Goal: Task Accomplishment & Management: Manage account settings

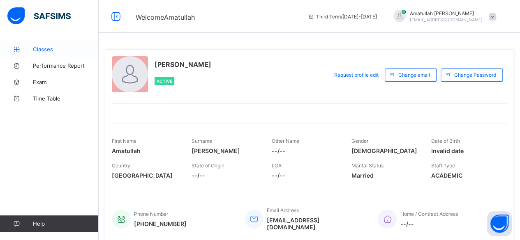
click at [72, 51] on span "Classes" at bounding box center [66, 49] width 66 height 7
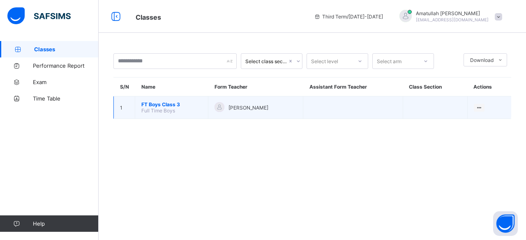
click at [163, 105] on span "FT Boys Class 3" at bounding box center [171, 104] width 60 height 6
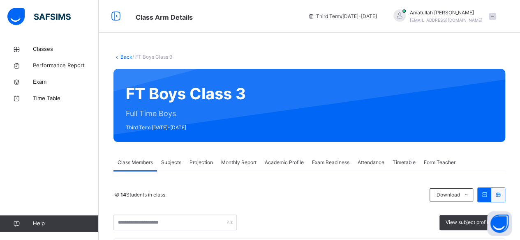
click at [201, 156] on div "Projection" at bounding box center [201, 162] width 32 height 16
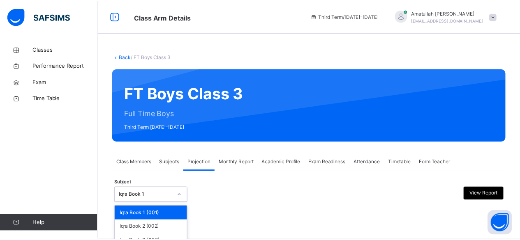
scroll to position [78, 0]
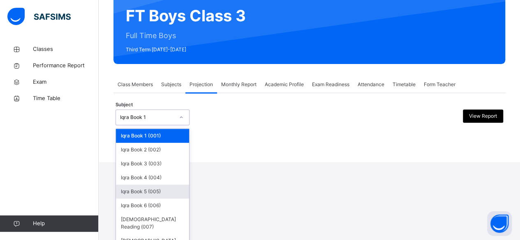
click at [166, 125] on div "option Iqra Book 5 (005) focused, 5 of 8. 8 results available. Use Up and Down …" at bounding box center [152, 118] width 74 height 16
click at [168, 188] on div "Iqra Book 5 (005)" at bounding box center [152, 192] width 73 height 14
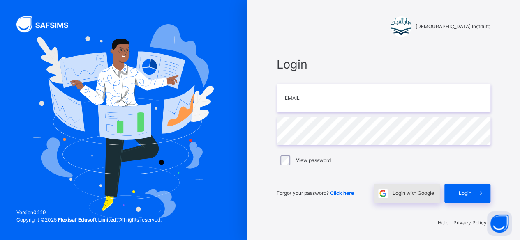
click at [403, 187] on div "Login with Google" at bounding box center [406, 193] width 67 height 19
click at [417, 194] on span "Login with Google" at bounding box center [412, 193] width 41 height 7
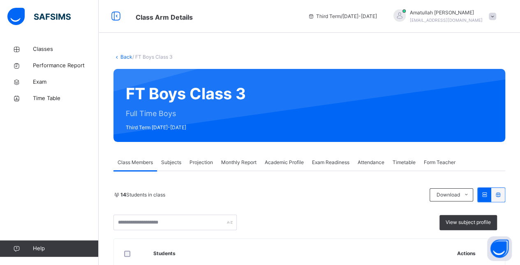
click at [204, 164] on span "Projection" at bounding box center [200, 162] width 23 height 7
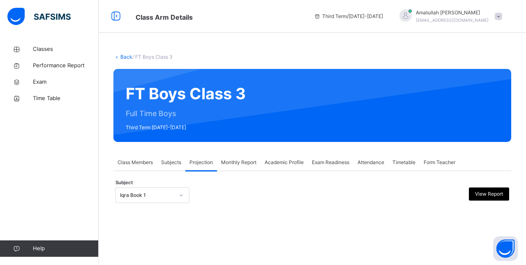
click at [150, 195] on div "Iqra Book 1" at bounding box center [147, 195] width 54 height 7
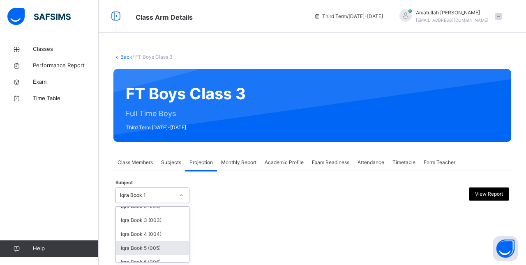
click at [148, 242] on div "Iqra Book 5 (005)" at bounding box center [152, 248] width 73 height 14
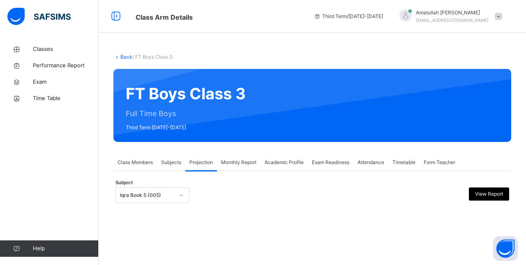
click at [145, 186] on div "Subject Iqra Book 5 (005) View Report" at bounding box center [311, 196] width 393 height 24
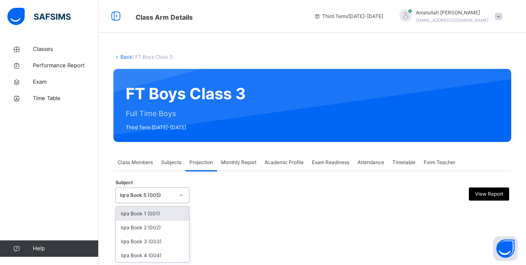
click at [133, 199] on div "Iqra Book 5 (005)" at bounding box center [144, 195] width 57 height 13
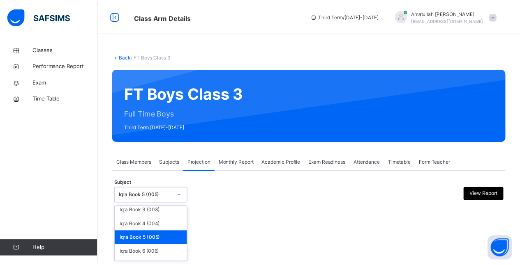
scroll to position [39, 0]
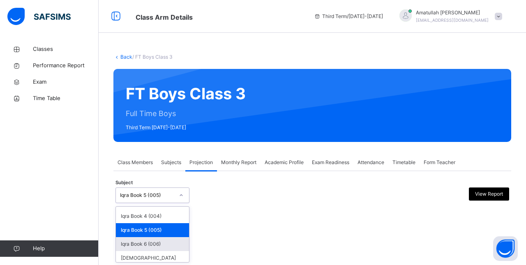
click at [145, 241] on div "Iqra Book 6 (006)" at bounding box center [152, 244] width 73 height 14
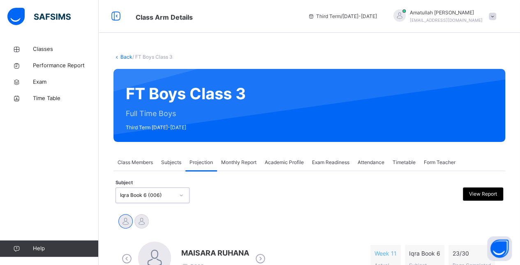
click at [261, 259] on icon at bounding box center [260, 259] width 14 height 12
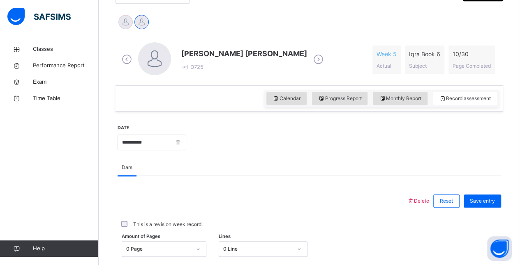
scroll to position [189, 0]
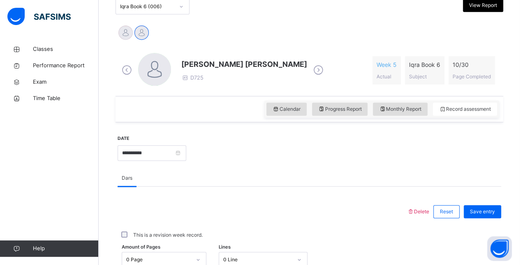
click at [223, 61] on span "[PERSON_NAME] [PERSON_NAME]" at bounding box center [244, 64] width 126 height 11
click at [222, 64] on span "Mohammed Zufar Khan" at bounding box center [244, 64] width 126 height 11
click at [223, 62] on span "Mohammed Zufar Khan" at bounding box center [244, 64] width 126 height 11
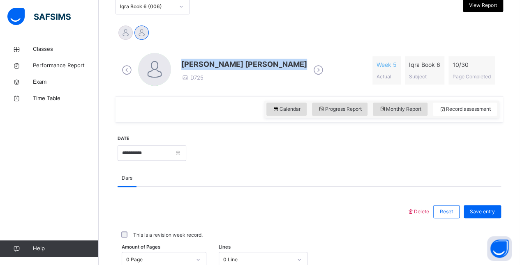
click at [224, 62] on span "Mohammed Zufar Khan" at bounding box center [244, 64] width 126 height 11
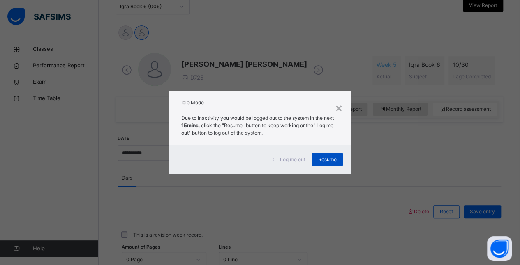
click at [336, 158] on span "Resume" at bounding box center [327, 159] width 18 height 7
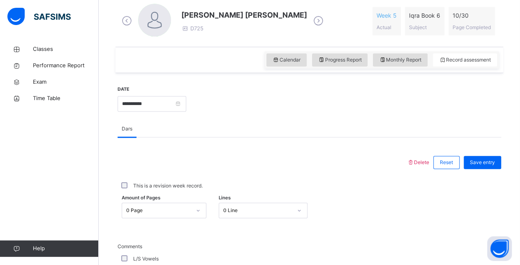
scroll to position [255, 0]
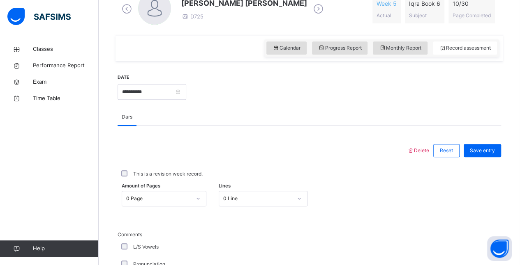
click at [208, 186] on div "This is a revision week record." at bounding box center [308, 173] width 383 height 25
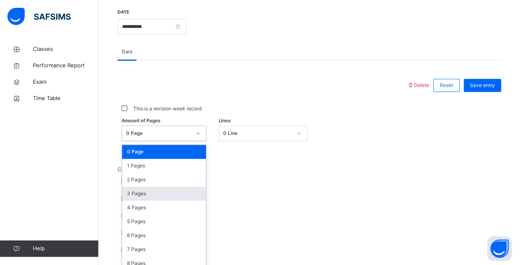
click at [146, 141] on div "option 3 Pages focused, 4 of 31. 31 results available. Use Up and Down to choos…" at bounding box center [164, 134] width 85 height 16
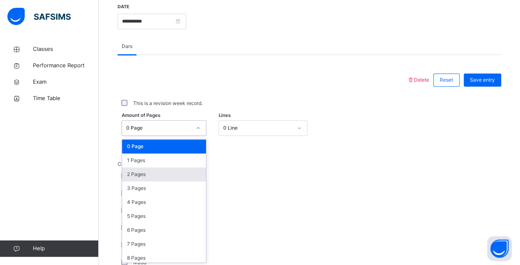
click at [140, 176] on div "2 Pages" at bounding box center [164, 175] width 84 height 14
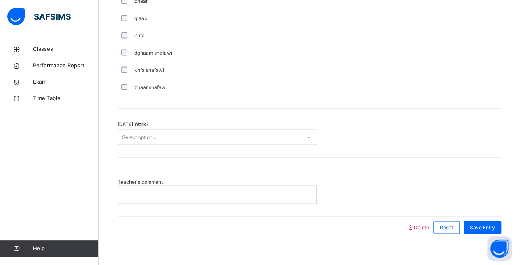
scroll to position [660, 0]
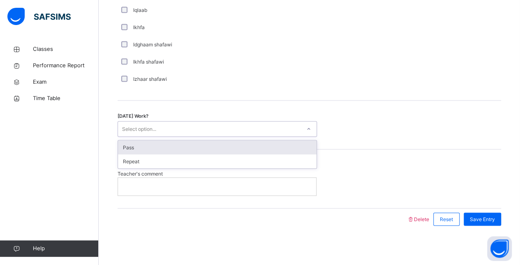
click at [215, 126] on div "Select option..." at bounding box center [209, 129] width 183 height 13
click at [218, 152] on div "Pass" at bounding box center [217, 147] width 198 height 14
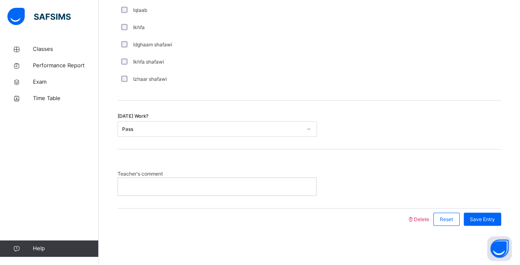
click at [175, 183] on p at bounding box center [217, 186] width 186 height 7
click at [490, 214] on div "Save Entry" at bounding box center [481, 219] width 37 height 13
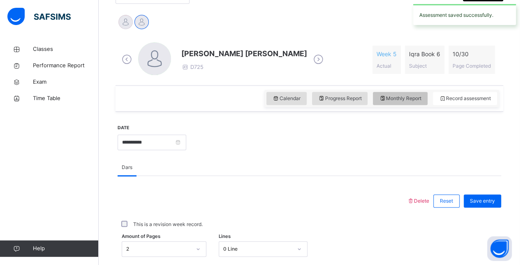
scroll to position [183, 0]
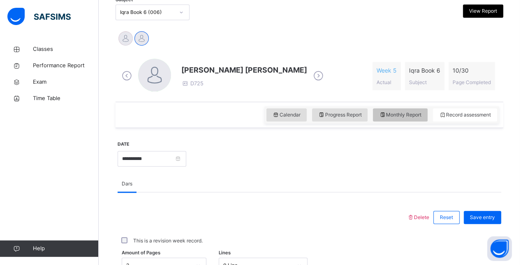
click at [400, 110] on div "Monthly Report" at bounding box center [399, 114] width 55 height 13
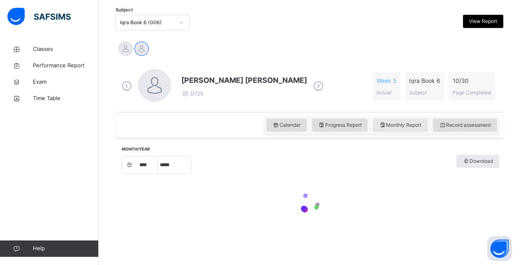
select select "****"
select select "*"
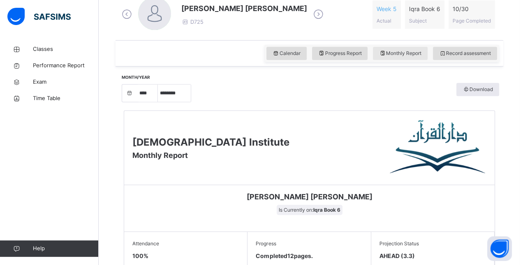
scroll to position [234, 0]
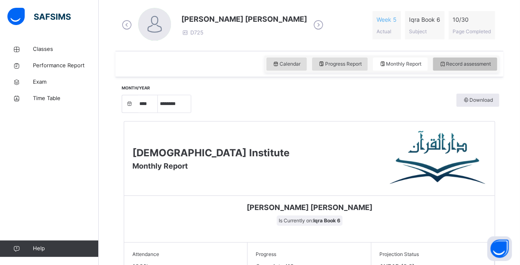
click at [478, 66] on span "Record assessment" at bounding box center [465, 63] width 52 height 7
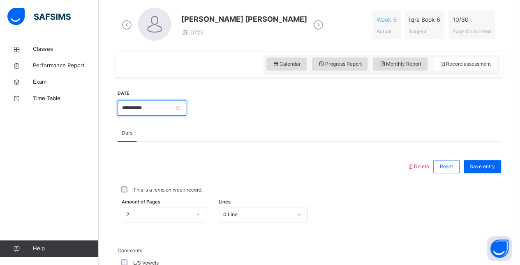
click at [148, 107] on input "**********" at bounding box center [151, 108] width 69 height 16
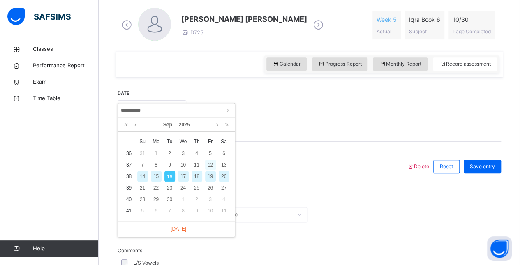
click at [210, 163] on div "12" at bounding box center [210, 165] width 11 height 11
type input "**********"
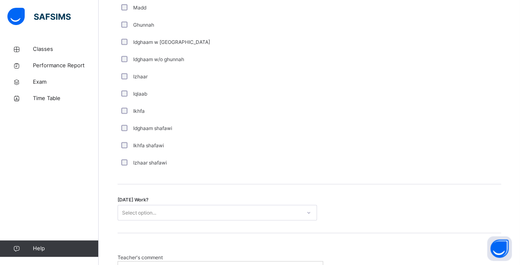
scroll to position [660, 0]
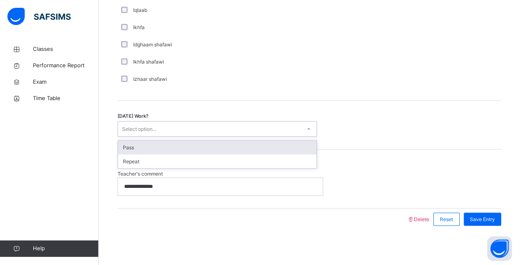
click at [207, 126] on div "Select option..." at bounding box center [209, 129] width 183 height 13
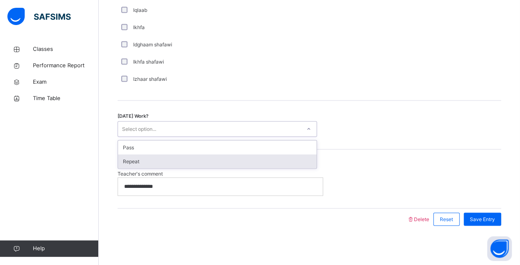
click at [200, 160] on div "Repeat" at bounding box center [217, 161] width 198 height 14
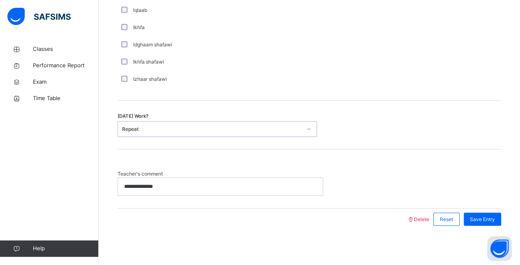
click at [191, 186] on p "**********" at bounding box center [220, 186] width 193 height 7
click at [204, 178] on div "**********" at bounding box center [220, 186] width 205 height 17
click at [486, 216] on span "Save Entry" at bounding box center [481, 219] width 25 height 7
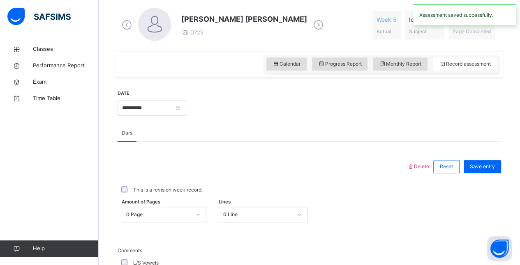
scroll to position [232, 0]
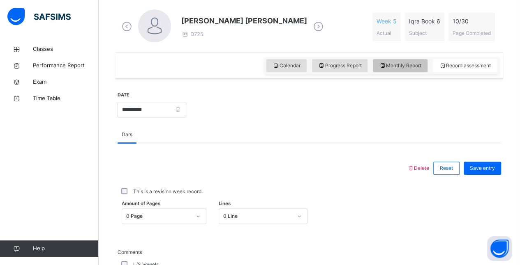
click at [397, 69] on div "Monthly Report" at bounding box center [399, 65] width 55 height 13
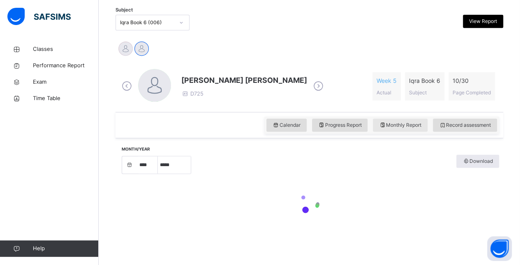
select select "****"
select select "*"
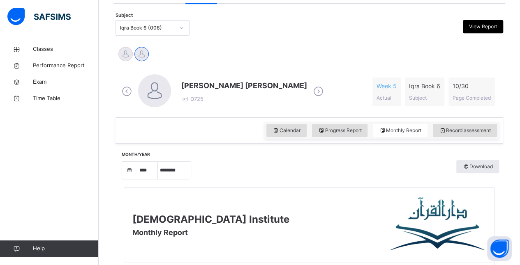
scroll to position [167, 0]
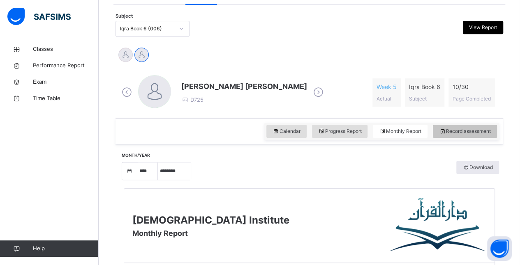
click at [490, 133] on span "Record assessment" at bounding box center [465, 131] width 52 height 7
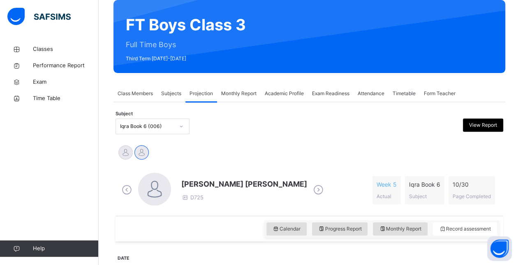
scroll to position [68, 0]
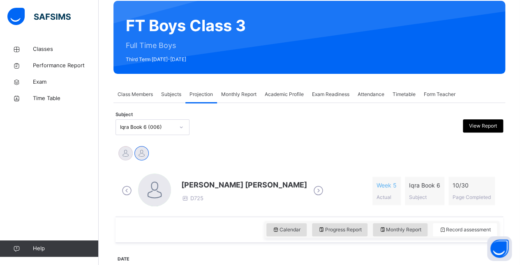
click at [232, 186] on span "[PERSON_NAME] [PERSON_NAME]" at bounding box center [244, 184] width 126 height 11
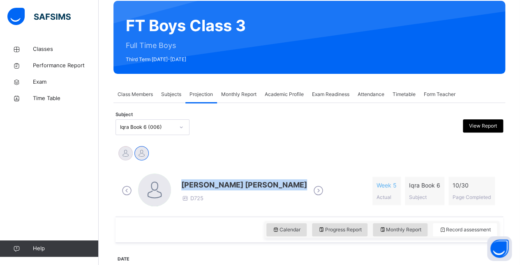
click at [232, 186] on span "[PERSON_NAME] [PERSON_NAME]" at bounding box center [244, 184] width 126 height 11
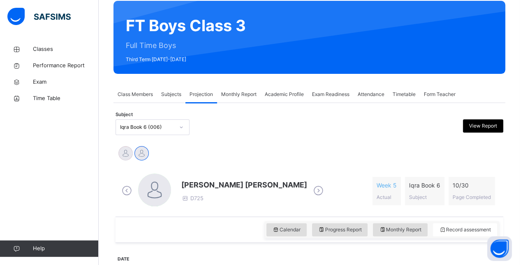
click at [200, 159] on div "MAISARA RUHANA Mohammed Zufar Khan" at bounding box center [308, 154] width 383 height 18
click at [200, 186] on span "[PERSON_NAME] [PERSON_NAME]" at bounding box center [244, 184] width 126 height 11
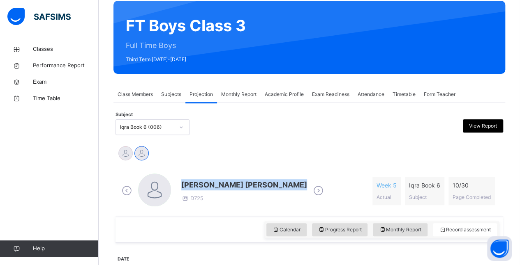
click at [200, 186] on span "[PERSON_NAME] [PERSON_NAME]" at bounding box center [244, 184] width 126 height 11
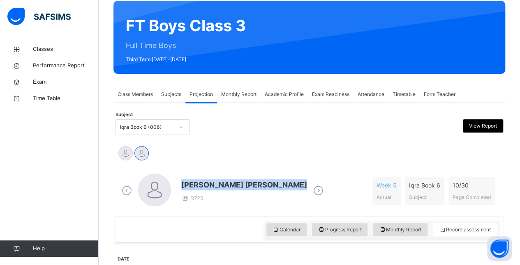
click at [198, 186] on span "[PERSON_NAME] [PERSON_NAME]" at bounding box center [244, 184] width 126 height 11
drag, startPoint x: 198, startPoint y: 186, endPoint x: 260, endPoint y: 188, distance: 62.5
click at [260, 188] on span "[PERSON_NAME] [PERSON_NAME]" at bounding box center [244, 184] width 126 height 11
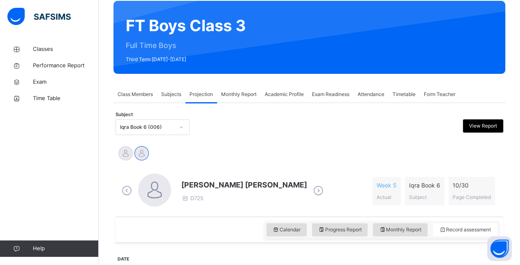
click at [234, 161] on div "MAISARA RUHANA Mohammed Zufar Khan" at bounding box center [308, 154] width 383 height 18
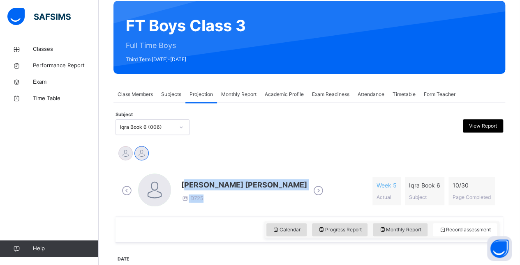
drag, startPoint x: 185, startPoint y: 182, endPoint x: 207, endPoint y: 208, distance: 34.1
click at [207, 208] on div "Mohammed Zufar Khan D725 Week 5 Actual Iqra Book 6 Subject 10 / 30 Page Complet…" at bounding box center [308, 191] width 383 height 47
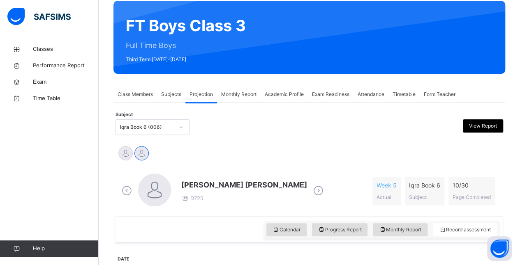
click at [214, 158] on div "MAISARA RUHANA Mohammed Zufar Khan" at bounding box center [308, 154] width 383 height 18
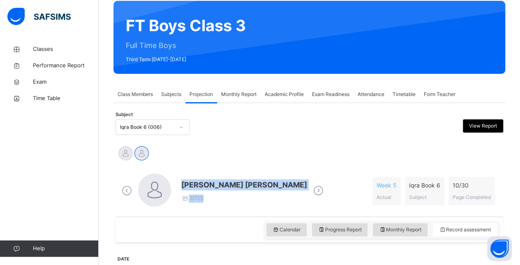
drag, startPoint x: 182, startPoint y: 182, endPoint x: 270, endPoint y: 191, distance: 87.9
click at [270, 191] on div "Mohammed Zufar Khan D725" at bounding box center [223, 191] width 206 height 35
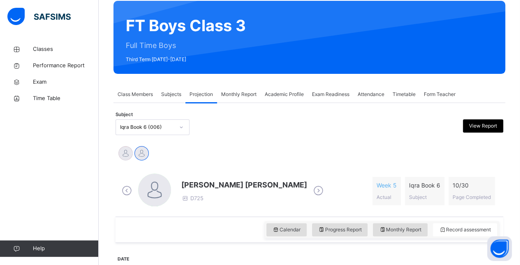
click at [333, 154] on div "MAISARA RUHANA Mohammed Zufar Khan" at bounding box center [308, 154] width 383 height 18
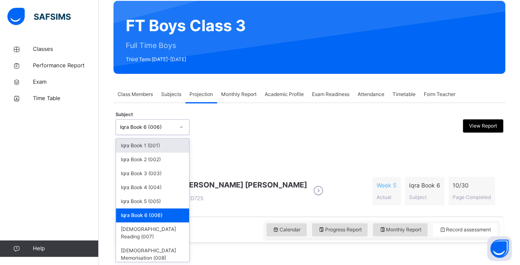
click at [161, 124] on div "Iqra Book 6 (006)" at bounding box center [147, 127] width 54 height 7
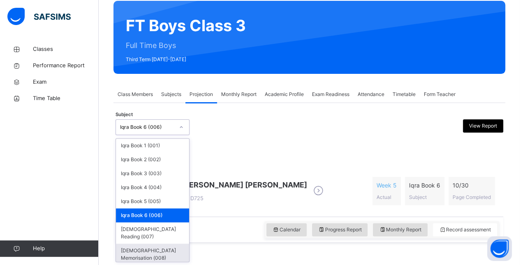
click at [127, 245] on div "[DEMOGRAPHIC_DATA] Memorisation (008)" at bounding box center [152, 254] width 73 height 21
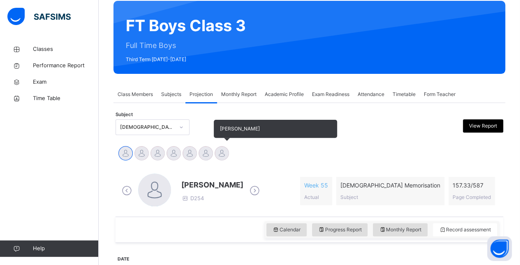
click at [217, 151] on div at bounding box center [221, 153] width 14 height 14
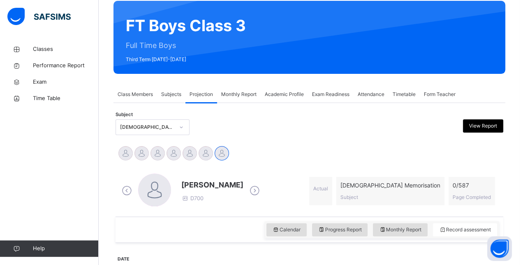
drag, startPoint x: 183, startPoint y: 183, endPoint x: 237, endPoint y: 181, distance: 53.9
click at [237, 181] on div "Idris Boquizada D700" at bounding box center [191, 191] width 142 height 35
click at [259, 154] on div "Abubakr Adem Ali Ahmed Selami Aminah Cruse Ammar Osman Ibrahim Haydar Ibrahim Y…" at bounding box center [308, 154] width 383 height 18
drag, startPoint x: 183, startPoint y: 177, endPoint x: 239, endPoint y: 180, distance: 55.9
click at [239, 180] on div "Idris Boquizada D700" at bounding box center [191, 191] width 142 height 35
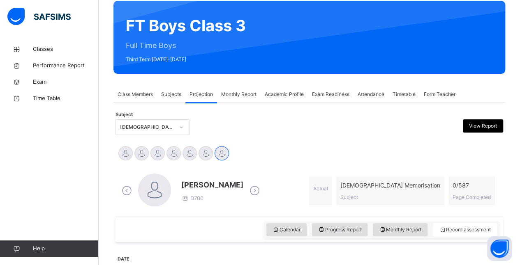
click at [182, 182] on span "[PERSON_NAME]" at bounding box center [212, 184] width 62 height 11
drag, startPoint x: 182, startPoint y: 182, endPoint x: 232, endPoint y: 186, distance: 49.5
click at [237, 184] on span "[PERSON_NAME]" at bounding box center [212, 184] width 62 height 11
click at [209, 195] on div "Idris Boquizada D700" at bounding box center [212, 190] width 62 height 23
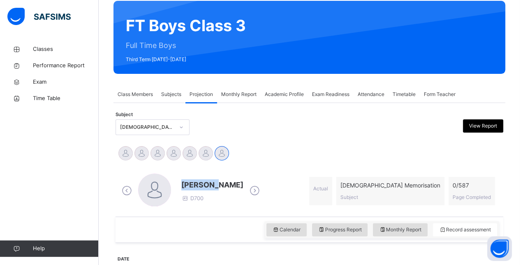
drag, startPoint x: 182, startPoint y: 182, endPoint x: 209, endPoint y: 184, distance: 27.6
click at [205, 183] on span "[PERSON_NAME]" at bounding box center [212, 184] width 62 height 11
drag, startPoint x: 206, startPoint y: 183, endPoint x: 218, endPoint y: 185, distance: 12.0
click at [218, 185] on span "[PERSON_NAME]" at bounding box center [212, 184] width 62 height 11
click at [216, 202] on div "Idris Boquizada D700" at bounding box center [212, 190] width 62 height 23
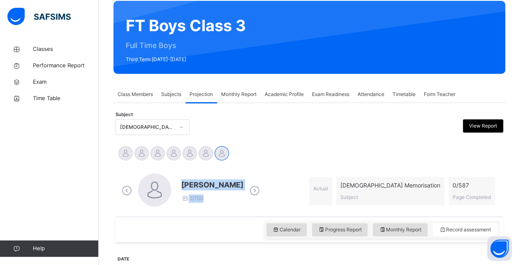
drag, startPoint x: 181, startPoint y: 185, endPoint x: 244, endPoint y: 188, distance: 63.3
click at [244, 188] on div "Idris Boquizada D700" at bounding box center [191, 191] width 142 height 35
click at [309, 154] on div "Abubakr Adem Ali Ahmed Selami Aminah Cruse Ammar Osman Ibrahim Haydar Ibrahim Y…" at bounding box center [308, 154] width 383 height 18
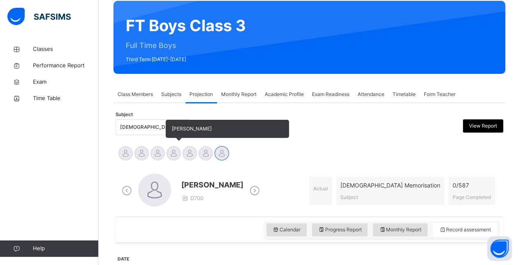
click at [172, 147] on div at bounding box center [173, 153] width 14 height 14
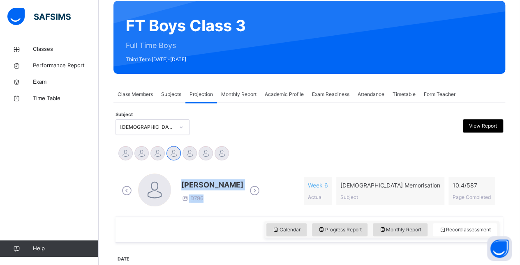
drag, startPoint x: 183, startPoint y: 185, endPoint x: 242, endPoint y: 188, distance: 59.2
click at [242, 188] on div "Ammar Osman D796" at bounding box center [191, 191] width 142 height 35
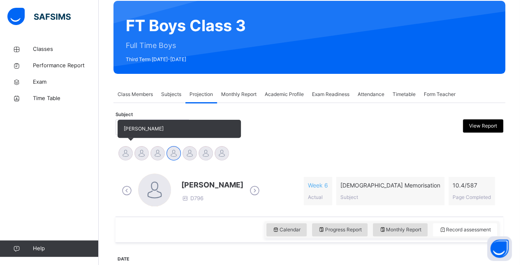
click at [122, 149] on div at bounding box center [125, 153] width 14 height 14
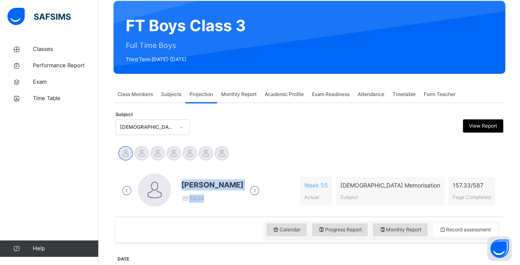
drag, startPoint x: 182, startPoint y: 184, endPoint x: 264, endPoint y: 184, distance: 82.1
click at [262, 184] on div "Abubakr Adem Ali D254" at bounding box center [191, 191] width 142 height 35
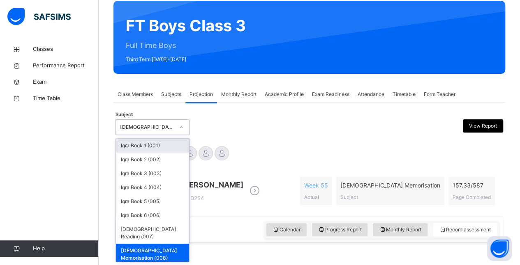
click at [121, 124] on div "Quran Memorisation (008)" at bounding box center [147, 127] width 54 height 7
click at [164, 211] on div "Iqra Book 6 (006)" at bounding box center [152, 216] width 73 height 14
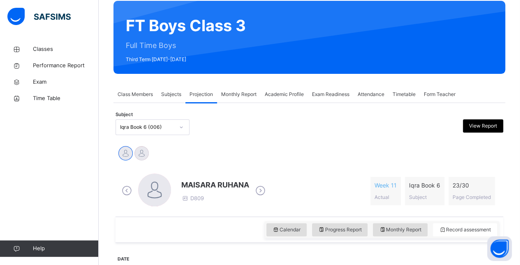
click at [164, 211] on div "MAISARA RUHANA D809 Week 11 Actual Iqra Book 6 Subject 23 / 30 Page Completed" at bounding box center [308, 191] width 383 height 47
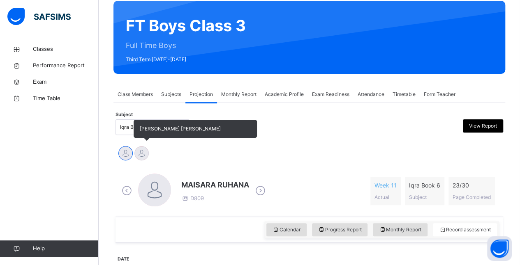
click at [142, 155] on div at bounding box center [141, 153] width 14 height 14
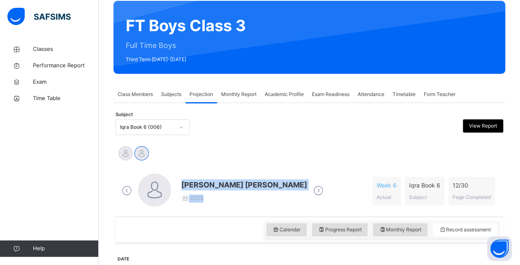
drag, startPoint x: 182, startPoint y: 184, endPoint x: 274, endPoint y: 181, distance: 92.0
click at [274, 181] on div "Mohammed Zufar Khan D725" at bounding box center [223, 191] width 206 height 35
click at [3, 167] on div "Classes Performance Report Exam Time Table Help" at bounding box center [49, 149] width 99 height 232
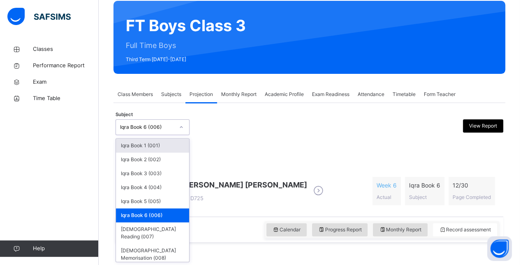
click at [120, 123] on div "Iqra Book 6 (006)" at bounding box center [144, 127] width 57 height 13
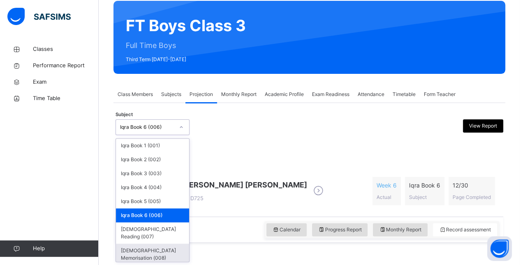
click at [152, 244] on div "[DEMOGRAPHIC_DATA] Memorisation (008)" at bounding box center [152, 254] width 73 height 21
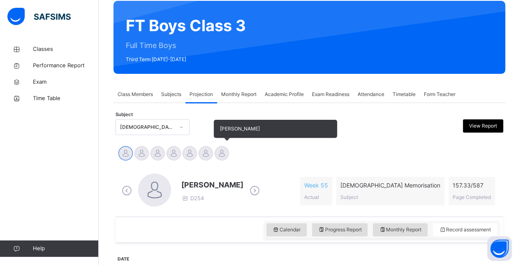
click at [224, 152] on div at bounding box center [221, 153] width 14 height 14
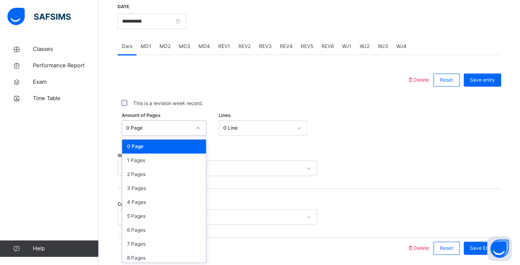
scroll to position [327, 0]
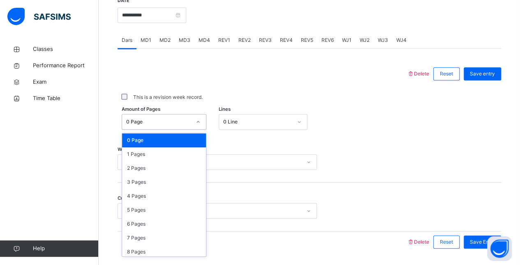
click at [518, 119] on div "Back / FT Boys Class 3 FT Boys Class 3 Full Time Boys Third Term 2024-2025 Clas…" at bounding box center [309, 2] width 421 height 576
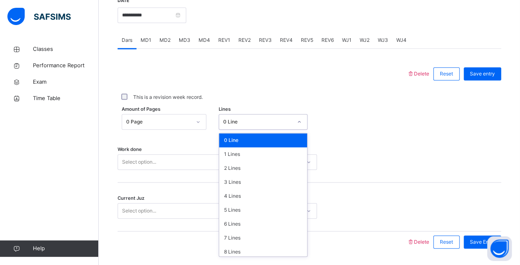
click at [274, 124] on div "0 Line" at bounding box center [255, 122] width 72 height 13
click at [281, 232] on div "7 Lines" at bounding box center [263, 238] width 88 height 14
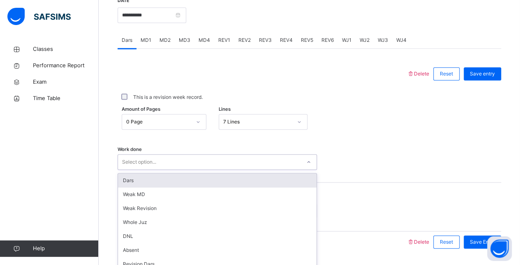
scroll to position [350, 0]
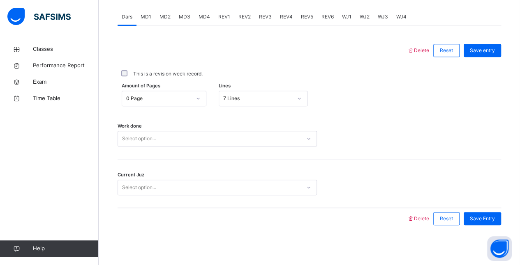
click at [251, 147] on div "Work done Select option..." at bounding box center [308, 134] width 383 height 49
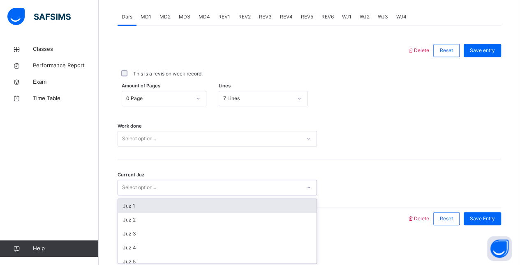
click at [252, 185] on div "Select option..." at bounding box center [209, 188] width 183 height 13
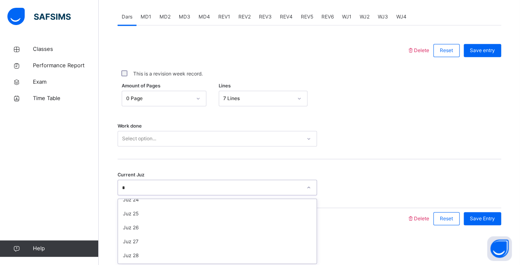
scroll to position [328, 0]
type input "**"
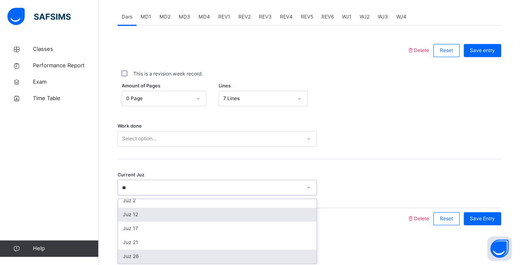
click at [250, 257] on div "Juz 26" at bounding box center [217, 257] width 198 height 14
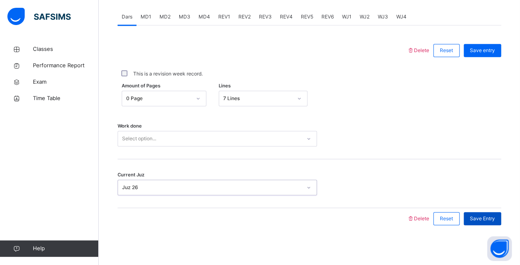
click at [494, 218] on span "Save Entry" at bounding box center [481, 218] width 25 height 7
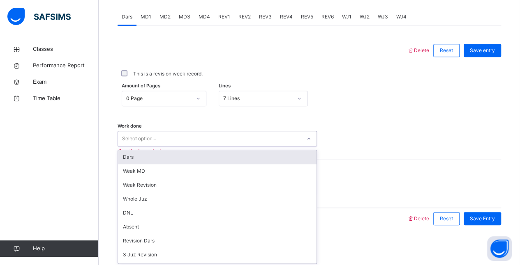
click at [228, 161] on div "Dars" at bounding box center [217, 157] width 198 height 14
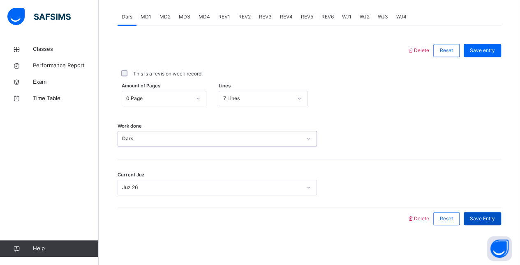
click at [488, 222] on div "Save Entry" at bounding box center [481, 218] width 37 height 13
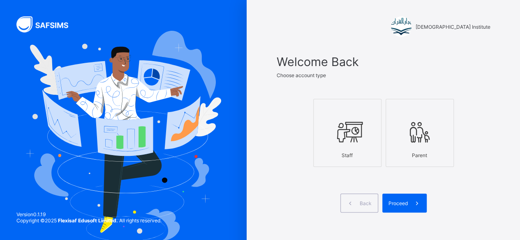
click at [350, 164] on label "Staff" at bounding box center [347, 133] width 68 height 68
click at [404, 202] on span "Proceed" at bounding box center [397, 203] width 19 height 6
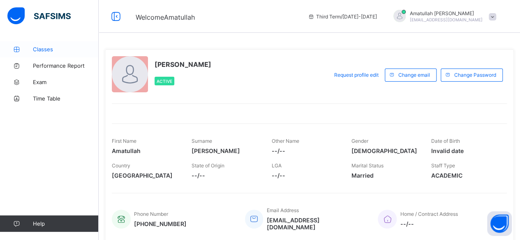
click at [42, 46] on span "Classes" at bounding box center [66, 49] width 66 height 7
click at [46, 51] on span "Classes" at bounding box center [66, 49] width 66 height 7
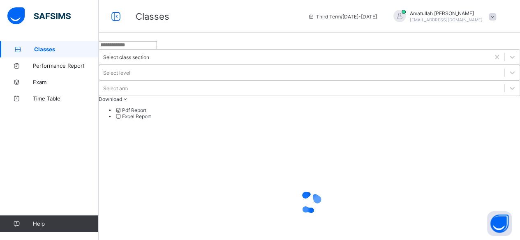
click at [46, 51] on span "Classes" at bounding box center [66, 49] width 64 height 7
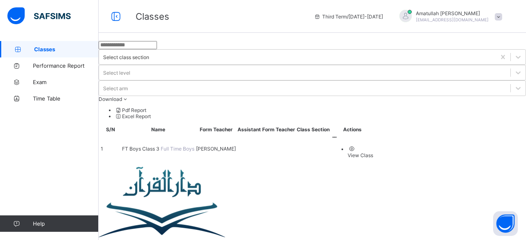
click at [155, 146] on span "FT Boys Class 3" at bounding box center [141, 149] width 39 height 6
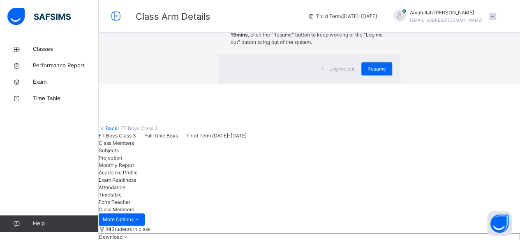
click at [384, 25] on div "×" at bounding box center [388, 16] width 8 height 17
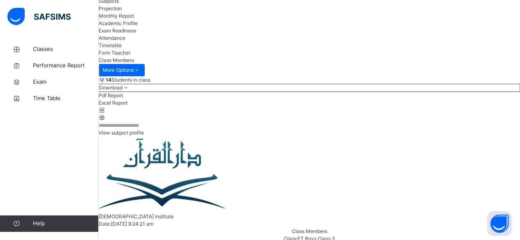
scroll to position [62, 0]
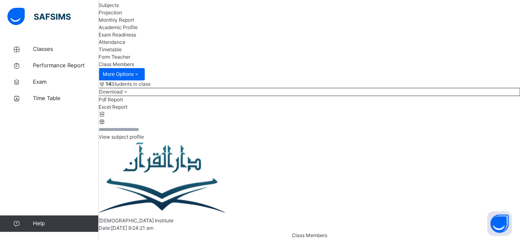
click at [122, 16] on span "Projection" at bounding box center [110, 12] width 23 height 6
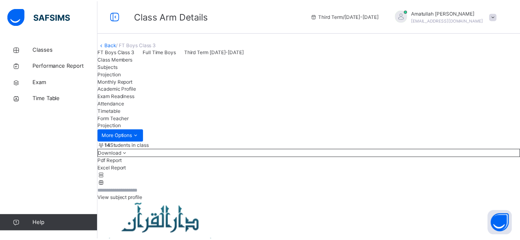
scroll to position [78, 0]
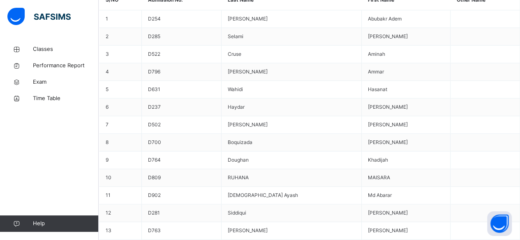
scroll to position [349, 0]
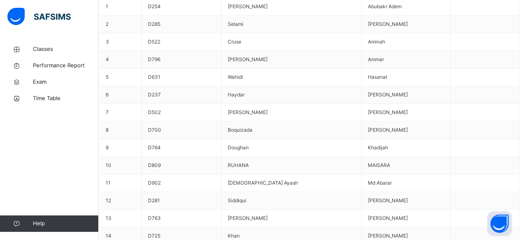
scroll to position [360, 0]
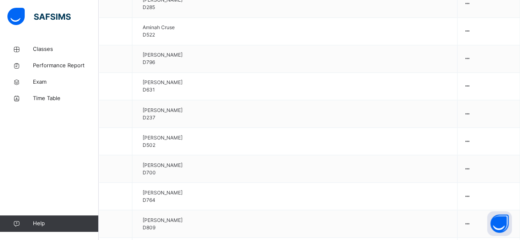
scroll to position [684, 0]
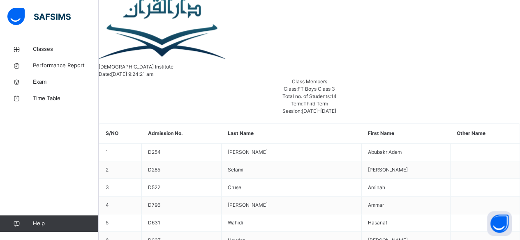
scroll to position [217, 0]
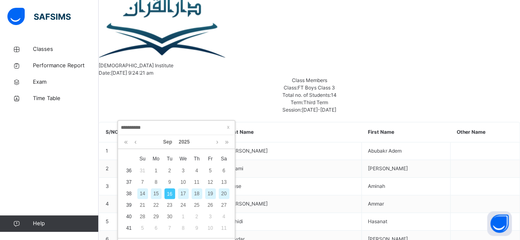
click at [157, 195] on div "15" at bounding box center [156, 193] width 11 height 11
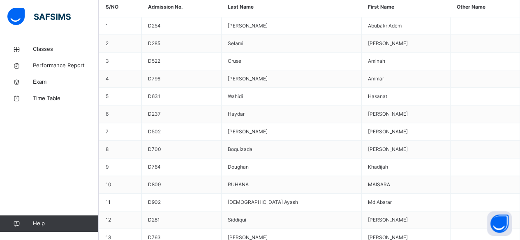
scroll to position [346, 0]
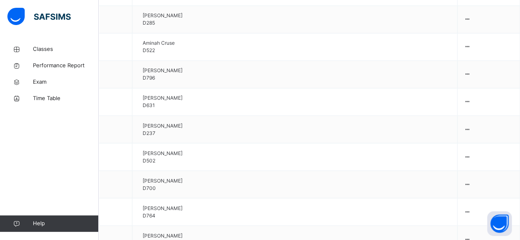
scroll to position [667, 0]
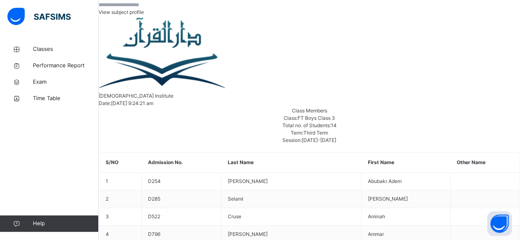
scroll to position [185, 0]
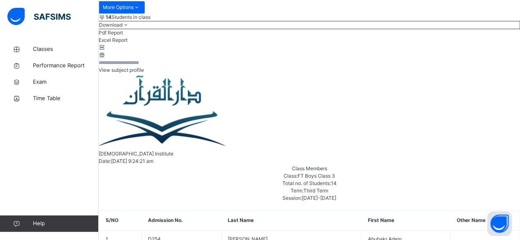
scroll to position [126, 0]
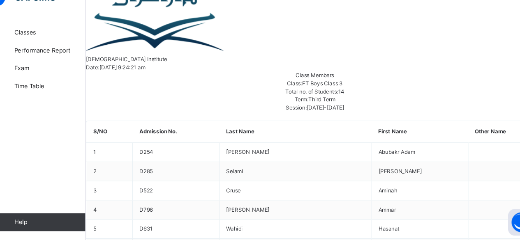
scroll to position [209, 0]
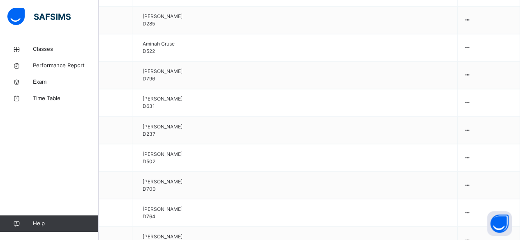
scroll to position [665, 0]
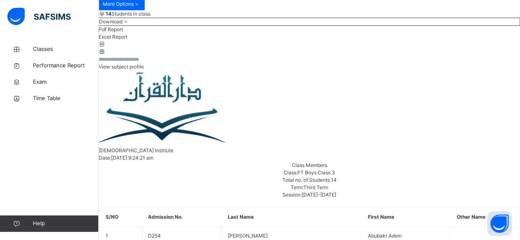
scroll to position [163, 0]
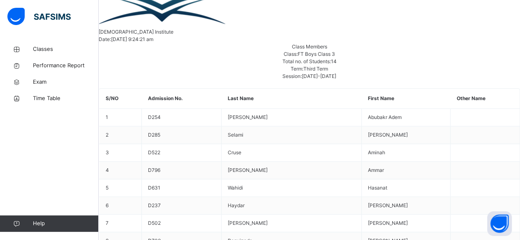
scroll to position [254, 0]
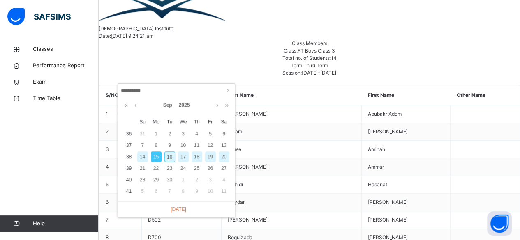
click at [197, 86] on input "**********" at bounding box center [176, 90] width 112 height 9
click at [170, 156] on div "16" at bounding box center [169, 157] width 11 height 11
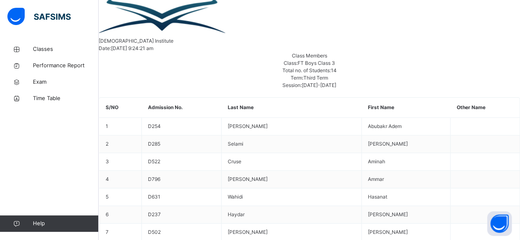
scroll to position [237, 0]
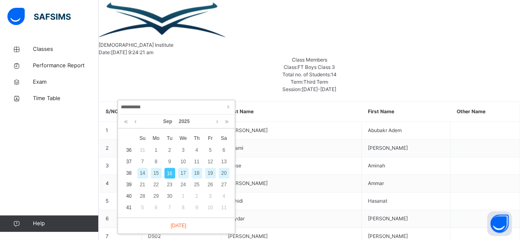
click at [184, 172] on div "17" at bounding box center [183, 173] width 11 height 11
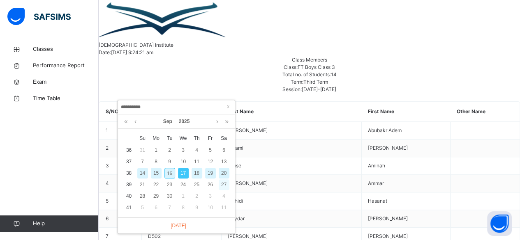
click at [225, 183] on div "27" at bounding box center [223, 184] width 11 height 11
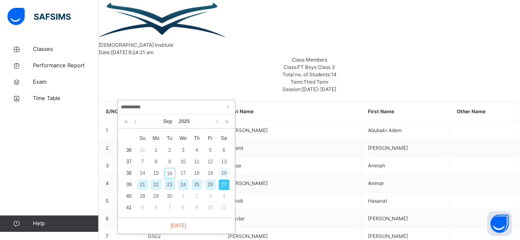
click at [223, 172] on div "20" at bounding box center [223, 173] width 11 height 11
type input "**********"
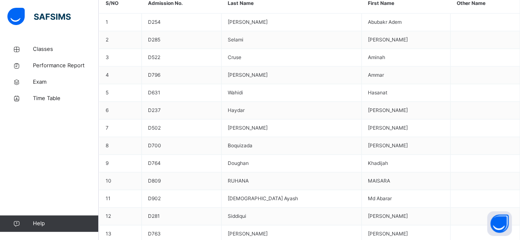
scroll to position [310, 0]
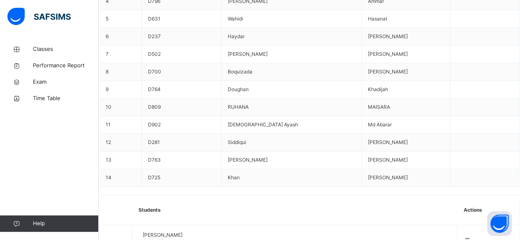
scroll to position [422, 0]
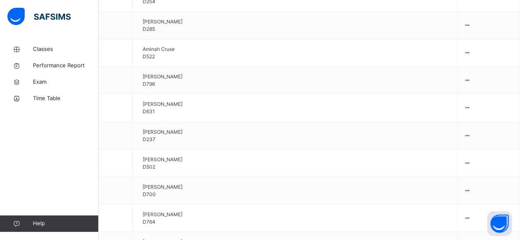
scroll to position [662, 0]
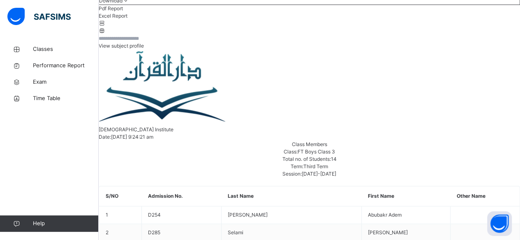
scroll to position [0, 0]
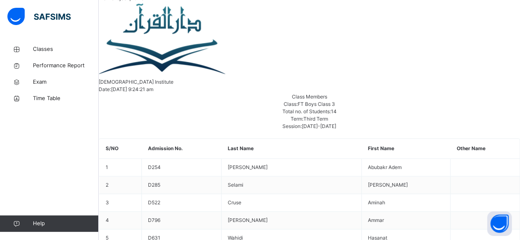
scroll to position [201, 0]
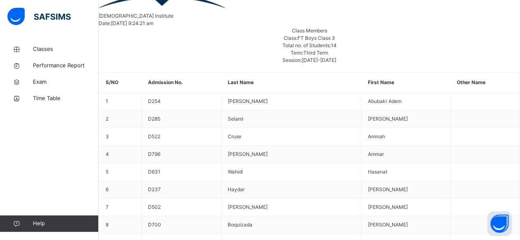
scroll to position [267, 0]
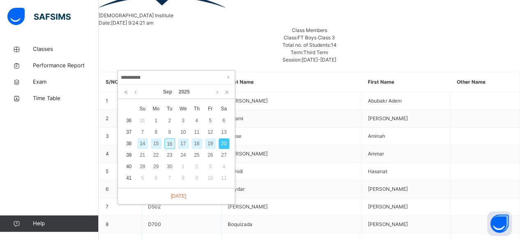
click at [210, 143] on div "19" at bounding box center [210, 143] width 11 height 11
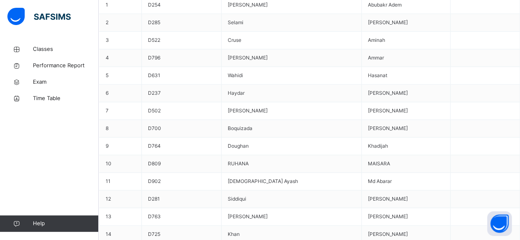
scroll to position [361, 0]
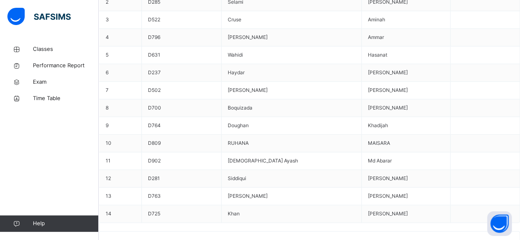
scroll to position [244, 0]
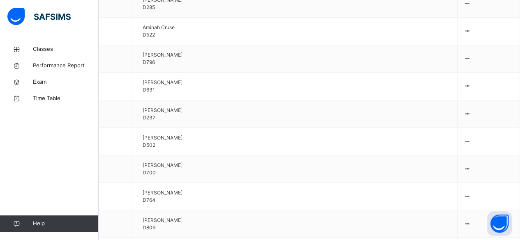
scroll to position [684, 0]
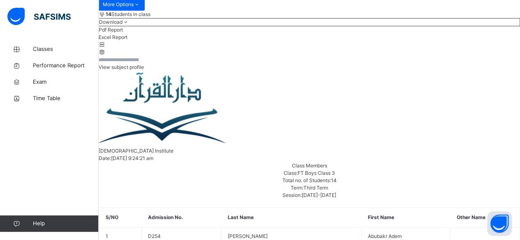
scroll to position [169, 0]
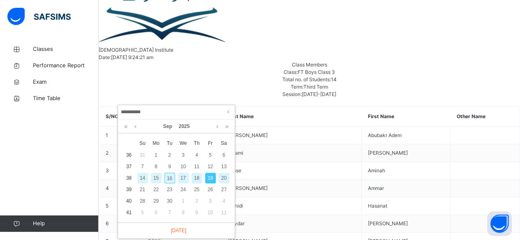
click at [200, 183] on div "18" at bounding box center [196, 178] width 11 height 11
type input "**********"
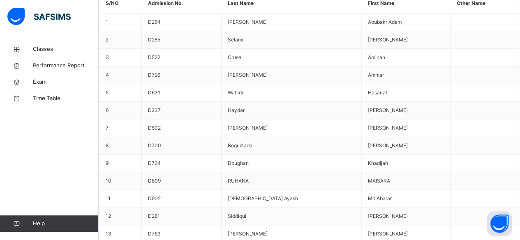
scroll to position [147, 0]
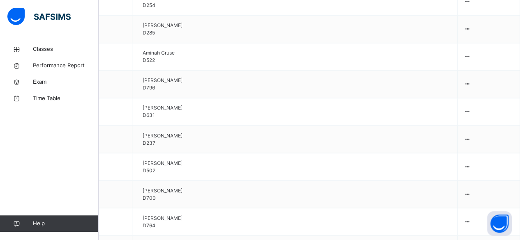
scroll to position [660, 0]
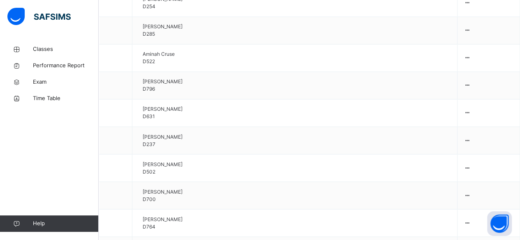
scroll to position [661, 0]
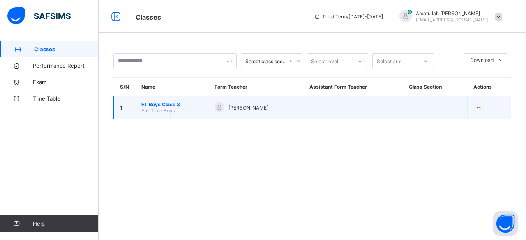
click at [177, 101] on span "FT Boys Class 3" at bounding box center [171, 104] width 60 height 6
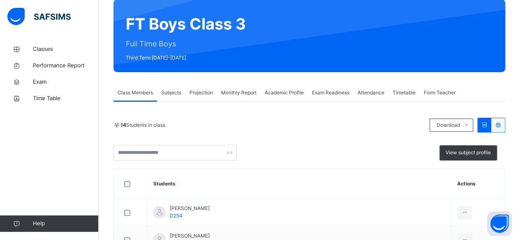
scroll to position [64, 0]
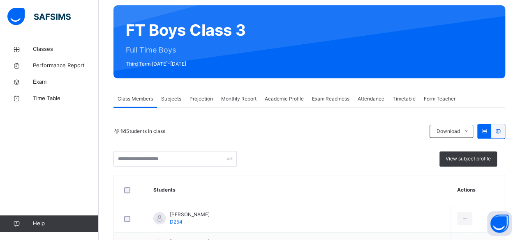
click at [207, 98] on span "Projection" at bounding box center [200, 98] width 23 height 7
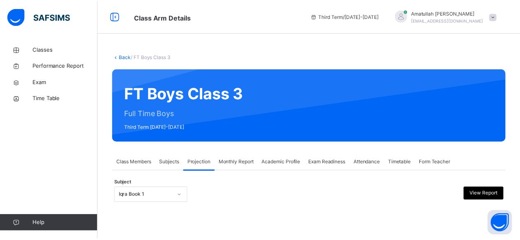
scroll to position [78, 0]
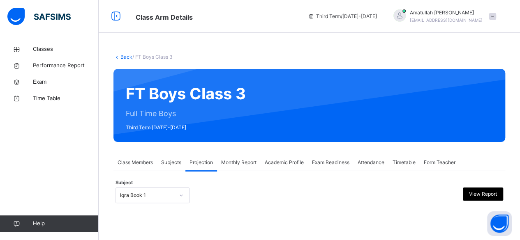
click at [162, 194] on div "Iqra Book 1" at bounding box center [152, 196] width 74 height 16
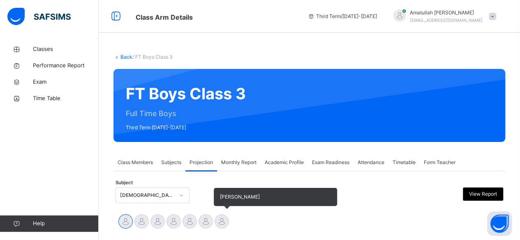
drag, startPoint x: 244, startPoint y: 140, endPoint x: 219, endPoint y: 223, distance: 86.4
click at [219, 223] on div at bounding box center [221, 221] width 14 height 14
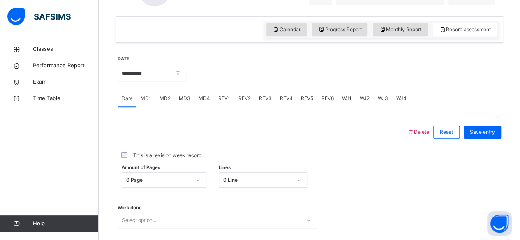
scroll to position [375, 0]
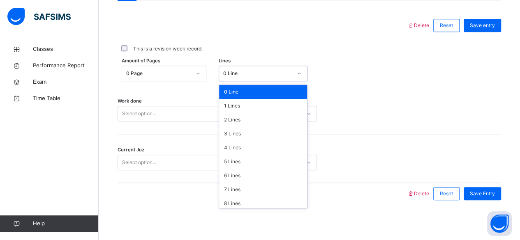
click at [239, 68] on div "0 Line" at bounding box center [255, 73] width 72 height 13
drag, startPoint x: 247, startPoint y: 184, endPoint x: 252, endPoint y: 188, distance: 6.4
click at [252, 188] on div "7 Lines" at bounding box center [263, 190] width 88 height 14
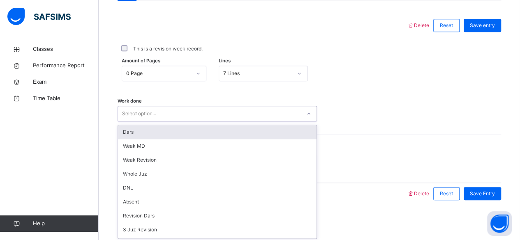
click at [165, 114] on div "Select option..." at bounding box center [209, 114] width 183 height 13
click at [145, 135] on div "Dars" at bounding box center [217, 132] width 198 height 14
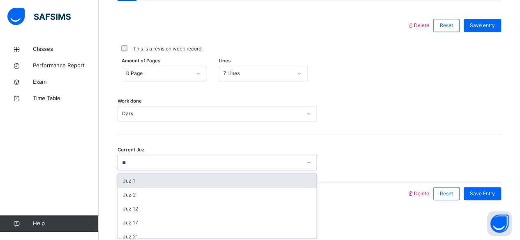
type input "**"
click at [476, 197] on div "Save Entry" at bounding box center [481, 193] width 37 height 13
type input "**"
click at [485, 22] on span "Save entry" at bounding box center [481, 25] width 25 height 7
type input "*"
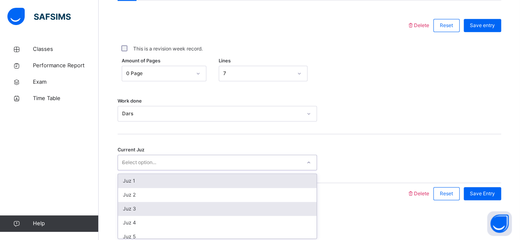
click at [174, 211] on div "Juz 3" at bounding box center [217, 209] width 198 height 14
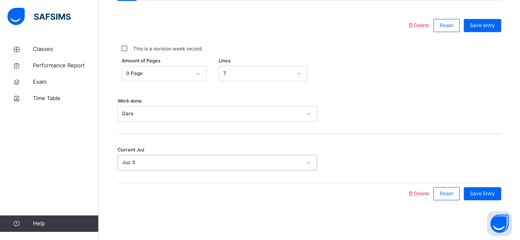
type input "*"
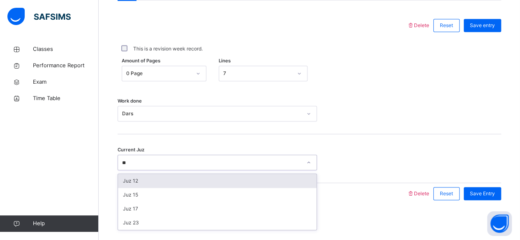
type input "*"
type input "**"
click at [487, 29] on div "Save entry" at bounding box center [481, 25] width 37 height 13
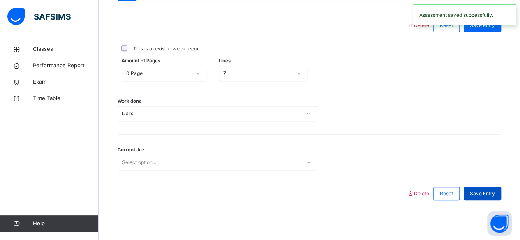
click at [488, 190] on span "Save Entry" at bounding box center [481, 193] width 25 height 7
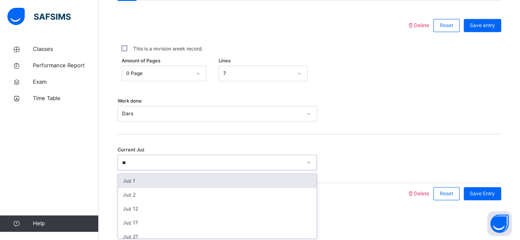
type input "**"
click at [453, 137] on div "Current Juz option Juz 1 focused, 1 of 30. 6 results available for search term …" at bounding box center [308, 158] width 383 height 49
click at [310, 162] on icon at bounding box center [308, 163] width 5 height 8
type input "*"
type input "******"
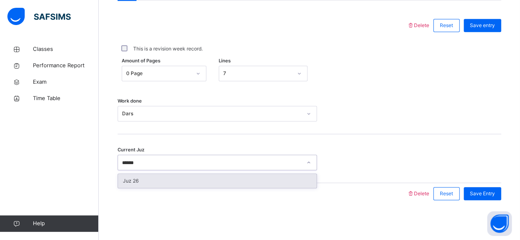
drag, startPoint x: 231, startPoint y: 184, endPoint x: 232, endPoint y: 178, distance: 6.0
click at [232, 179] on div "Juz 26" at bounding box center [217, 181] width 198 height 14
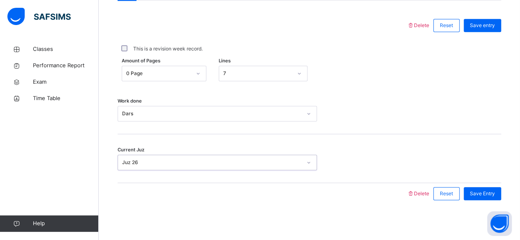
click at [449, 147] on div "Current Juz option Juz 26, selected. 0 results available. Select is focused ,ty…" at bounding box center [308, 158] width 383 height 49
click at [490, 195] on span "Save Entry" at bounding box center [481, 193] width 25 height 7
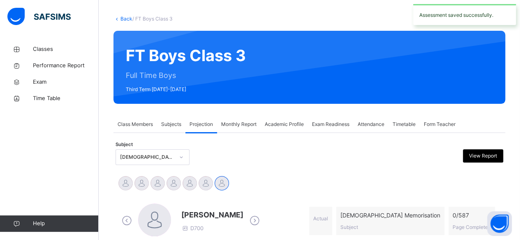
scroll to position [0, 0]
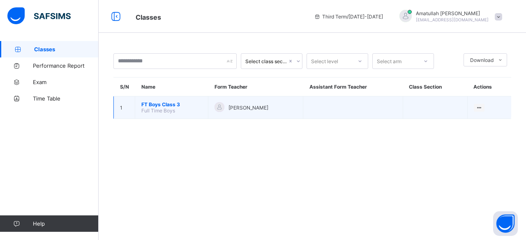
click at [126, 105] on td "1" at bounding box center [124, 108] width 21 height 23
click at [192, 116] on td "FT Boys Class 3 Full Time Boys" at bounding box center [171, 108] width 73 height 23
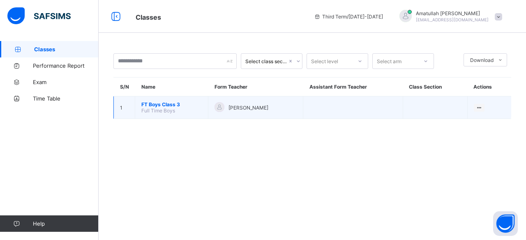
click at [167, 106] on span "FT Boys Class 3" at bounding box center [171, 104] width 60 height 6
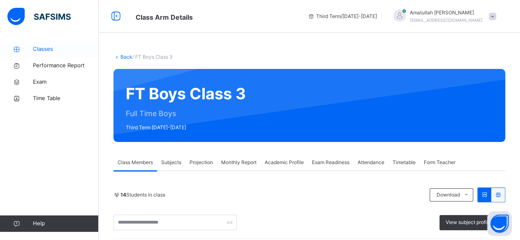
click at [44, 47] on span "Classes" at bounding box center [66, 49] width 66 height 8
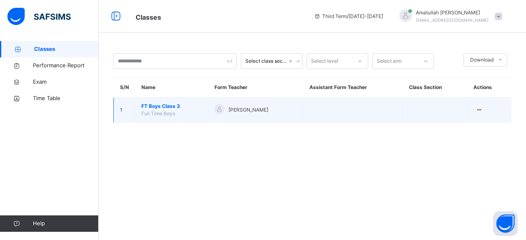
click at [158, 109] on span "FT Boys Class 3" at bounding box center [171, 106] width 60 height 7
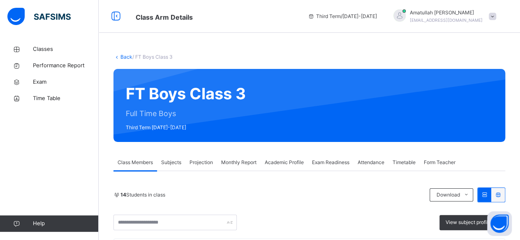
scroll to position [7, 0]
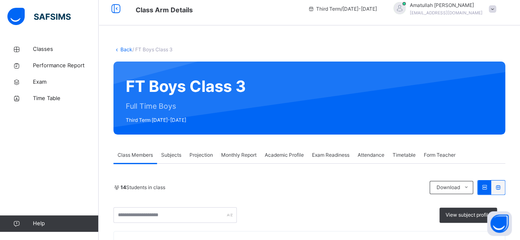
click at [181, 161] on div "Subjects" at bounding box center [171, 155] width 28 height 16
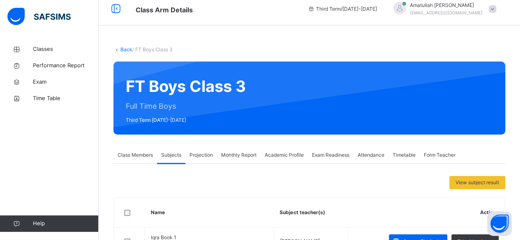
click at [204, 155] on span "Projection" at bounding box center [200, 155] width 23 height 7
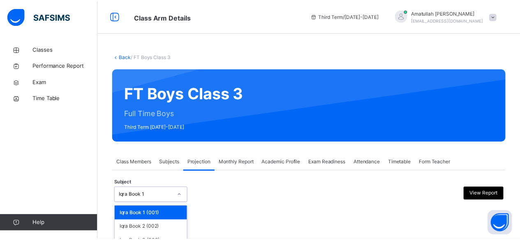
scroll to position [78, 0]
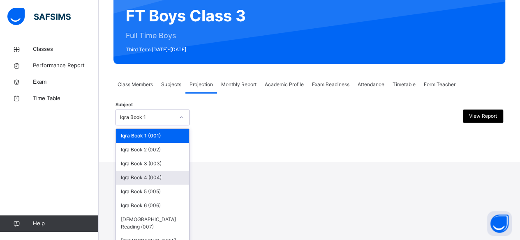
click at [164, 182] on div "Iqra Book 4 (004)" at bounding box center [152, 178] width 73 height 14
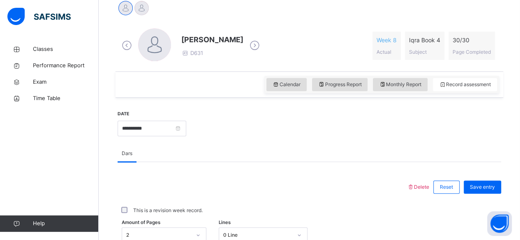
scroll to position [215, 0]
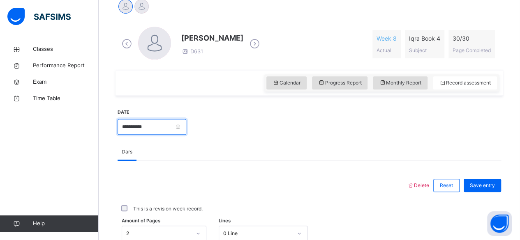
click at [186, 132] on input "**********" at bounding box center [151, 127] width 69 height 16
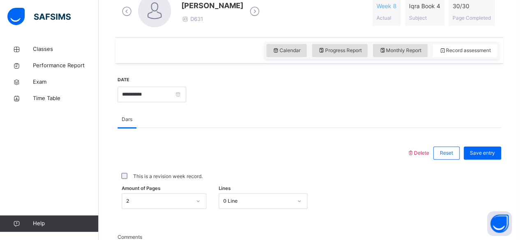
scroll to position [248, 0]
click at [184, 93] on input "**********" at bounding box center [151, 94] width 69 height 16
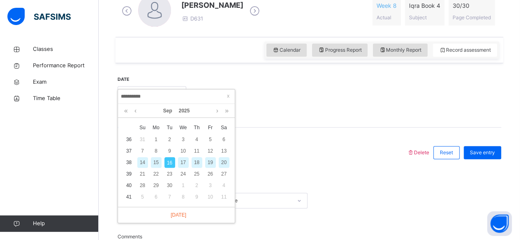
click at [186, 165] on div "17" at bounding box center [183, 162] width 11 height 11
type input "**********"
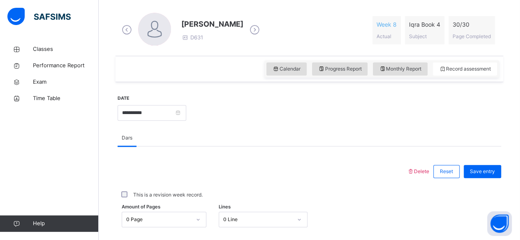
scroll to position [228, 0]
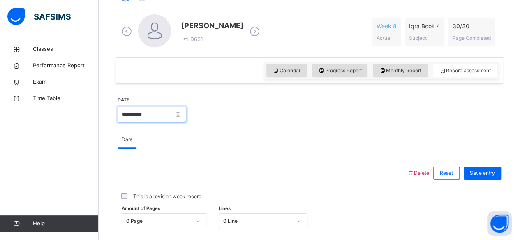
click at [186, 117] on input "**********" at bounding box center [151, 115] width 69 height 16
click at [257, 114] on div at bounding box center [343, 113] width 306 height 35
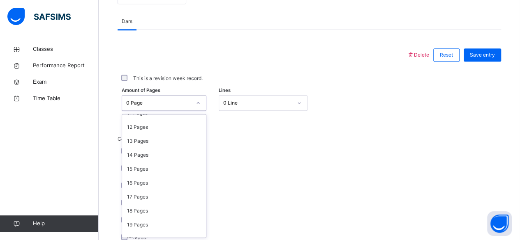
scroll to position [162, 0]
click at [165, 186] on div "16 Pages" at bounding box center [164, 183] width 84 height 14
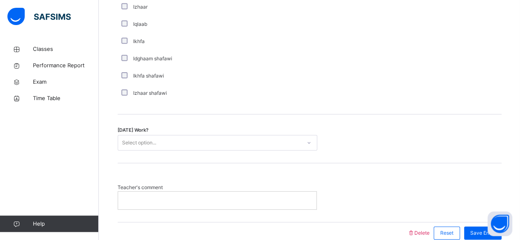
scroll to position [646, 0]
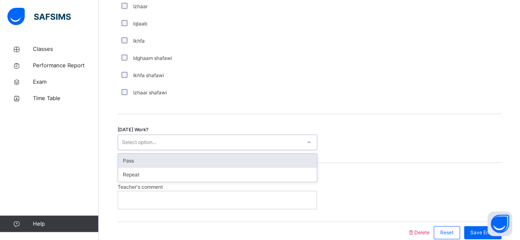
click at [258, 163] on div "Pass" at bounding box center [217, 161] width 198 height 14
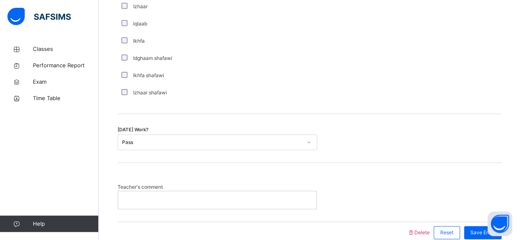
click at [311, 79] on div "Ikhfa shafawi" at bounding box center [219, 75] width 205 height 17
click at [478, 237] on div "Save Entry" at bounding box center [481, 232] width 37 height 13
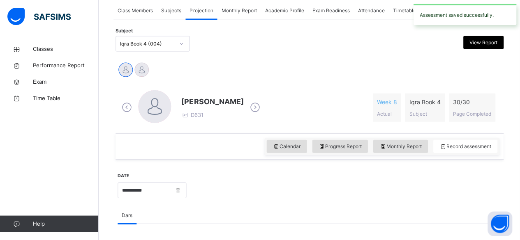
scroll to position [152, 0]
click at [164, 194] on input "**********" at bounding box center [151, 190] width 69 height 16
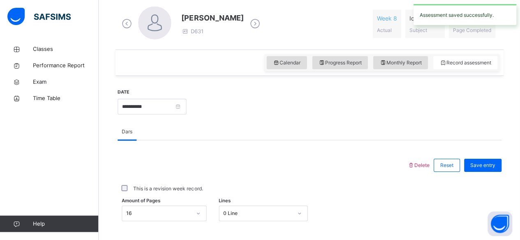
scroll to position [236, 0]
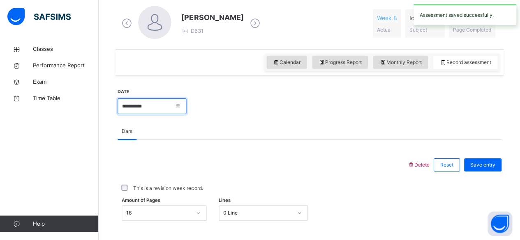
click at [182, 111] on input "**********" at bounding box center [151, 107] width 69 height 16
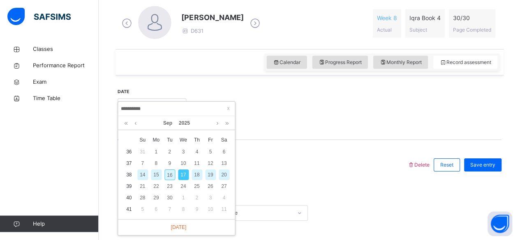
click at [142, 174] on div "14" at bounding box center [142, 175] width 11 height 11
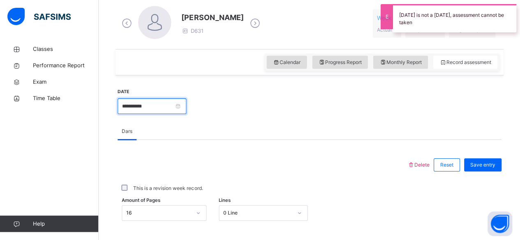
click at [134, 106] on input "**********" at bounding box center [151, 107] width 69 height 16
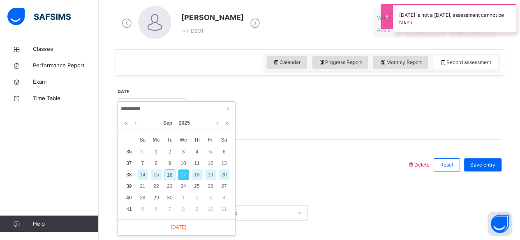
click at [140, 178] on div "14" at bounding box center [142, 175] width 11 height 11
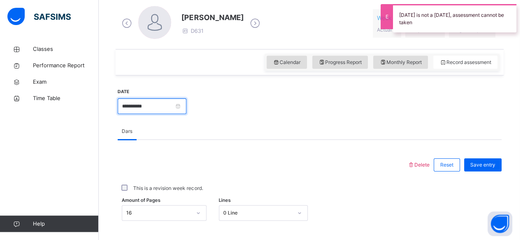
click at [129, 108] on input "**********" at bounding box center [151, 107] width 69 height 16
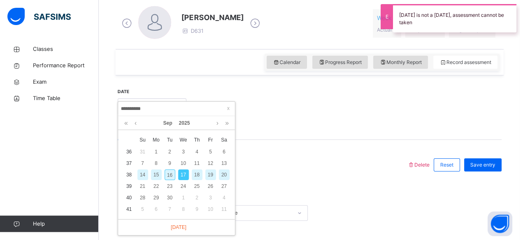
click at [142, 173] on div "14" at bounding box center [142, 175] width 11 height 11
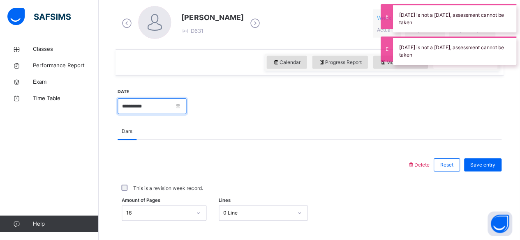
click at [184, 110] on input "**********" at bounding box center [151, 107] width 69 height 16
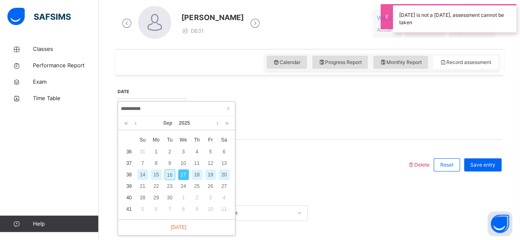
click at [142, 175] on div "14" at bounding box center [142, 175] width 11 height 11
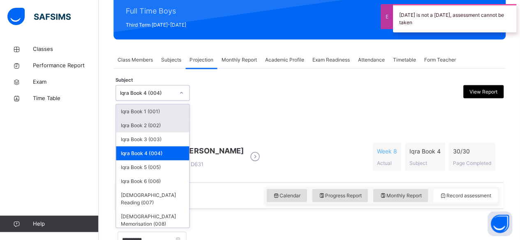
click at [171, 129] on div "Iqra Book 2 (002)" at bounding box center [152, 125] width 73 height 14
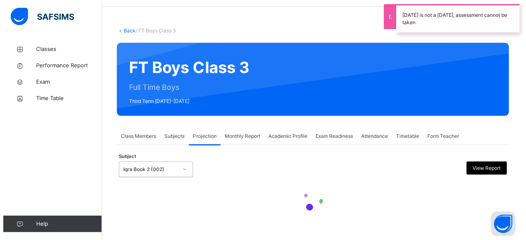
scroll to position [0, 0]
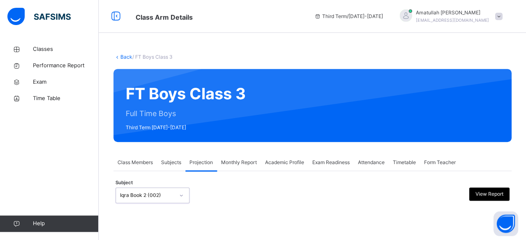
click at [172, 209] on div at bounding box center [311, 209] width 393 height 4
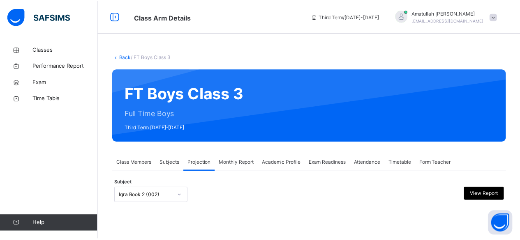
scroll to position [78, 0]
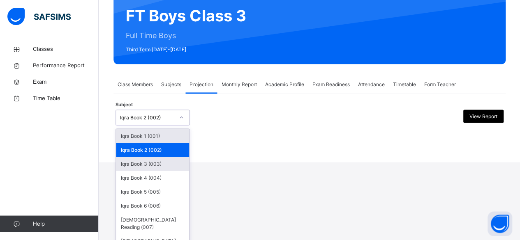
click at [171, 168] on div "Iqra Book 3 (003)" at bounding box center [152, 164] width 73 height 14
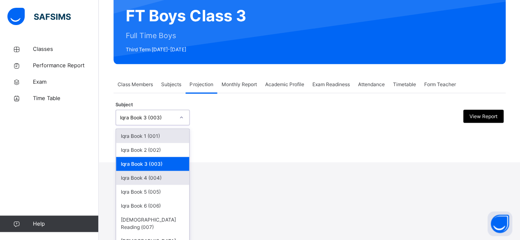
click at [162, 181] on div "Iqra Book 4 (004)" at bounding box center [152, 178] width 73 height 14
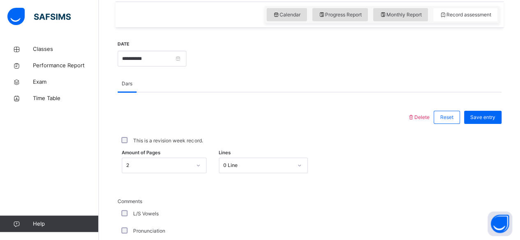
scroll to position [279, 0]
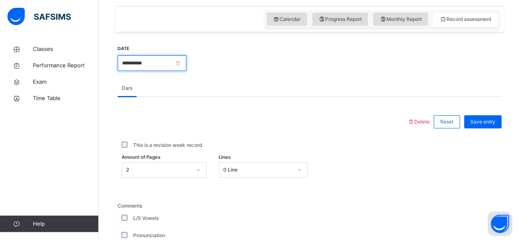
click at [186, 69] on input "**********" at bounding box center [151, 63] width 69 height 16
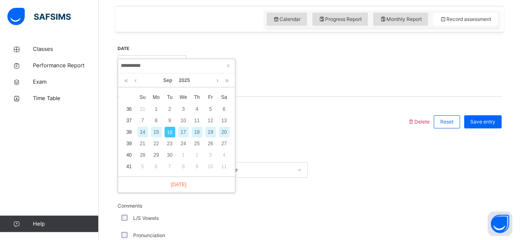
click at [153, 133] on div "15" at bounding box center [156, 132] width 11 height 11
type input "**********"
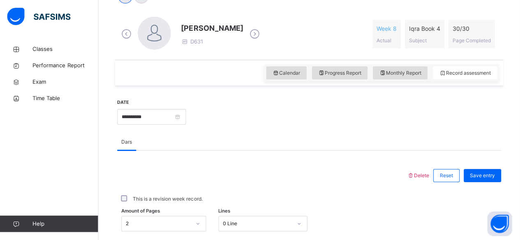
scroll to position [225, 0]
click at [211, 128] on div at bounding box center [343, 116] width 306 height 35
click at [180, 116] on input "**********" at bounding box center [151, 117] width 69 height 16
click at [315, 174] on div at bounding box center [262, 175] width 281 height 21
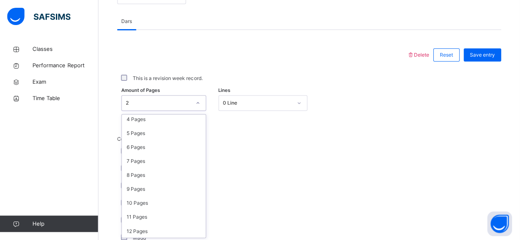
scroll to position [62, 0]
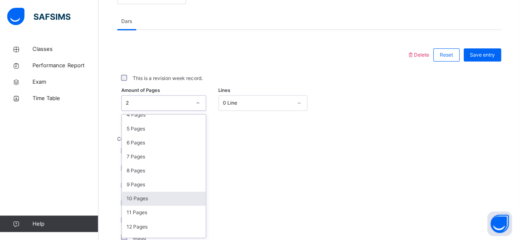
click at [165, 204] on div "10 Pages" at bounding box center [164, 199] width 84 height 14
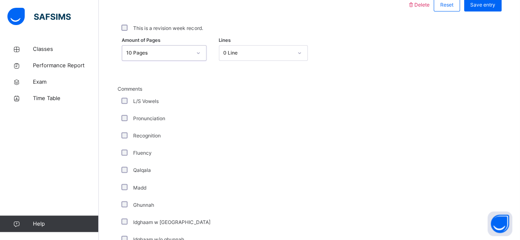
scroll to position [402, 0]
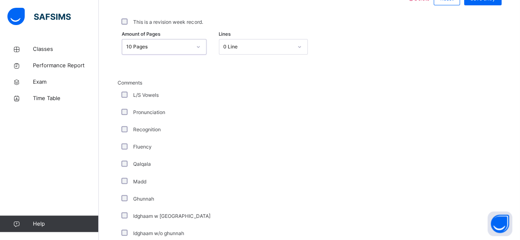
click at [166, 103] on div "L/S Vowels" at bounding box center [219, 95] width 205 height 17
click at [155, 97] on label "L/S Vowels" at bounding box center [145, 95] width 25 height 7
click at [151, 151] on div "Fluency" at bounding box center [219, 146] width 205 height 17
click at [162, 113] on label "Pronunciation" at bounding box center [149, 112] width 32 height 7
click at [134, 114] on label "Pronunciation" at bounding box center [149, 112] width 32 height 7
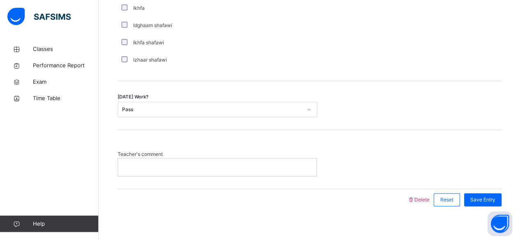
scroll to position [681, 0]
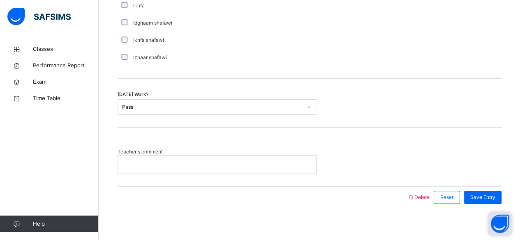
click at [495, 213] on button "Open asap" at bounding box center [499, 223] width 25 height 25
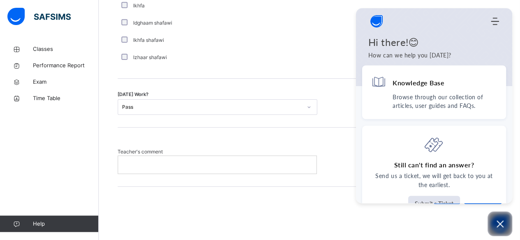
click at [510, 228] on button "Open asap" at bounding box center [499, 223] width 25 height 25
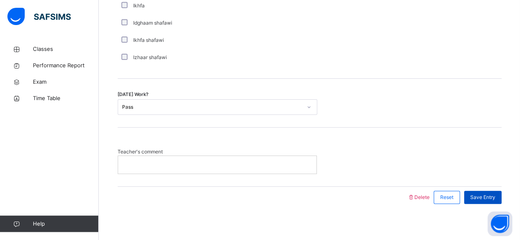
click at [494, 195] on span "Save Entry" at bounding box center [481, 197] width 25 height 7
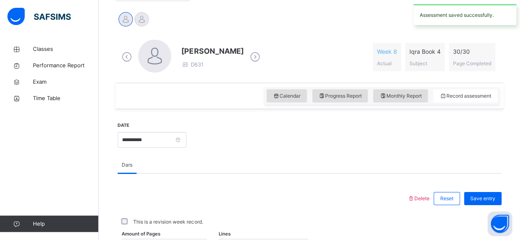
scroll to position [213, 0]
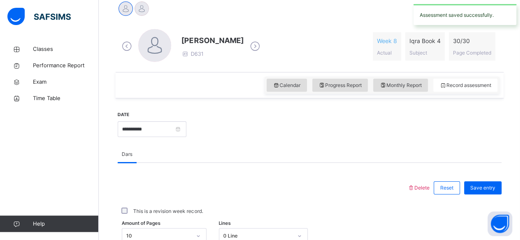
click at [185, 141] on div "**********" at bounding box center [151, 128] width 69 height 35
click at [186, 133] on input "**********" at bounding box center [151, 130] width 69 height 16
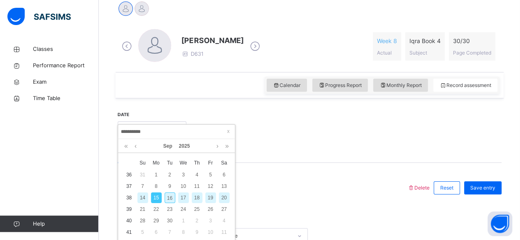
click at [142, 197] on div "14" at bounding box center [142, 198] width 11 height 11
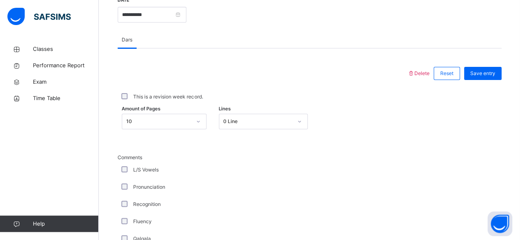
scroll to position [328, 0]
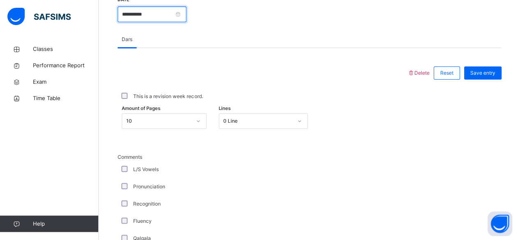
click at [161, 16] on input "**********" at bounding box center [151, 15] width 69 height 16
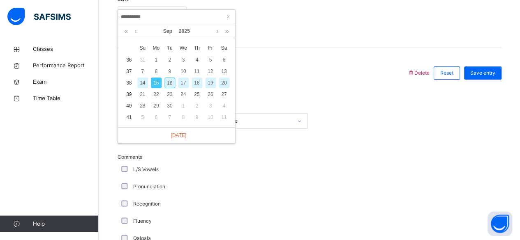
click at [142, 82] on div "14" at bounding box center [142, 83] width 11 height 11
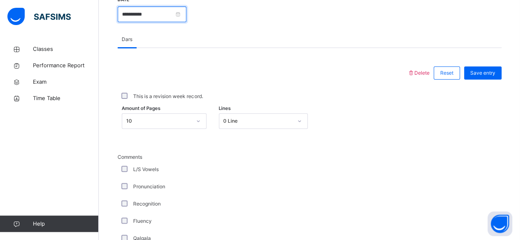
click at [120, 15] on input "**********" at bounding box center [151, 15] width 69 height 16
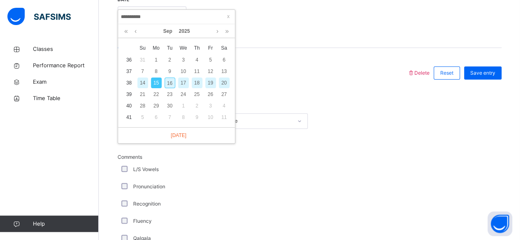
click at [140, 82] on div "14" at bounding box center [142, 83] width 11 height 11
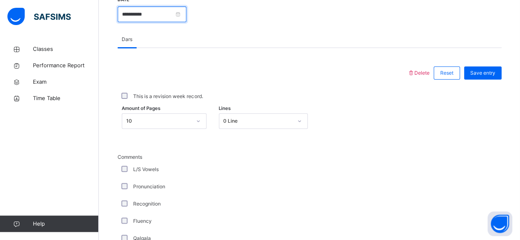
click at [126, 15] on input "**********" at bounding box center [151, 15] width 69 height 16
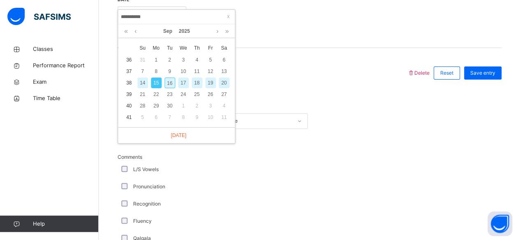
click at [142, 82] on div "14" at bounding box center [142, 83] width 11 height 11
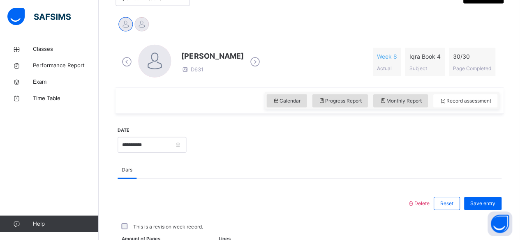
scroll to position [189, 0]
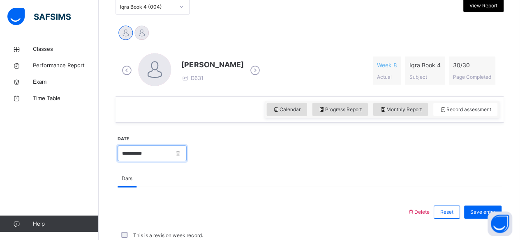
click at [171, 149] on input "**********" at bounding box center [151, 153] width 69 height 16
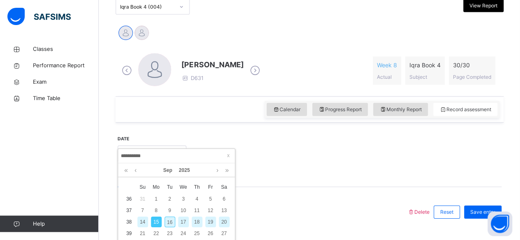
click at [143, 221] on div "14" at bounding box center [142, 221] width 11 height 11
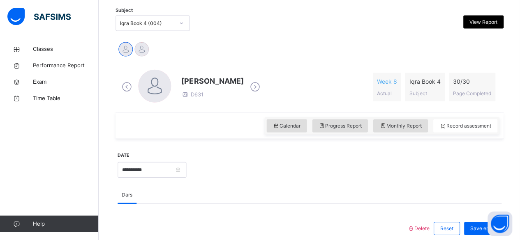
scroll to position [168, 0]
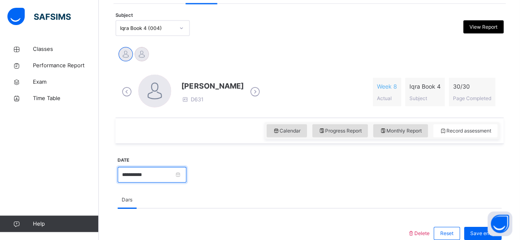
click at [175, 170] on input "**********" at bounding box center [151, 175] width 69 height 16
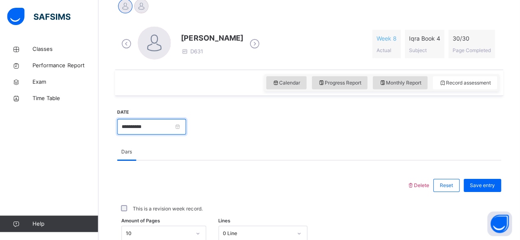
click at [179, 126] on input "**********" at bounding box center [151, 127] width 69 height 16
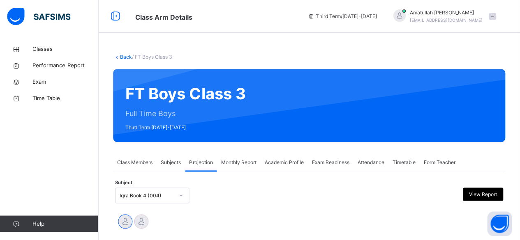
scroll to position [0, 0]
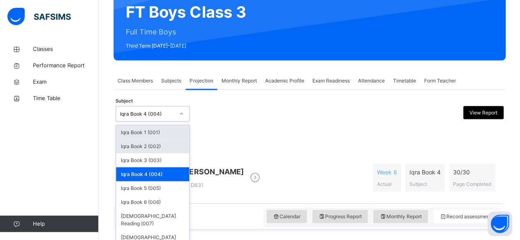
click at [155, 140] on div "Iqra Book 2 (002)" at bounding box center [152, 146] width 73 height 14
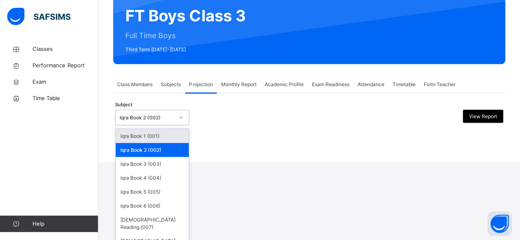
scroll to position [78, 0]
click at [152, 165] on div "Iqra Book 3 (003)" at bounding box center [152, 164] width 73 height 14
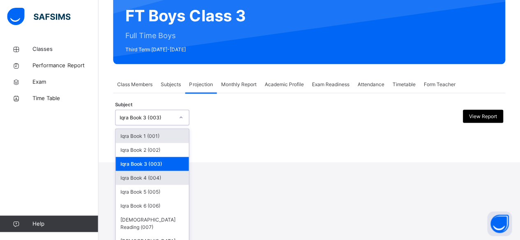
click at [162, 177] on div "Iqra Book 4 (004)" at bounding box center [152, 178] width 73 height 14
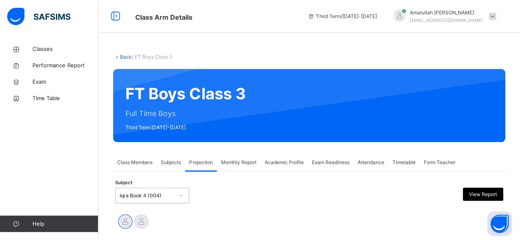
scroll to position [0, 0]
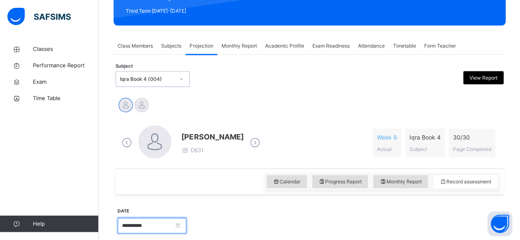
click at [181, 232] on input "**********" at bounding box center [151, 226] width 69 height 16
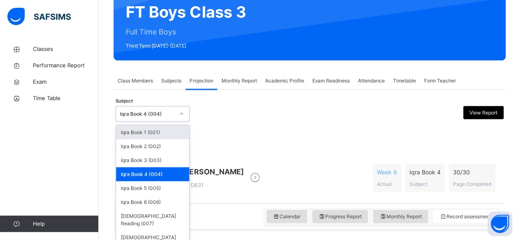
click at [171, 135] on div "Iqra Book 1 (001)" at bounding box center [152, 132] width 73 height 14
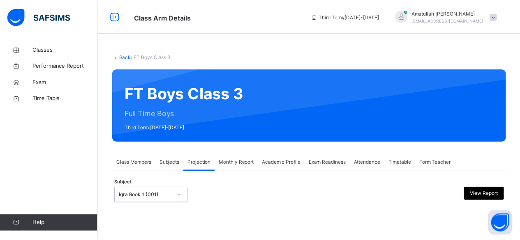
scroll to position [78, 0]
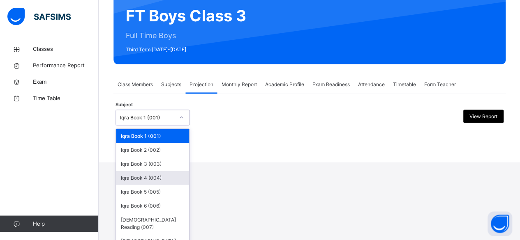
click at [136, 176] on div "Iqra Book 4 (004)" at bounding box center [152, 178] width 73 height 14
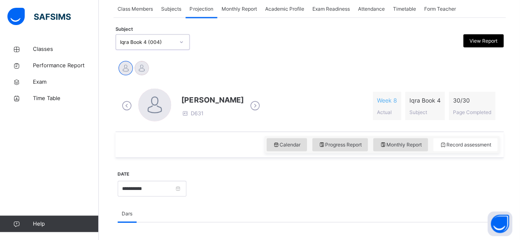
scroll to position [154, 0]
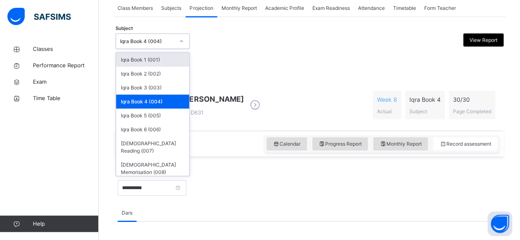
click at [184, 64] on div "Iqra Book 1 (001)" at bounding box center [152, 60] width 73 height 14
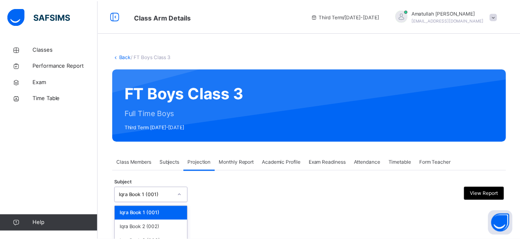
scroll to position [78, 0]
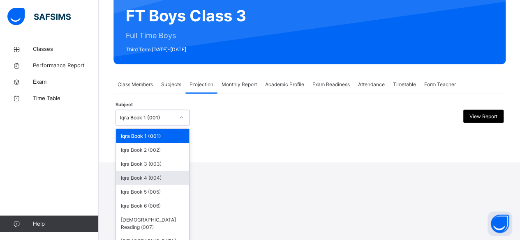
click at [158, 172] on div "Iqra Book 4 (004)" at bounding box center [152, 178] width 73 height 14
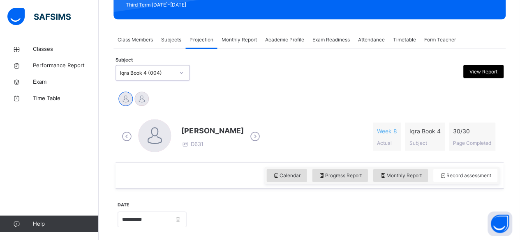
scroll to position [134, 0]
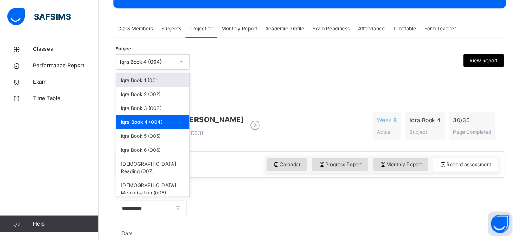
click at [159, 68] on div "Iqra Book 4 (004)" at bounding box center [152, 62] width 74 height 16
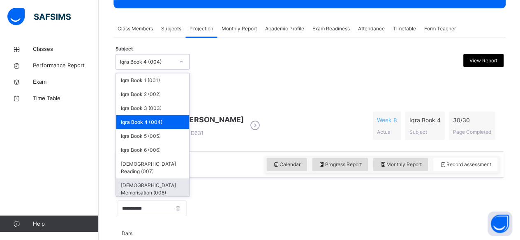
click at [145, 178] on div "[DEMOGRAPHIC_DATA] Memorisation (008)" at bounding box center [152, 188] width 73 height 21
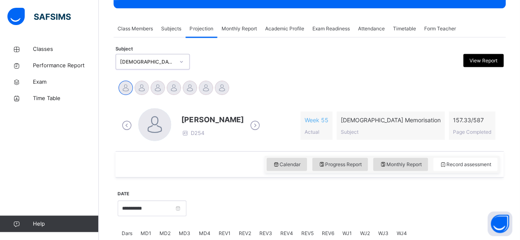
click at [259, 128] on icon at bounding box center [254, 125] width 14 height 12
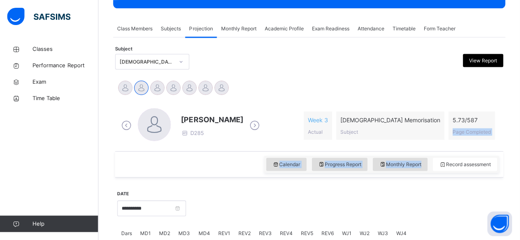
drag, startPoint x: 518, startPoint y: 113, endPoint x: 525, endPoint y: 162, distance: 48.9
click at [520, 162] on html "Class Arm Details Third Term / 2024-2025 Amatullah Ahmed shammizaman91@gmail.co…" at bounding box center [260, 174] width 520 height 617
click at [232, 200] on div at bounding box center [343, 207] width 306 height 35
click at [413, 215] on div at bounding box center [343, 207] width 306 height 35
click at [205, 230] on span "MD4" at bounding box center [203, 233] width 11 height 7
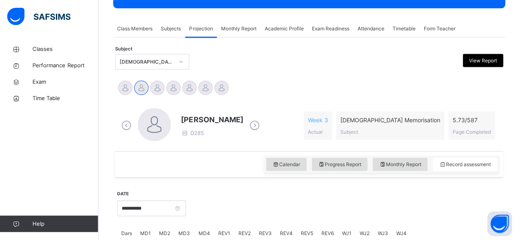
click at [202, 231] on span "MD4" at bounding box center [203, 233] width 11 height 7
click at [203, 231] on span "MD4" at bounding box center [203, 233] width 11 height 7
click at [386, 198] on div at bounding box center [343, 207] width 306 height 35
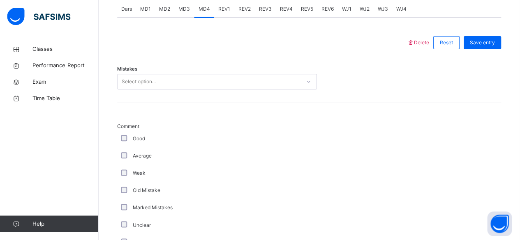
scroll to position [359, 0]
drag, startPoint x: 115, startPoint y: 67, endPoint x: 117, endPoint y: 77, distance: 10.1
click at [120, 80] on div "Select option..." at bounding box center [209, 80] width 183 height 13
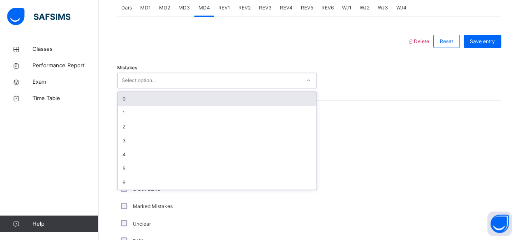
click at [125, 94] on div "0" at bounding box center [217, 99] width 198 height 14
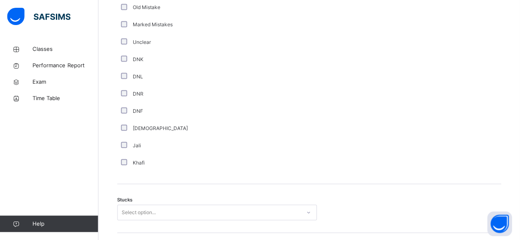
scroll to position [601, 0]
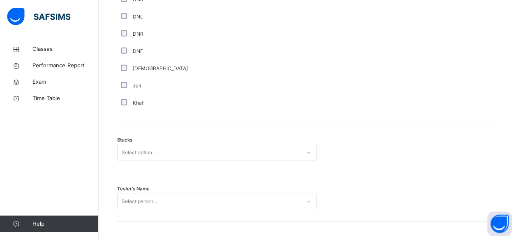
click at [259, 147] on div "Stucks Select option..." at bounding box center [308, 148] width 383 height 49
click at [252, 147] on div "Select option..." at bounding box center [209, 153] width 183 height 13
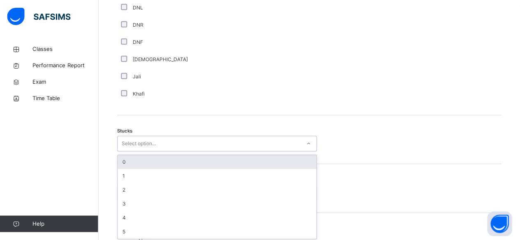
scroll to position [611, 0]
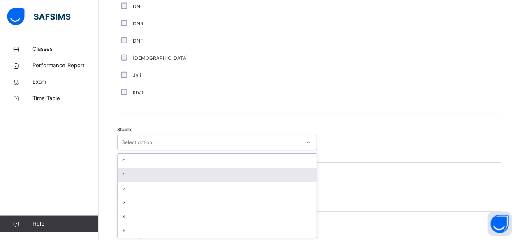
click at [144, 169] on div "1" at bounding box center [217, 175] width 198 height 14
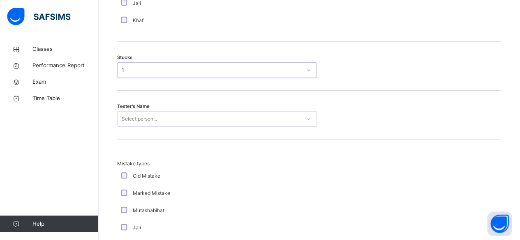
click at [244, 127] on div "Select person..." at bounding box center [216, 119] width 199 height 16
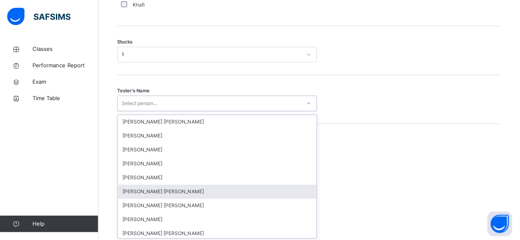
scroll to position [699, 0]
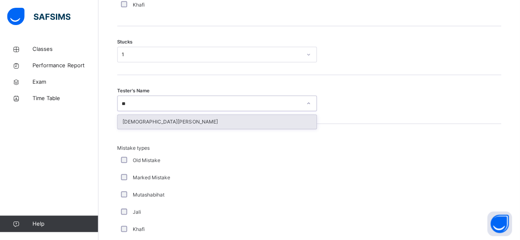
type input "*"
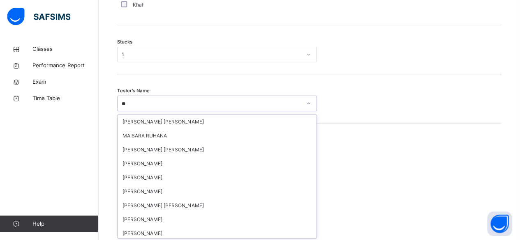
type input "***"
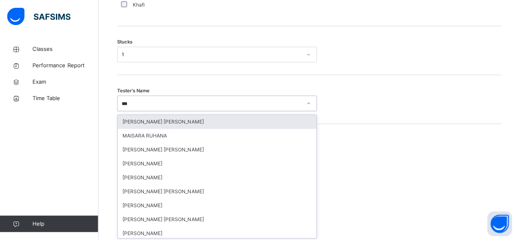
click at [151, 117] on div "Mohammad Hanzalah Siddiqui" at bounding box center [217, 122] width 198 height 14
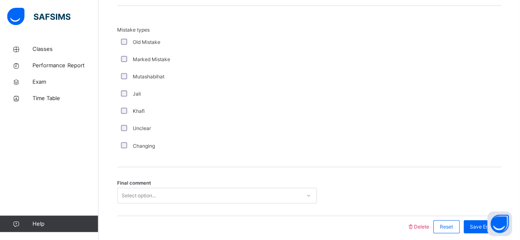
scroll to position [829, 0]
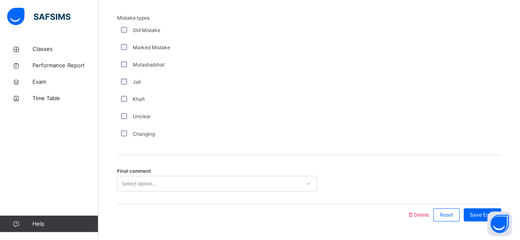
click at [292, 176] on div "Select option..." at bounding box center [216, 184] width 199 height 16
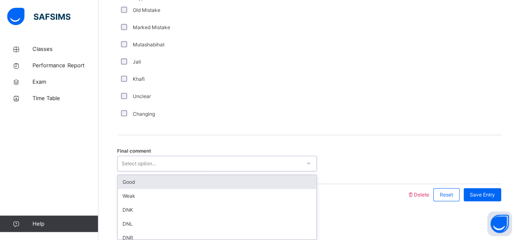
click at [266, 175] on div "Good" at bounding box center [217, 182] width 198 height 14
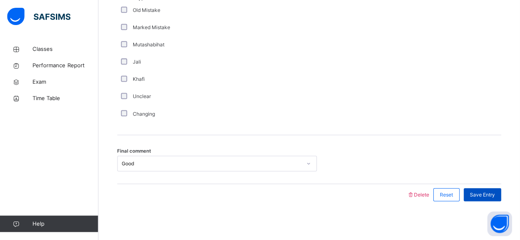
click at [484, 191] on span "Save Entry" at bounding box center [481, 194] width 25 height 7
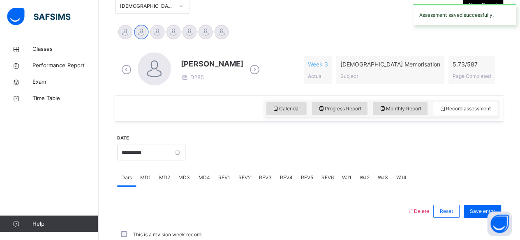
scroll to position [375, 0]
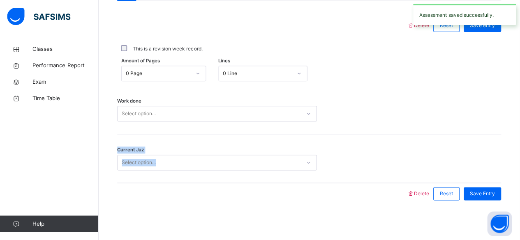
drag, startPoint x: 518, startPoint y: 181, endPoint x: 516, endPoint y: 117, distance: 64.1
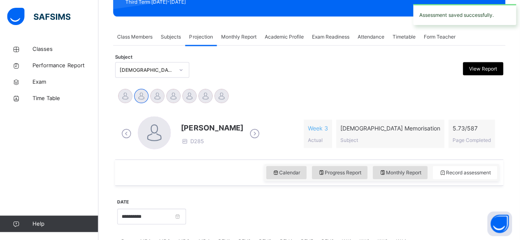
scroll to position [131, 0]
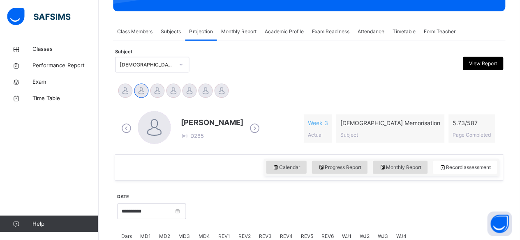
drag, startPoint x: 321, startPoint y: 130, endPoint x: 337, endPoint y: 145, distance: 22.7
click at [322, 130] on div "Ahmed Selami D285 Week 3 Actual Quran Memorisation Subject 5.73 / 587 Page Comp…" at bounding box center [309, 128] width 379 height 35
drag, startPoint x: 392, startPoint y: 179, endPoint x: 395, endPoint y: 175, distance: 5.0
click at [392, 178] on div "Calendar Progress Report Monthly Report Record assessment" at bounding box center [308, 167] width 387 height 26
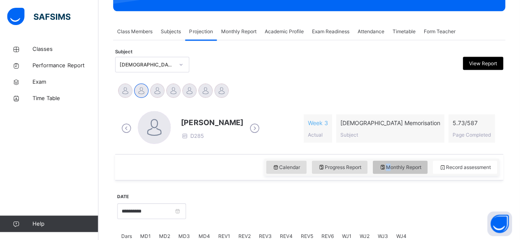
click at [395, 172] on div "Monthly Report" at bounding box center [399, 167] width 55 height 13
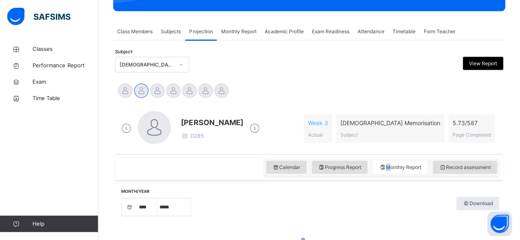
select select "****"
select select "*"
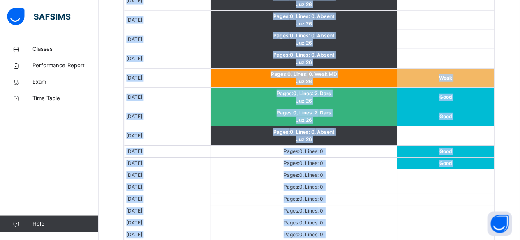
drag, startPoint x: 519, startPoint y: 114, endPoint x: 525, endPoint y: 259, distance: 145.5
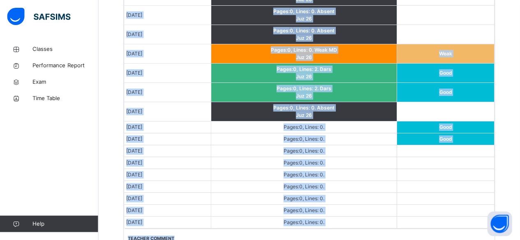
click at [413, 181] on td at bounding box center [444, 187] width 97 height 12
click at [414, 182] on td at bounding box center [444, 187] width 97 height 12
click at [416, 184] on td at bounding box center [444, 187] width 97 height 12
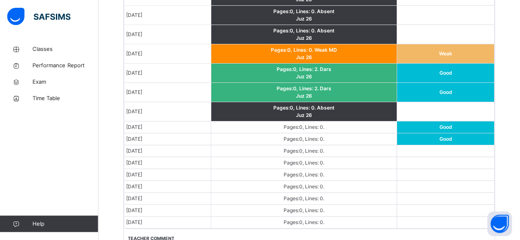
drag, startPoint x: 416, startPoint y: 184, endPoint x: 347, endPoint y: 198, distance: 70.1
click at [347, 197] on td "Pages: 0 , Lines: 0 ." at bounding box center [304, 199] width 186 height 12
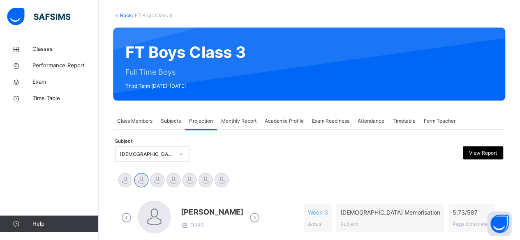
scroll to position [30, 0]
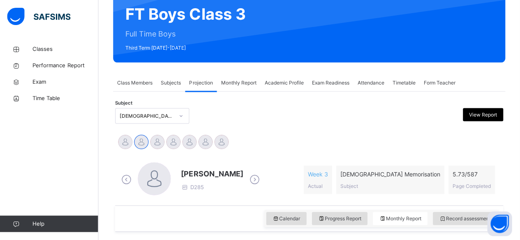
click at [143, 124] on div "[DEMOGRAPHIC_DATA] Memorisation (008)" at bounding box center [152, 116] width 74 height 16
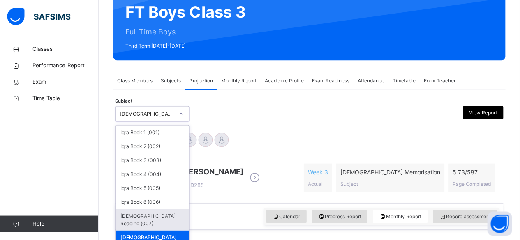
click at [137, 216] on div "[DEMOGRAPHIC_DATA] Reading (007)" at bounding box center [152, 219] width 73 height 21
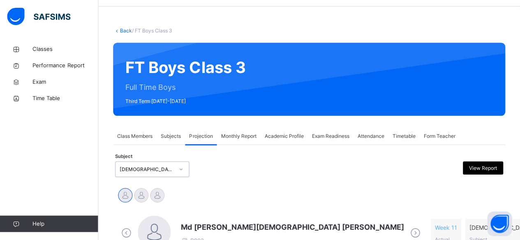
scroll to position [82, 0]
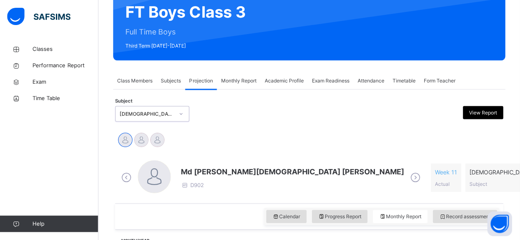
select select "****"
select select "*"
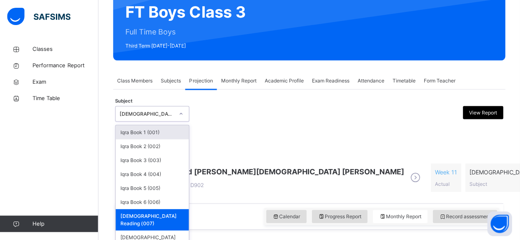
click at [129, 118] on div "[DEMOGRAPHIC_DATA] Reading (007)" at bounding box center [144, 114] width 57 height 13
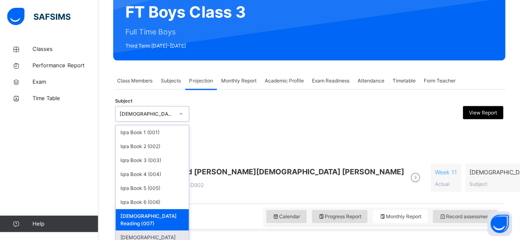
click at [130, 230] on div "[DEMOGRAPHIC_DATA] Memorisation (008)" at bounding box center [152, 240] width 73 height 21
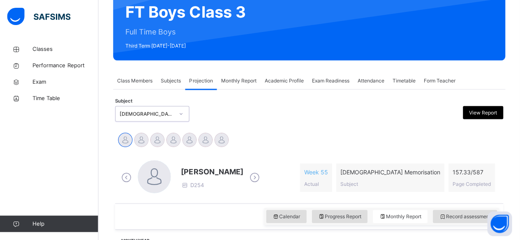
select select "****"
select select "*"
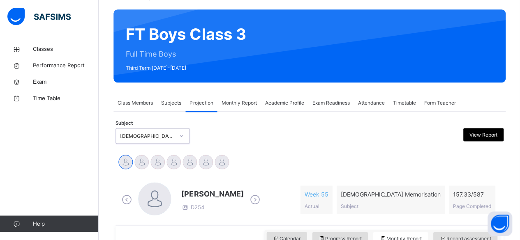
scroll to position [58, 0]
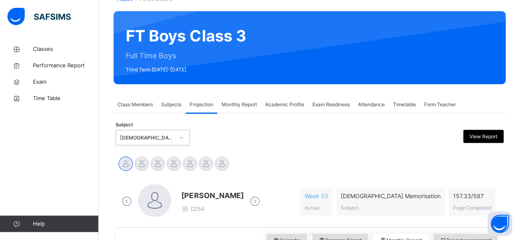
click at [260, 198] on icon at bounding box center [254, 201] width 14 height 12
click at [2, 232] on link "Help" at bounding box center [49, 224] width 98 height 16
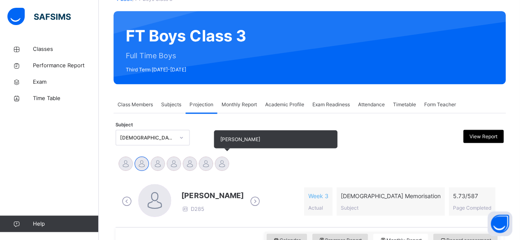
click at [221, 168] on div at bounding box center [221, 163] width 14 height 14
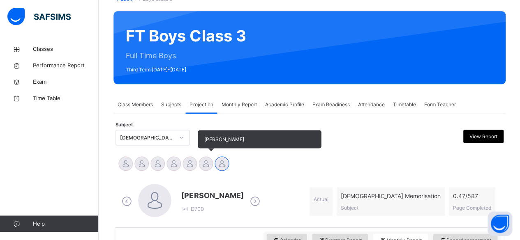
click at [204, 167] on div at bounding box center [205, 163] width 14 height 14
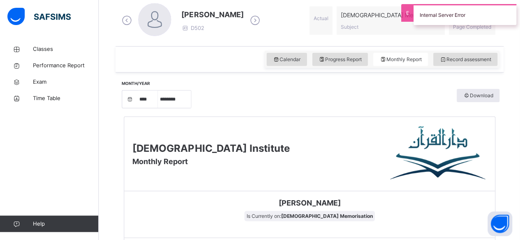
scroll to position [186, 0]
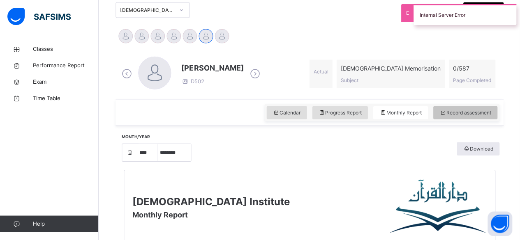
click at [465, 113] on span "Record assessment" at bounding box center [465, 112] width 52 height 7
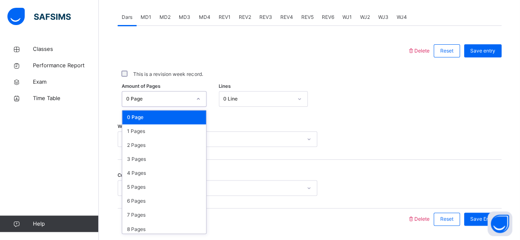
scroll to position [375, 0]
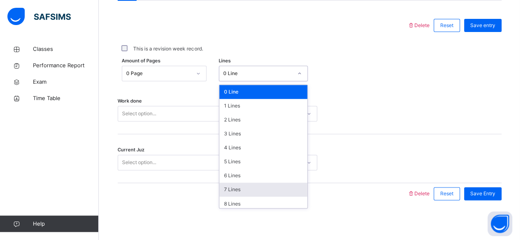
click at [232, 190] on div "7 Lines" at bounding box center [263, 190] width 88 height 14
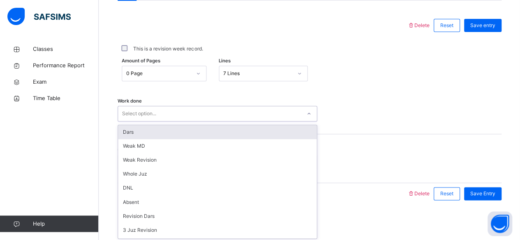
click at [155, 132] on div "Dars" at bounding box center [217, 132] width 198 height 14
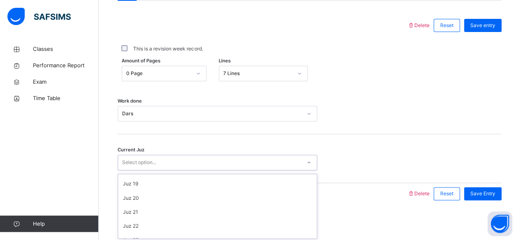
scroll to position [354, 0]
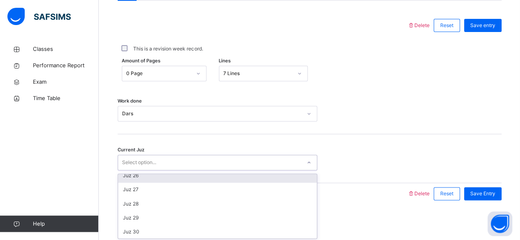
click at [151, 179] on div "Juz 26" at bounding box center [217, 176] width 198 height 14
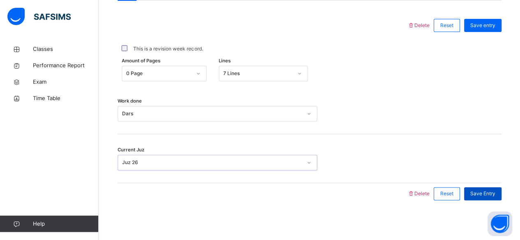
click at [490, 195] on span "Save Entry" at bounding box center [481, 193] width 25 height 7
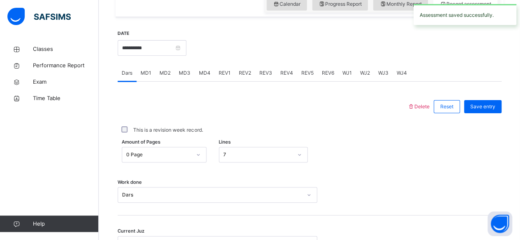
scroll to position [286, 0]
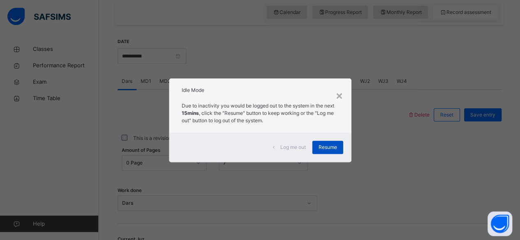
click at [335, 144] on span "Resume" at bounding box center [327, 147] width 18 height 7
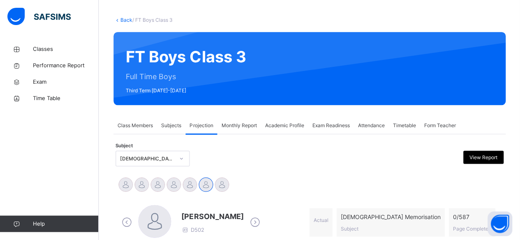
scroll to position [0, 0]
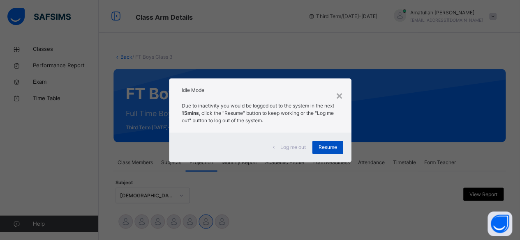
click at [315, 145] on div "Resume" at bounding box center [327, 147] width 31 height 13
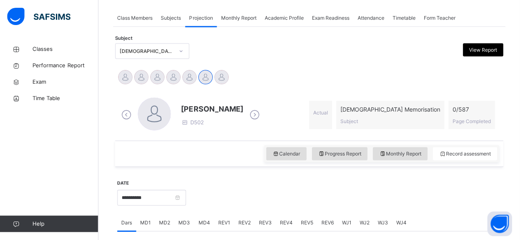
scroll to position [145, 0]
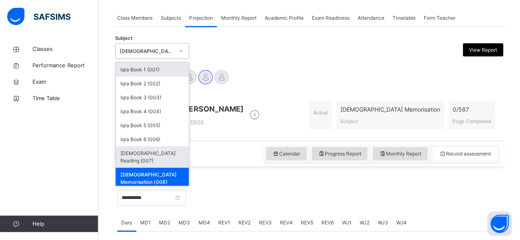
click at [162, 159] on div "[DEMOGRAPHIC_DATA] Reading (007)" at bounding box center [152, 156] width 73 height 21
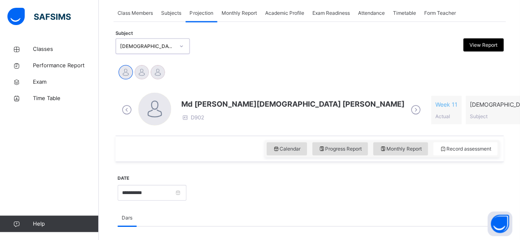
scroll to position [147, 0]
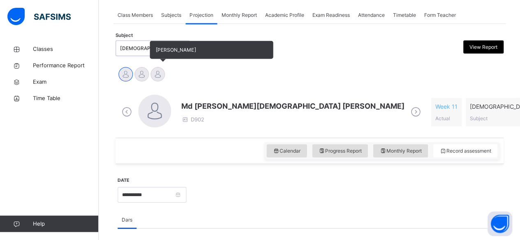
click at [153, 73] on div at bounding box center [157, 74] width 14 height 14
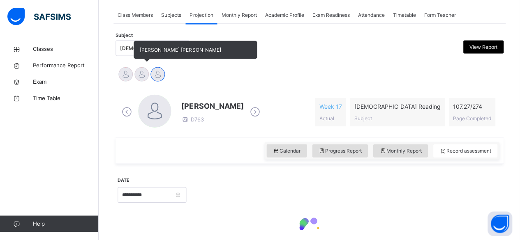
click at [136, 78] on div at bounding box center [141, 74] width 14 height 14
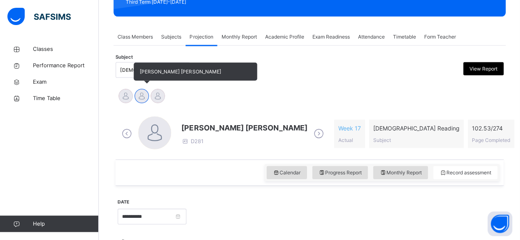
scroll to position [120, 0]
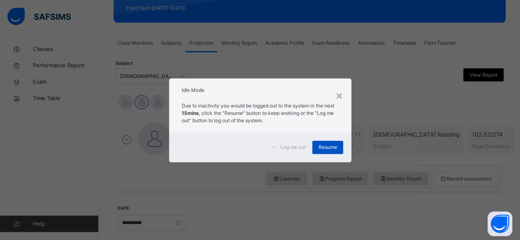
click at [317, 153] on div "Resume" at bounding box center [327, 147] width 31 height 13
click at [337, 160] on div "Mohammad Hanzalah Siddiqui D281 Week 17 Actual Quran Reading Subject 102.53 / 2…" at bounding box center [308, 139] width 383 height 47
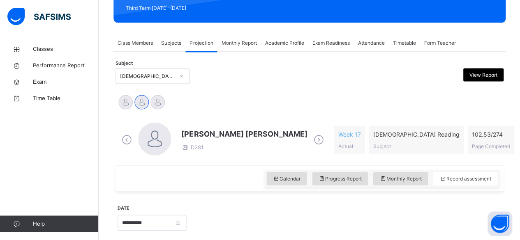
click at [331, 152] on div "Mohammad Hanzalah Siddiqui D281 Week 17 Actual Quran Reading Subject 102.53 / 2…" at bounding box center [309, 139] width 379 height 35
click at [191, 139] on span at bounding box center [244, 141] width 126 height 4
click at [194, 127] on div "Mohammad Hanzalah Siddiqui D281" at bounding box center [223, 139] width 206 height 35
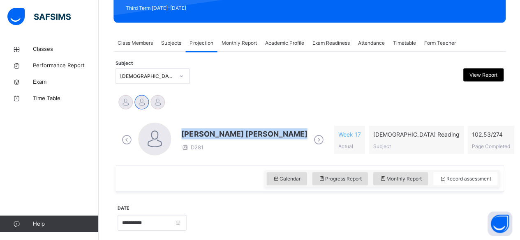
click at [194, 127] on div "Mohammad Hanzalah Siddiqui D281" at bounding box center [223, 139] width 206 height 35
drag, startPoint x: 194, startPoint y: 127, endPoint x: 238, endPoint y: 99, distance: 52.9
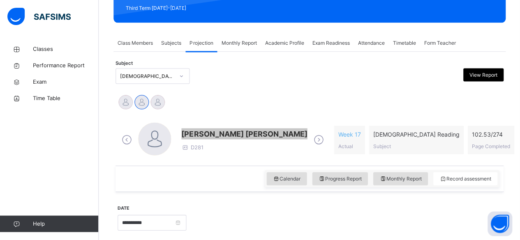
scroll to position [230, 0]
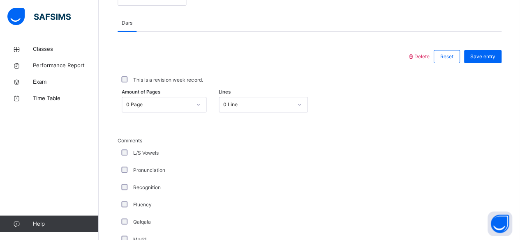
click at [181, 111] on div "Amount of Pages 0 Page Lines 0 Line" at bounding box center [308, 105] width 383 height 24
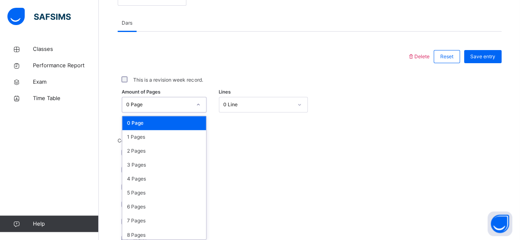
scroll to position [346, 0]
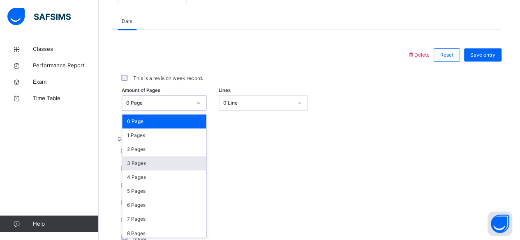
click at [181, 111] on div "Amount of Pages option 3 Pages focused, 4 of 275. 275 results available. Use Up…" at bounding box center [308, 103] width 383 height 24
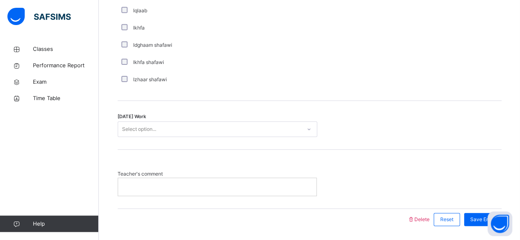
scroll to position [684, 0]
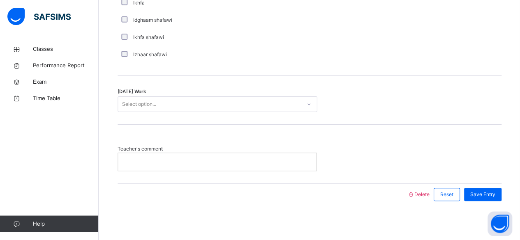
click at [181, 111] on div "Today's Work Select option..." at bounding box center [308, 100] width 383 height 49
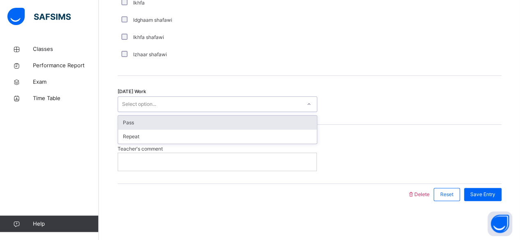
click at [182, 108] on div "Select option..." at bounding box center [209, 104] width 183 height 13
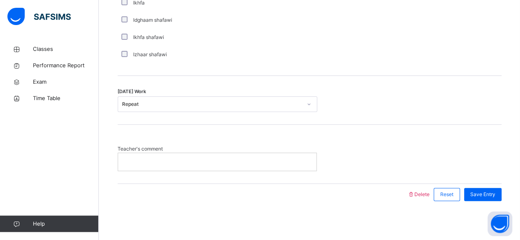
click at [200, 163] on p at bounding box center [217, 161] width 186 height 7
click at [491, 192] on span "Save Entry" at bounding box center [481, 194] width 25 height 7
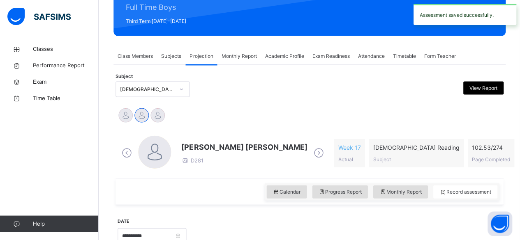
scroll to position [105, 0]
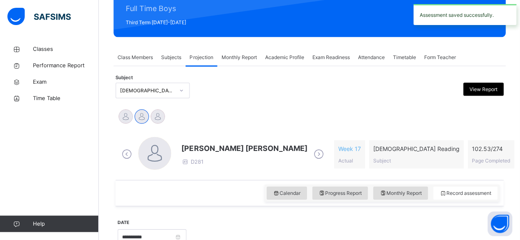
click at [208, 149] on span "[PERSON_NAME] [PERSON_NAME]" at bounding box center [244, 148] width 126 height 11
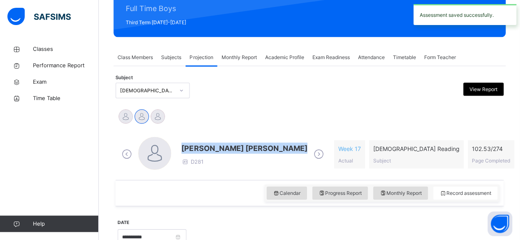
click at [208, 149] on span "[PERSON_NAME] [PERSON_NAME]" at bounding box center [244, 148] width 126 height 11
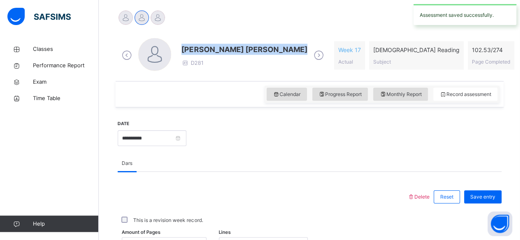
scroll to position [205, 0]
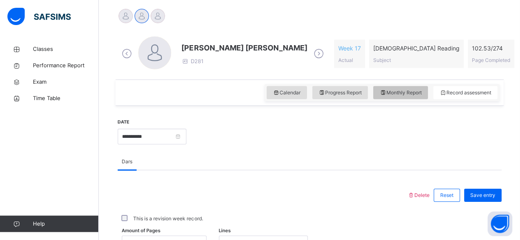
click at [401, 98] on div "Monthly Report" at bounding box center [399, 92] width 55 height 13
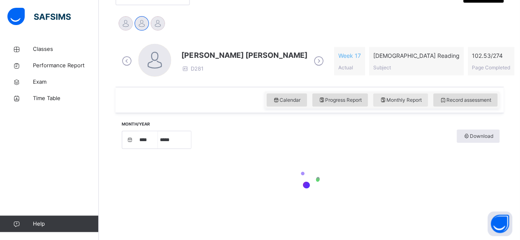
select select "****"
select select "*"
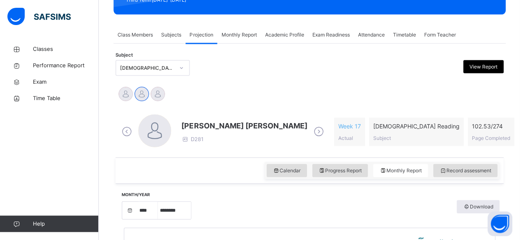
scroll to position [128, 0]
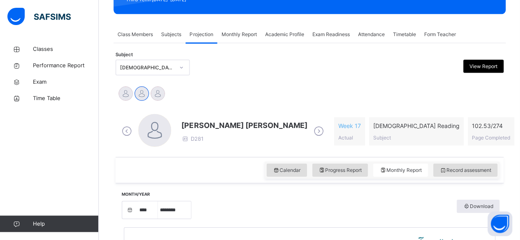
click at [447, 175] on div "Record assessment" at bounding box center [464, 169] width 64 height 13
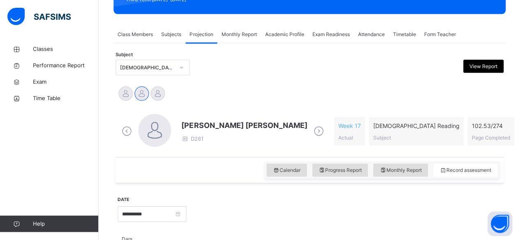
click at [212, 121] on span "[PERSON_NAME] [PERSON_NAME]" at bounding box center [244, 125] width 126 height 11
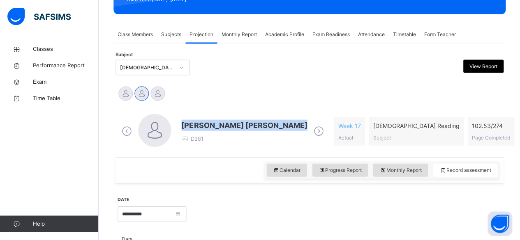
click at [212, 121] on span "[PERSON_NAME] [PERSON_NAME]" at bounding box center [244, 125] width 126 height 11
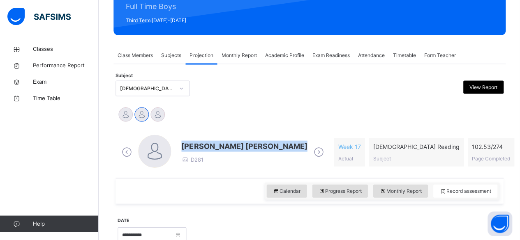
scroll to position [108, 0]
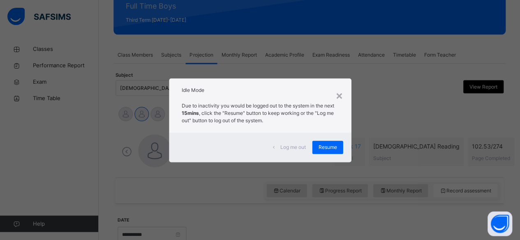
click at [301, 147] on span "Log me out" at bounding box center [292, 147] width 25 height 7
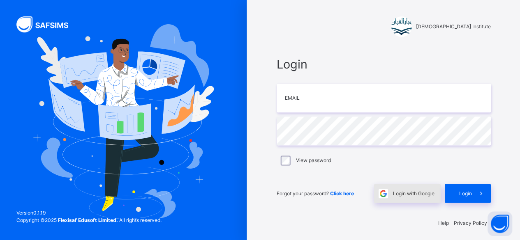
click at [418, 196] on span "Login with Google" at bounding box center [412, 193] width 41 height 7
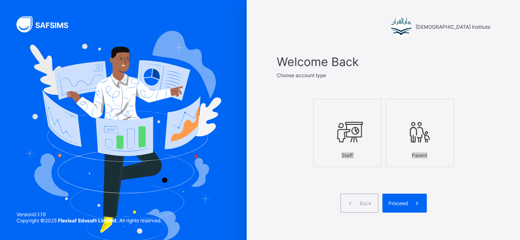
click at [452, 187] on span at bounding box center [383, 188] width 214 height 12
click at [407, 203] on span "Proceed" at bounding box center [397, 203] width 19 height 6
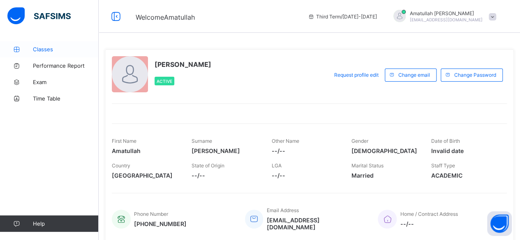
click at [35, 47] on span "Classes" at bounding box center [66, 49] width 66 height 7
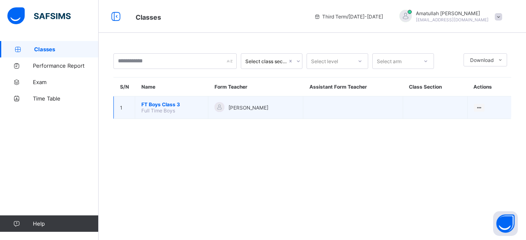
click at [152, 103] on span "FT Boys Class 3" at bounding box center [171, 104] width 60 height 6
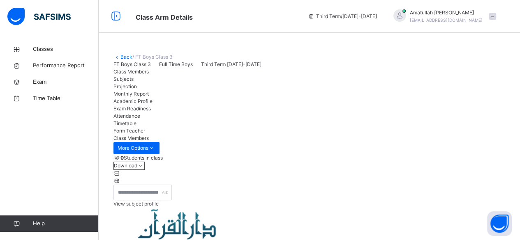
click at [137, 90] on span "Projection" at bounding box center [124, 86] width 23 height 6
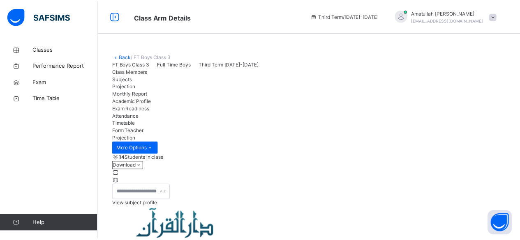
scroll to position [78, 0]
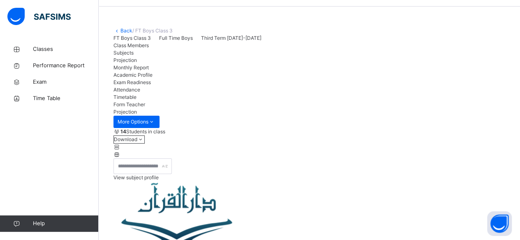
scroll to position [82, 0]
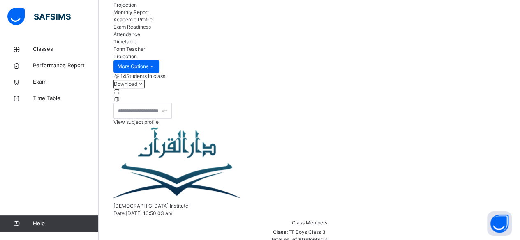
drag, startPoint x: 185, startPoint y: 169, endPoint x: 218, endPoint y: 181, distance: 35.5
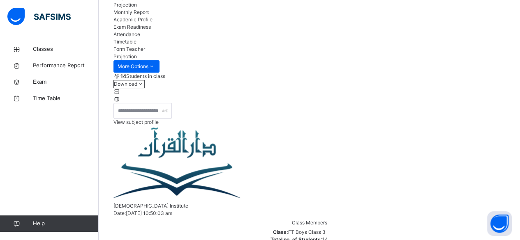
drag, startPoint x: 182, startPoint y: 170, endPoint x: 246, endPoint y: 175, distance: 63.9
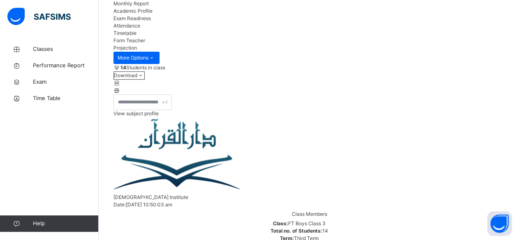
scroll to position [91, 0]
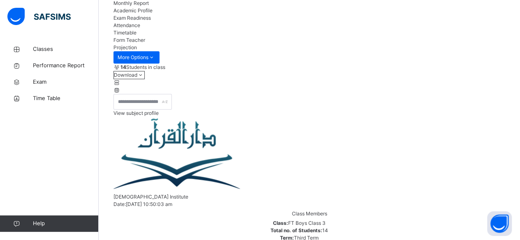
drag, startPoint x: 184, startPoint y: 162, endPoint x: 217, endPoint y: 175, distance: 36.0
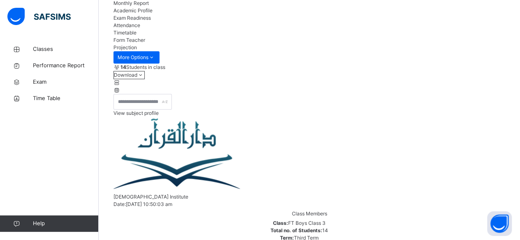
drag, startPoint x: 182, startPoint y: 162, endPoint x: 248, endPoint y: 164, distance: 66.1
drag, startPoint x: 189, startPoint y: 162, endPoint x: 237, endPoint y: 144, distance: 51.1
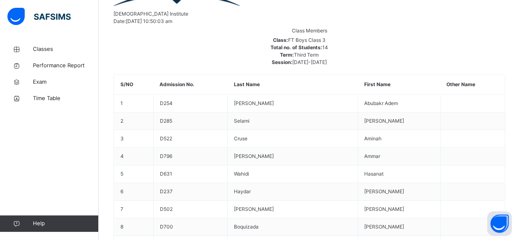
scroll to position [274, 0]
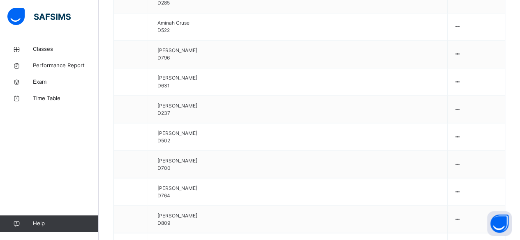
scroll to position [698, 0]
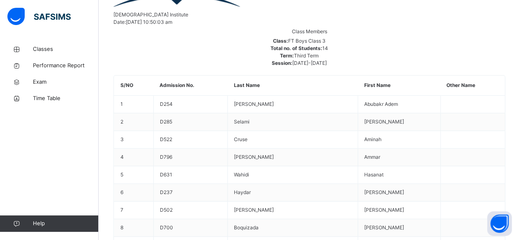
scroll to position [271, 0]
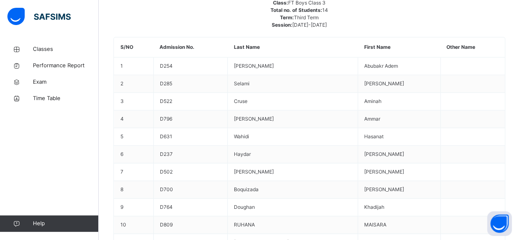
scroll to position [311, 0]
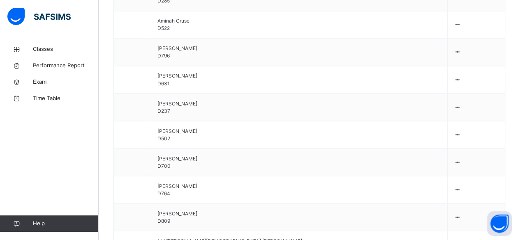
scroll to position [699, 0]
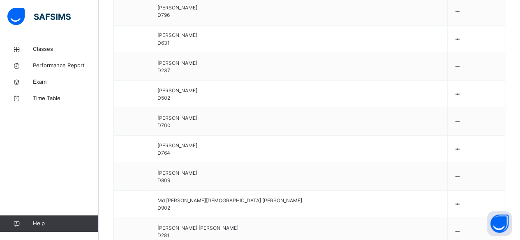
scroll to position [785, 0]
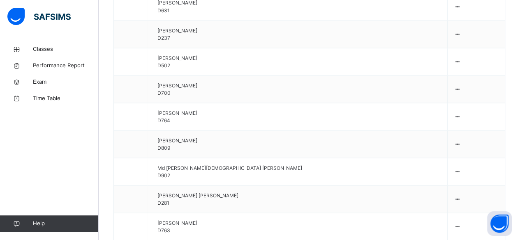
scroll to position [849, 0]
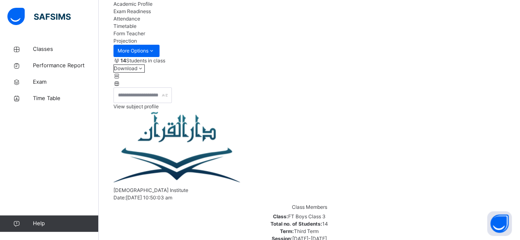
scroll to position [96, 0]
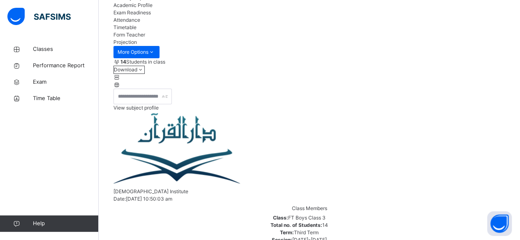
drag, startPoint x: 183, startPoint y: 156, endPoint x: 249, endPoint y: 154, distance: 65.7
drag, startPoint x: 182, startPoint y: 156, endPoint x: 252, endPoint y: 163, distance: 70.6
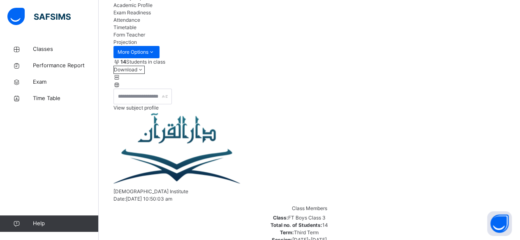
drag, startPoint x: 255, startPoint y: 154, endPoint x: 278, endPoint y: 139, distance: 27.3
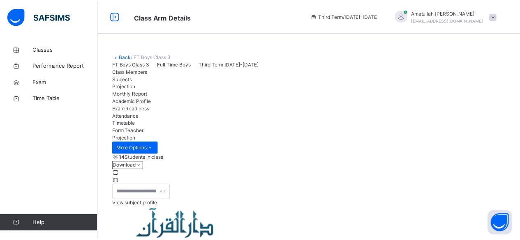
scroll to position [78, 0]
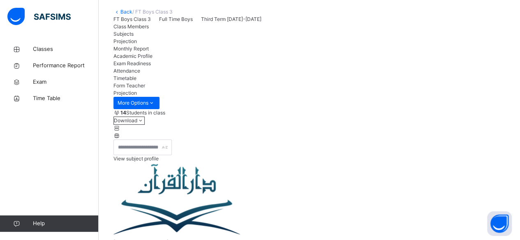
scroll to position [66, 0]
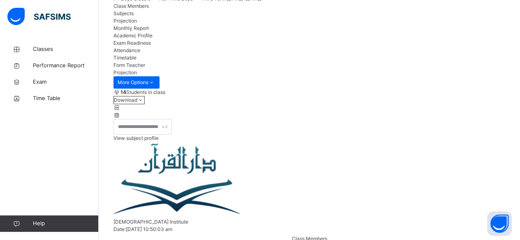
click at [475, 69] on div "Class Members Subjects Projection Monthly Report Academic Profile Exam Readines…" at bounding box center [308, 35] width 391 height 67
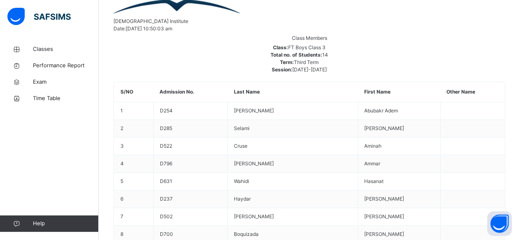
scroll to position [303, 0]
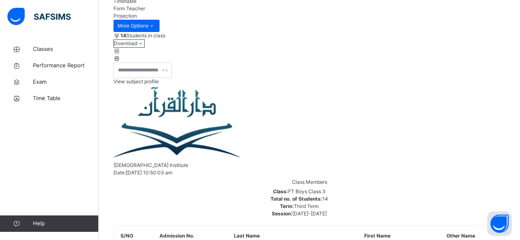
scroll to position [120, 0]
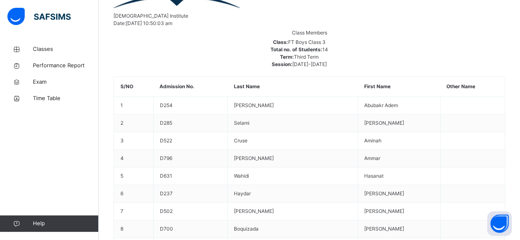
scroll to position [271, 0]
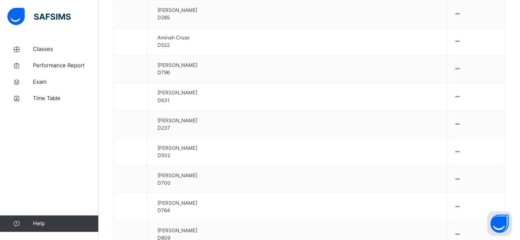
scroll to position [676, 0]
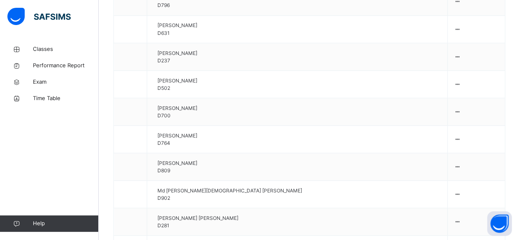
scroll to position [0, 0]
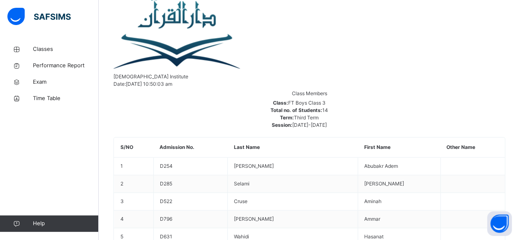
scroll to position [211, 0]
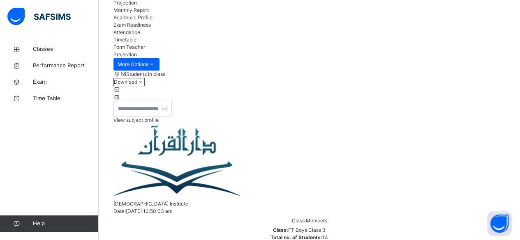
scroll to position [83, 0]
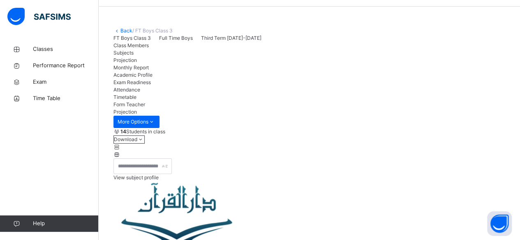
scroll to position [87, 0]
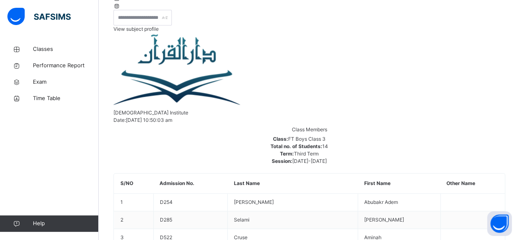
scroll to position [176, 0]
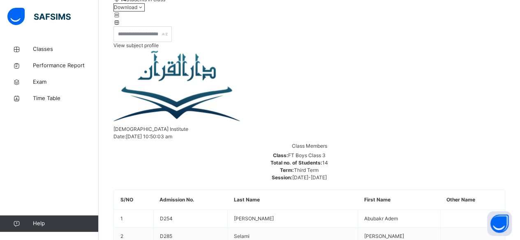
scroll to position [128, 0]
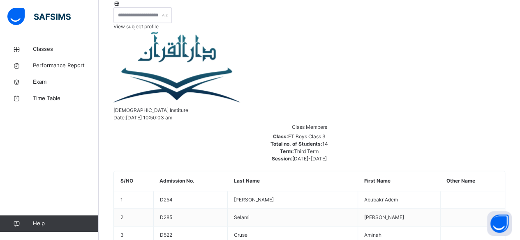
scroll to position [170, 0]
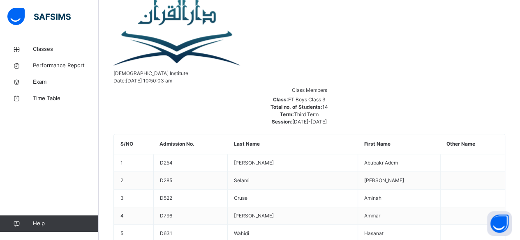
scroll to position [175, 0]
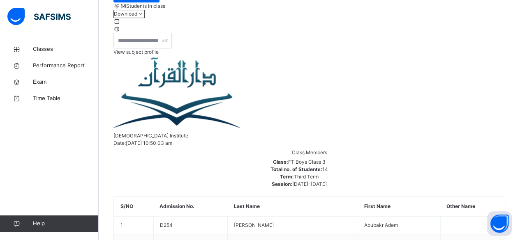
scroll to position [145, 0]
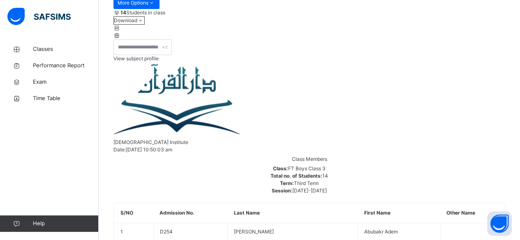
drag, startPoint x: 182, startPoint y: 107, endPoint x: 253, endPoint y: 106, distance: 71.1
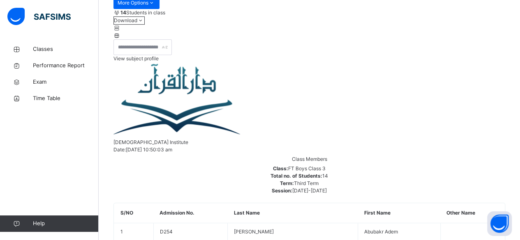
drag, startPoint x: 208, startPoint y: 109, endPoint x: 248, endPoint y: 57, distance: 65.9
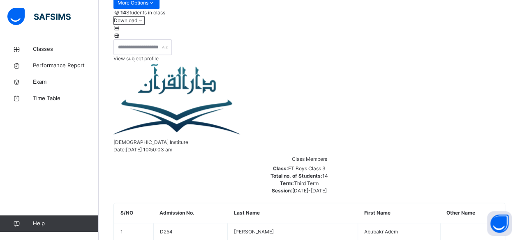
drag, startPoint x: 182, startPoint y: 105, endPoint x: 354, endPoint y: 97, distance: 172.3
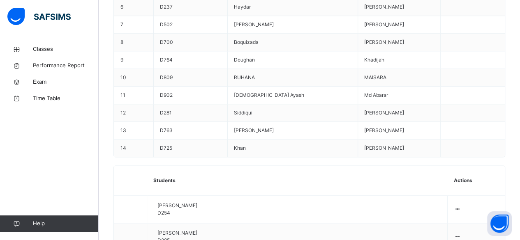
scroll to position [460, 0]
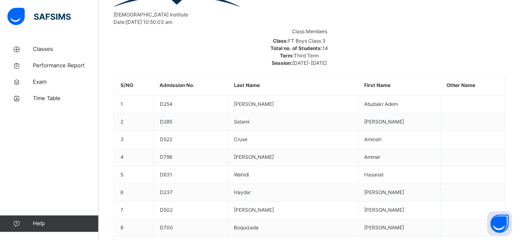
scroll to position [272, 0]
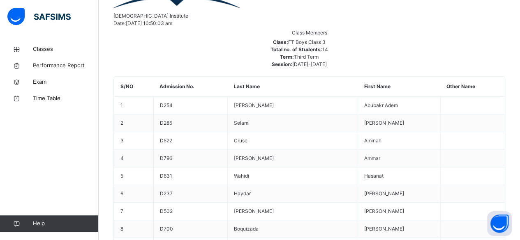
drag, startPoint x: 260, startPoint y: 91, endPoint x: 312, endPoint y: 161, distance: 86.6
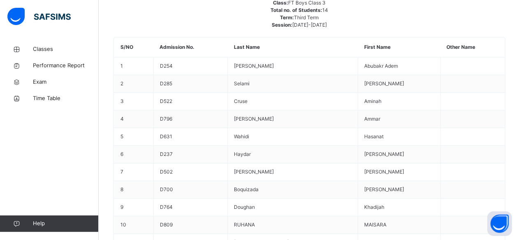
scroll to position [311, 0]
drag, startPoint x: 312, startPoint y: 161, endPoint x: 341, endPoint y: 123, distance: 47.5
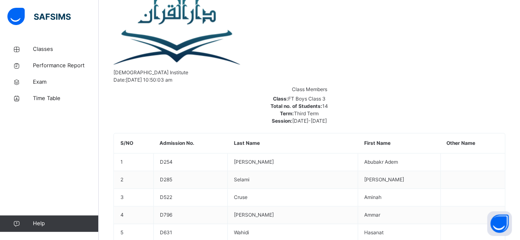
scroll to position [216, 0]
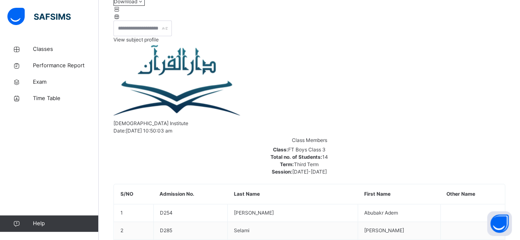
scroll to position [161, 0]
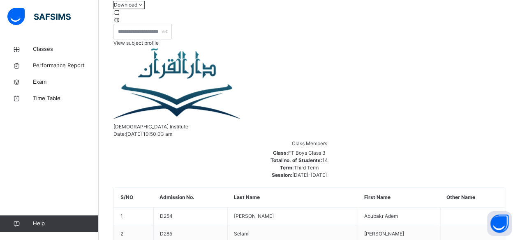
drag, startPoint x: 182, startPoint y: 93, endPoint x: 396, endPoint y: 59, distance: 216.3
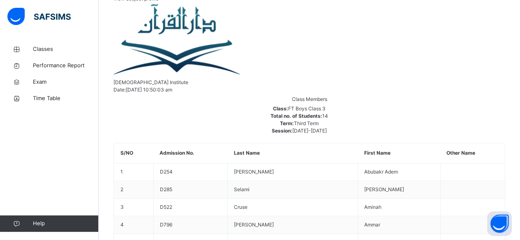
scroll to position [207, 0]
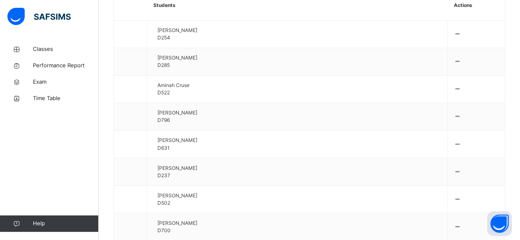
scroll to position [638, 0]
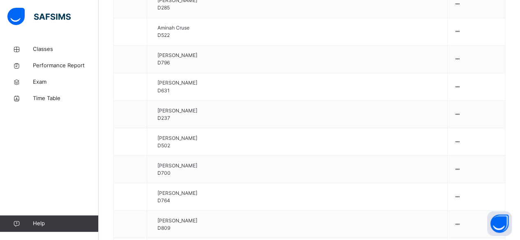
scroll to position [699, 0]
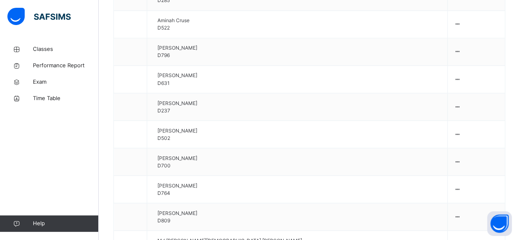
type input "****"
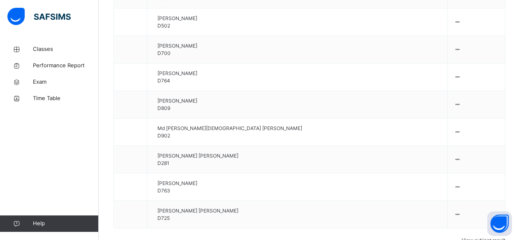
scroll to position [849, 0]
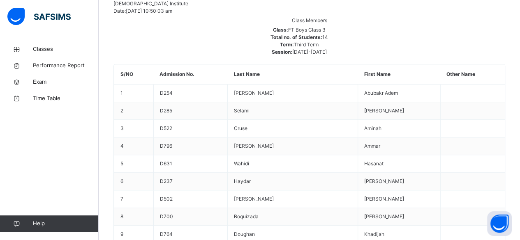
scroll to position [284, 0]
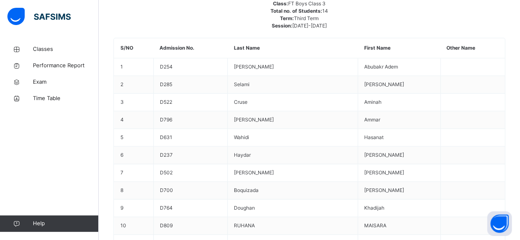
scroll to position [311, 0]
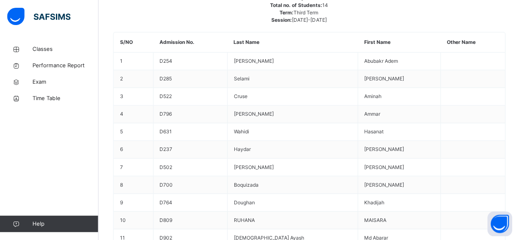
scroll to position [316, 0]
click at [3, 43] on link "Classes" at bounding box center [49, 49] width 99 height 16
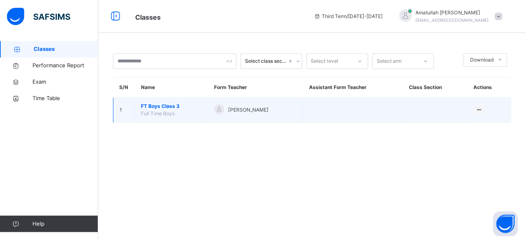
click at [152, 115] on span "Full Time Boys" at bounding box center [158, 113] width 34 height 6
click at [147, 108] on span "FT Boys Class 3" at bounding box center [171, 106] width 60 height 7
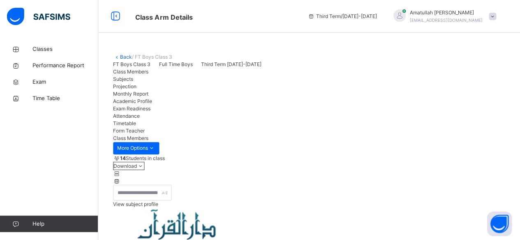
click at [137, 90] on span "Projection" at bounding box center [124, 86] width 23 height 6
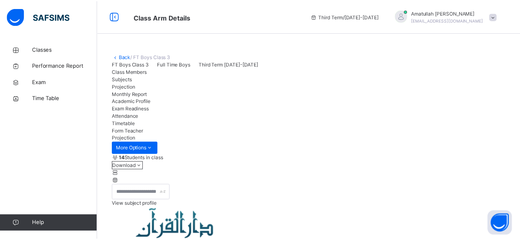
scroll to position [78, 0]
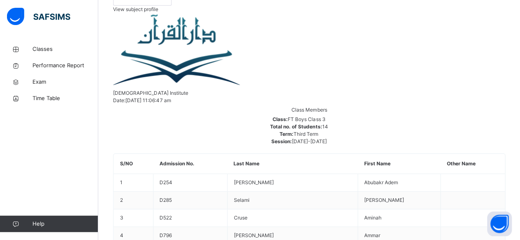
scroll to position [197, 0]
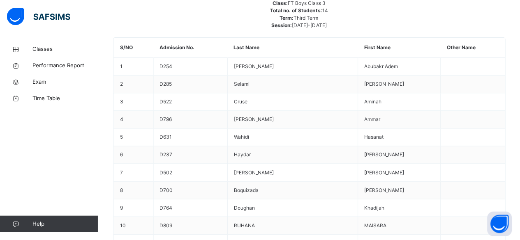
scroll to position [311, 0]
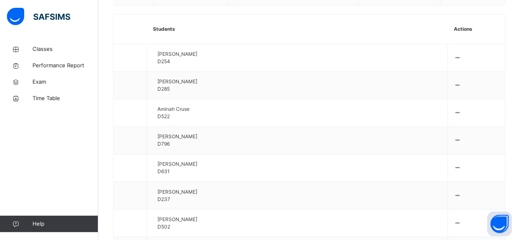
scroll to position [611, 0]
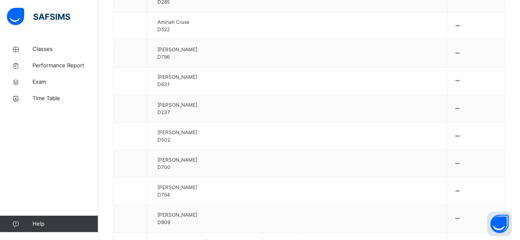
scroll to position [699, 0]
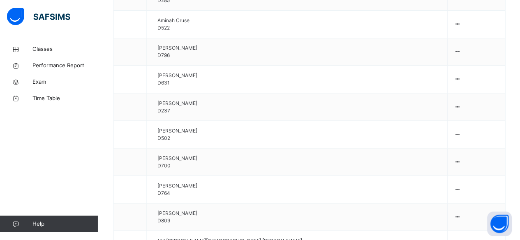
type input "**"
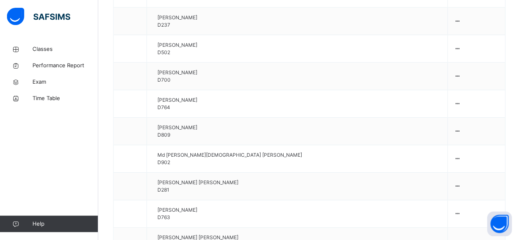
scroll to position [849, 0]
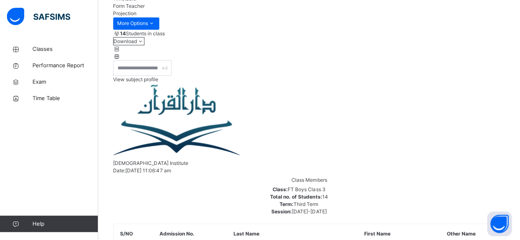
scroll to position [126, 0]
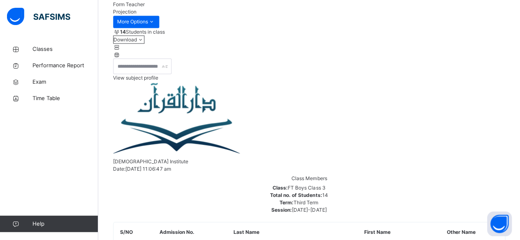
drag, startPoint x: 183, startPoint y: 126, endPoint x: 144, endPoint y: 70, distance: 67.8
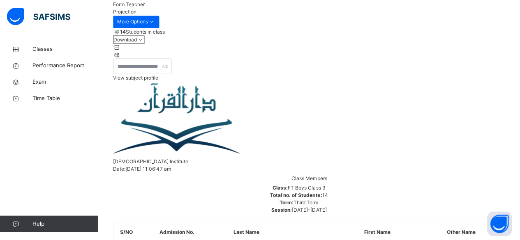
drag, startPoint x: 125, startPoint y: 64, endPoint x: 163, endPoint y: 173, distance: 115.2
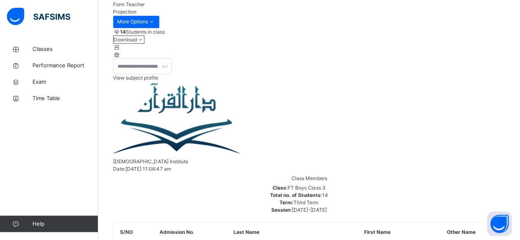
drag, startPoint x: 140, startPoint y: 94, endPoint x: 278, endPoint y: 111, distance: 139.4
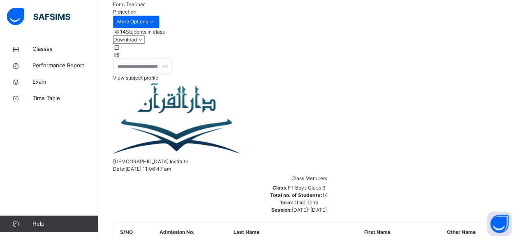
drag, startPoint x: 177, startPoint y: 122, endPoint x: 306, endPoint y: 124, distance: 129.8
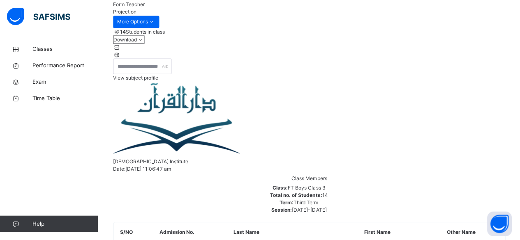
drag, startPoint x: 182, startPoint y: 126, endPoint x: 303, endPoint y: 159, distance: 125.4
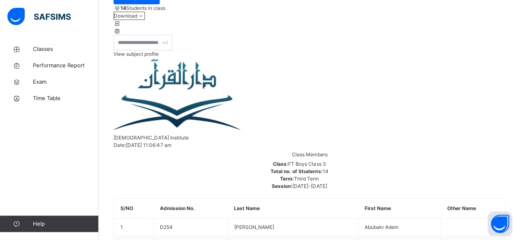
scroll to position [149, 0]
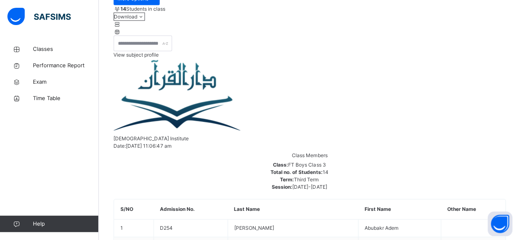
drag, startPoint x: 182, startPoint y: 103, endPoint x: 258, endPoint y: 109, distance: 77.1
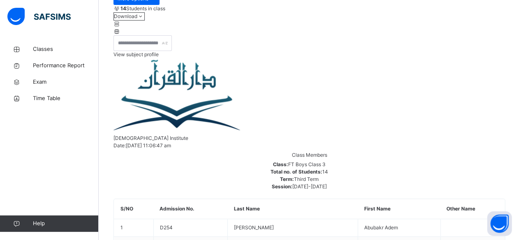
drag, startPoint x: 149, startPoint y: 216, endPoint x: 155, endPoint y: 219, distance: 6.4
drag, startPoint x: 155, startPoint y: 219, endPoint x: 146, endPoint y: 215, distance: 9.9
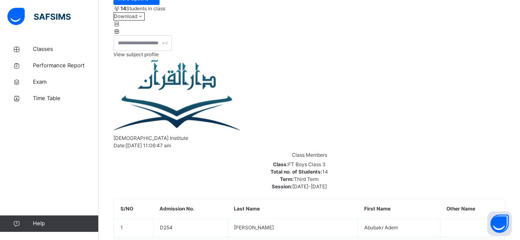
drag, startPoint x: 146, startPoint y: 215, endPoint x: 362, endPoint y: 185, distance: 218.0
drag, startPoint x: 221, startPoint y: 216, endPoint x: 206, endPoint y: 215, distance: 15.2
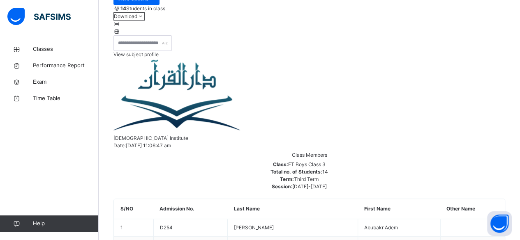
drag, startPoint x: 122, startPoint y: 218, endPoint x: 407, endPoint y: 210, distance: 285.9
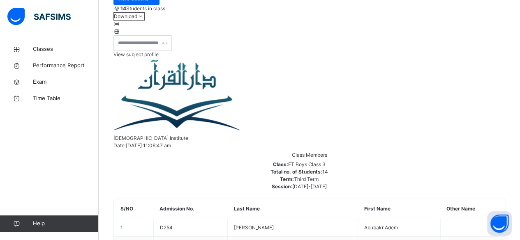
drag, startPoint x: 280, startPoint y: 149, endPoint x: 458, endPoint y: 147, distance: 178.7
drag, startPoint x: 459, startPoint y: 147, endPoint x: 490, endPoint y: 148, distance: 31.6
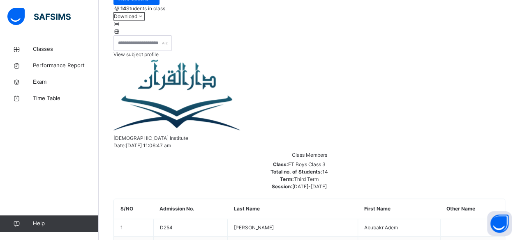
drag, startPoint x: 342, startPoint y: 105, endPoint x: 173, endPoint y: 91, distance: 169.4
drag, startPoint x: 118, startPoint y: 41, endPoint x: 163, endPoint y: 42, distance: 44.4
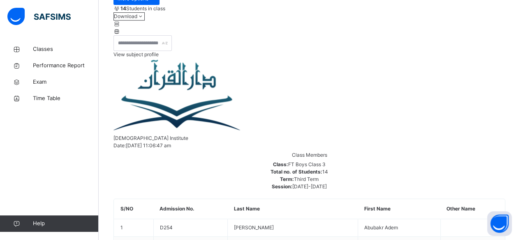
drag, startPoint x: 124, startPoint y: 11, endPoint x: 467, endPoint y: 12, distance: 343.3
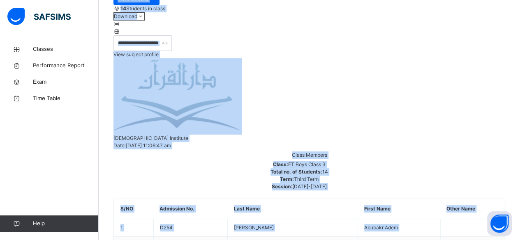
drag, startPoint x: 123, startPoint y: 12, endPoint x: 453, endPoint y: 26, distance: 330.1
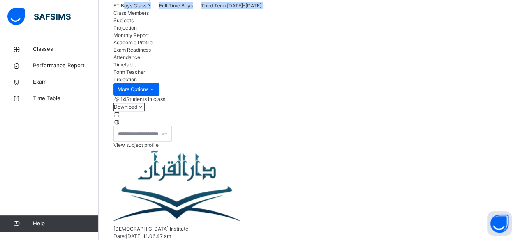
scroll to position [58, 0]
drag, startPoint x: 119, startPoint y: 12, endPoint x: 161, endPoint y: 7, distance: 42.6
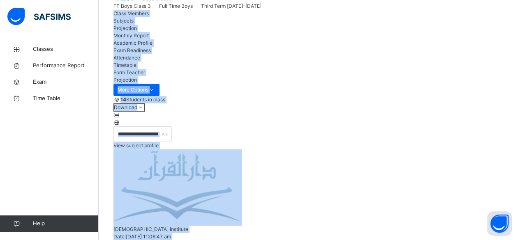
drag, startPoint x: 232, startPoint y: 139, endPoint x: 110, endPoint y: 101, distance: 126.9
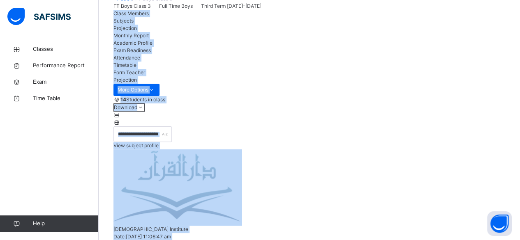
drag, startPoint x: 331, startPoint y: 145, endPoint x: 125, endPoint y: 53, distance: 225.8
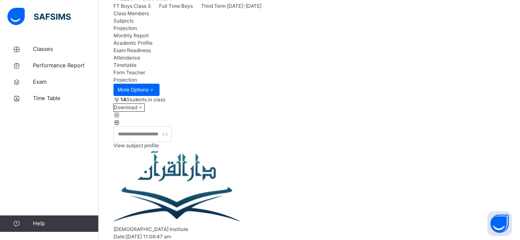
click at [39, 32] on div at bounding box center [49, 16] width 99 height 33
drag, startPoint x: 39, startPoint y: 32, endPoint x: 88, endPoint y: 15, distance: 52.5
click at [79, 15] on div at bounding box center [49, 16] width 99 height 33
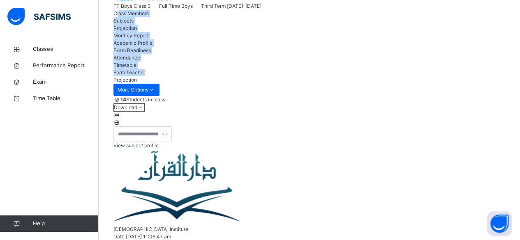
drag, startPoint x: 123, startPoint y: 105, endPoint x: 480, endPoint y: 115, distance: 357.4
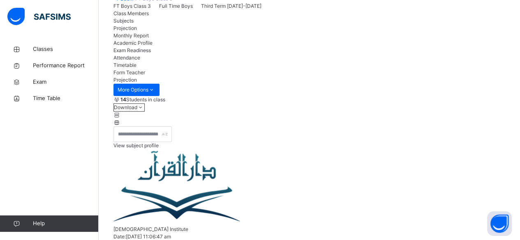
drag, startPoint x: 105, startPoint y: 132, endPoint x: 242, endPoint y: 147, distance: 137.6
drag, startPoint x: 221, startPoint y: 142, endPoint x: 191, endPoint y: 139, distance: 29.8
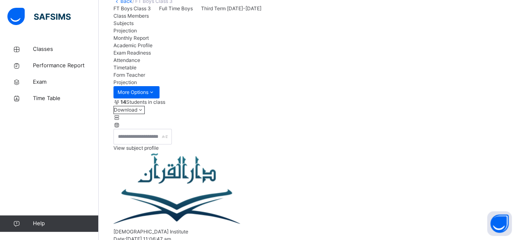
scroll to position [55, 0]
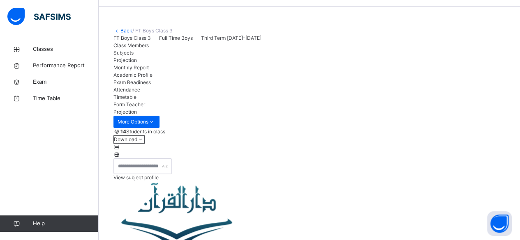
scroll to position [82, 0]
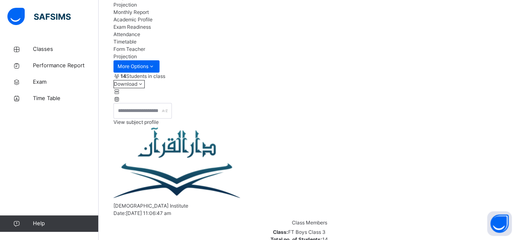
drag, startPoint x: 183, startPoint y: 173, endPoint x: 260, endPoint y: 190, distance: 79.0
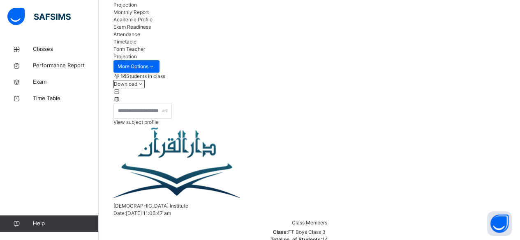
drag, startPoint x: 183, startPoint y: 171, endPoint x: 292, endPoint y: 167, distance: 108.9
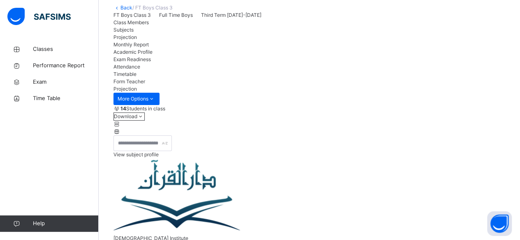
scroll to position [53, 0]
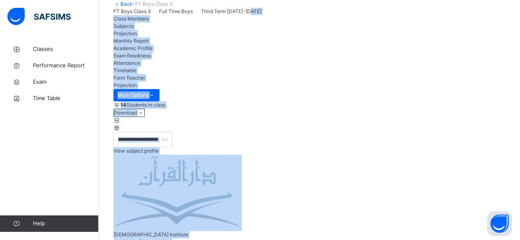
drag, startPoint x: 280, startPoint y: 127, endPoint x: 186, endPoint y: 85, distance: 103.0
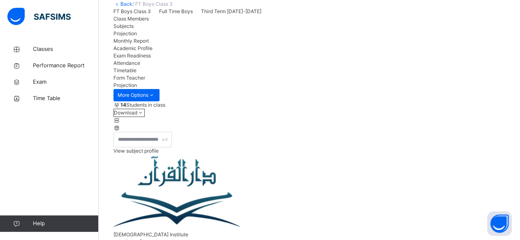
drag, startPoint x: 263, startPoint y: 170, endPoint x: 232, endPoint y: 166, distance: 31.5
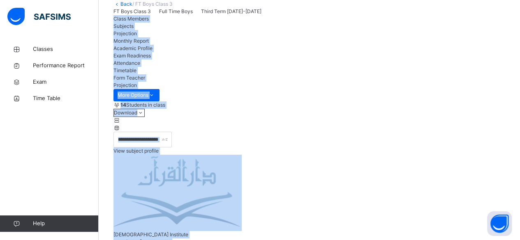
drag, startPoint x: 232, startPoint y: 166, endPoint x: 172, endPoint y: 21, distance: 157.1
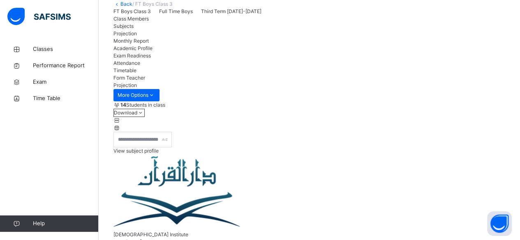
drag, startPoint x: 186, startPoint y: 202, endPoint x: 279, endPoint y: 170, distance: 98.3
drag, startPoint x: 182, startPoint y: 198, endPoint x: 307, endPoint y: 203, distance: 124.9
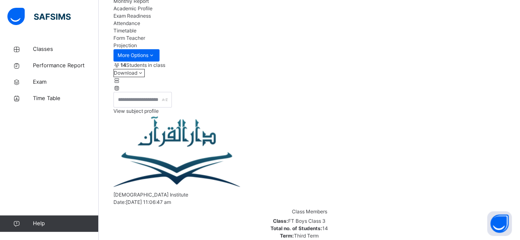
scroll to position [85, 0]
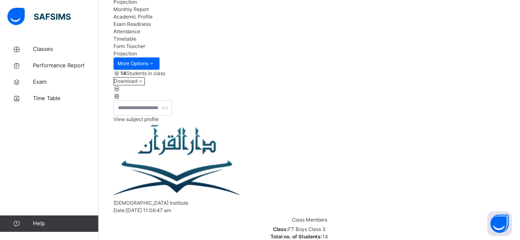
click at [151, 27] on span "Exam Readiness" at bounding box center [131, 24] width 37 height 6
click at [301, 21] on div "Academic Profile" at bounding box center [308, 16] width 391 height 7
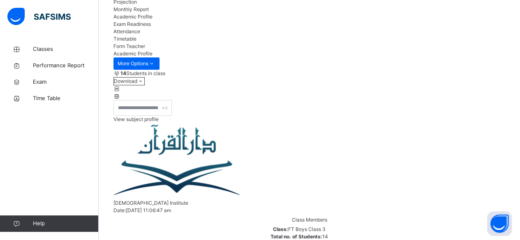
click at [189, 6] on div "Projection" at bounding box center [308, 1] width 391 height 7
click at [186, 6] on div "Projection" at bounding box center [308, 1] width 391 height 7
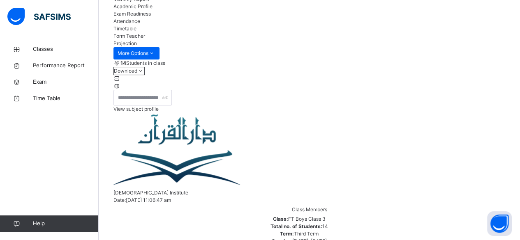
scroll to position [90, 0]
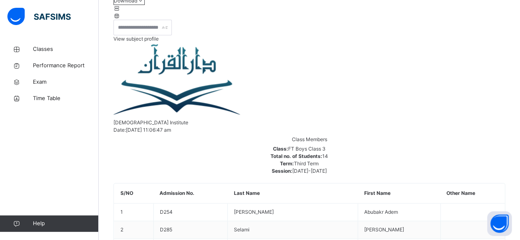
scroll to position [161, 0]
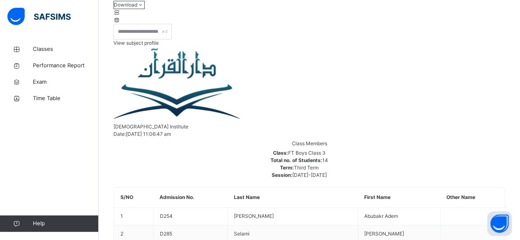
drag, startPoint x: 182, startPoint y: 89, endPoint x: 335, endPoint y: 56, distance: 156.2
drag, startPoint x: 185, startPoint y: 122, endPoint x: 256, endPoint y: 71, distance: 87.4
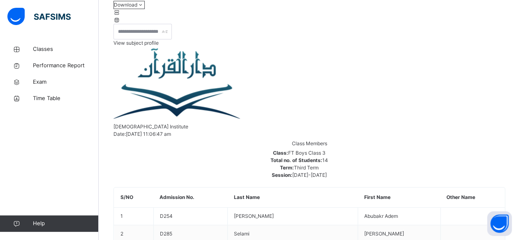
drag, startPoint x: 241, startPoint y: 68, endPoint x: 420, endPoint y: 87, distance: 179.3
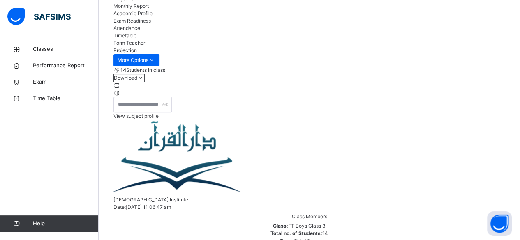
scroll to position [89, 0]
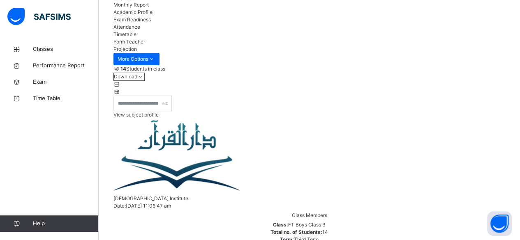
drag, startPoint x: 183, startPoint y: 161, endPoint x: 283, endPoint y: 174, distance: 100.7
drag, startPoint x: 271, startPoint y: 131, endPoint x: 308, endPoint y: 167, distance: 51.1
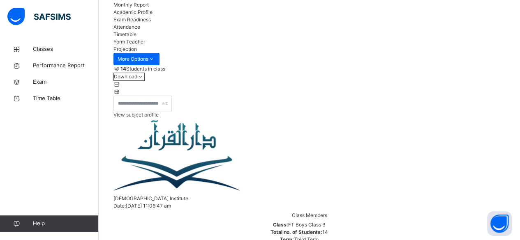
drag, startPoint x: 283, startPoint y: 108, endPoint x: 249, endPoint y: 126, distance: 38.6
drag, startPoint x: 184, startPoint y: 166, endPoint x: 277, endPoint y: 179, distance: 94.2
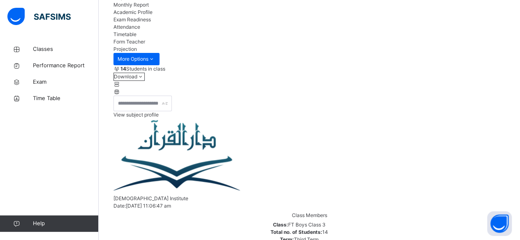
drag, startPoint x: 189, startPoint y: 165, endPoint x: 321, endPoint y: 172, distance: 132.4
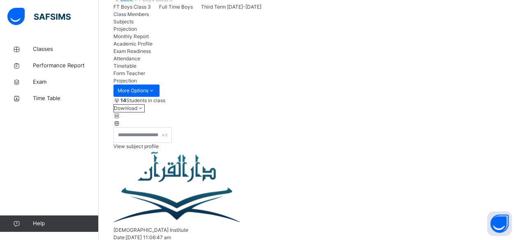
scroll to position [56, 0]
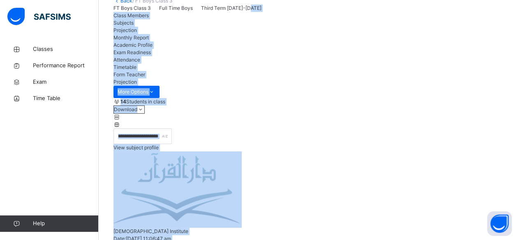
drag, startPoint x: 264, startPoint y: 118, endPoint x: 211, endPoint y: 78, distance: 66.2
click at [211, 12] on div "FT Boys Class 3 Full Time Boys Third Term 2024-2025" at bounding box center [308, 8] width 391 height 7
drag, startPoint x: 234, startPoint y: 150, endPoint x: 166, endPoint y: 83, distance: 95.3
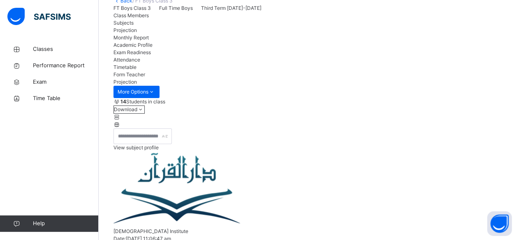
drag, startPoint x: 222, startPoint y: 161, endPoint x: 212, endPoint y: 149, distance: 15.5
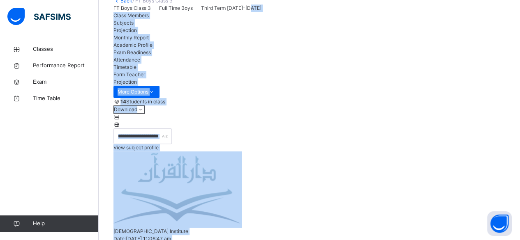
drag, startPoint x: 225, startPoint y: 81, endPoint x: 246, endPoint y: 135, distance: 58.0
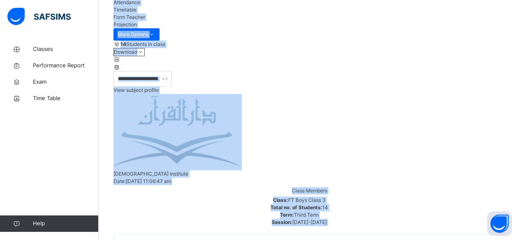
scroll to position [114, 0]
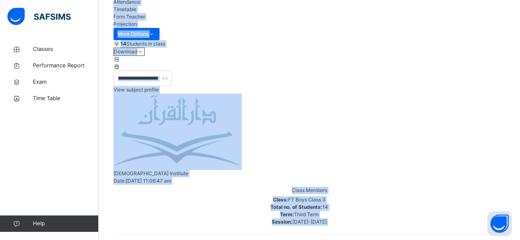
scroll to position [0, 0]
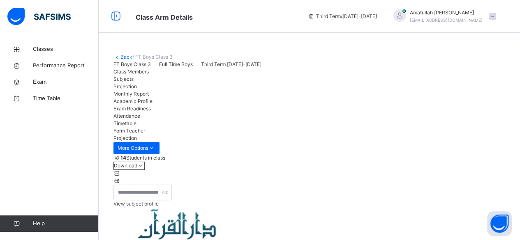
drag, startPoint x: 210, startPoint y: 91, endPoint x: 180, endPoint y: 196, distance: 109.7
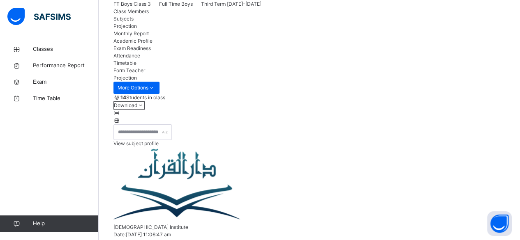
scroll to position [62, 0]
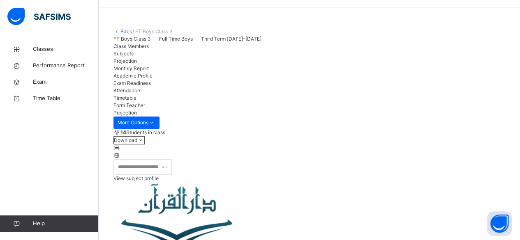
scroll to position [67, 0]
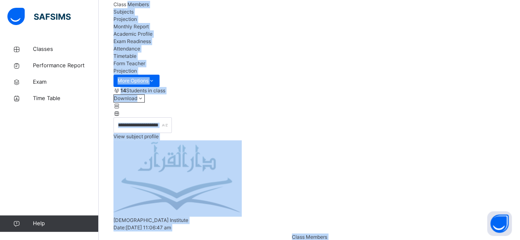
drag, startPoint x: 193, startPoint y: 135, endPoint x: 138, endPoint y: 91, distance: 69.8
click at [138, 8] on div "Class Members" at bounding box center [308, 4] width 391 height 7
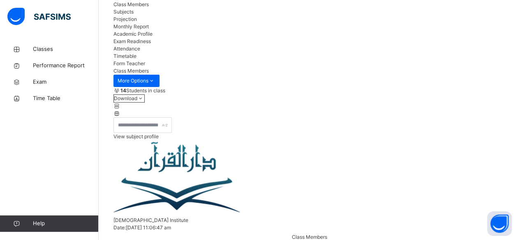
click at [198, 23] on div "Projection" at bounding box center [308, 19] width 391 height 7
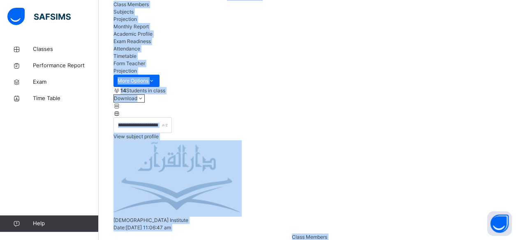
drag, startPoint x: 225, startPoint y: 204, endPoint x: 152, endPoint y: 63, distance: 158.9
drag, startPoint x: 142, startPoint y: 50, endPoint x: 149, endPoint y: 56, distance: 9.6
drag, startPoint x: 149, startPoint y: 56, endPoint x: 306, endPoint y: 29, distance: 159.1
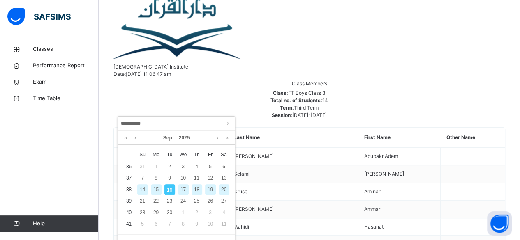
scroll to position [230, 0]
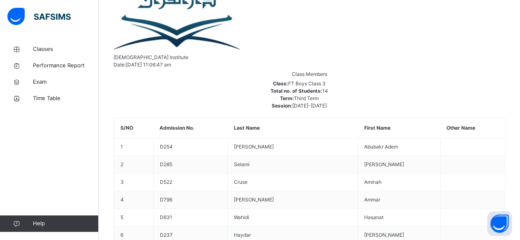
drag, startPoint x: 343, startPoint y: 164, endPoint x: 192, endPoint y: 6, distance: 218.1
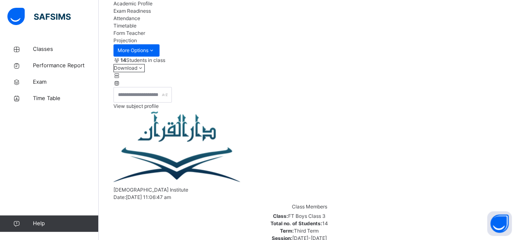
scroll to position [104, 0]
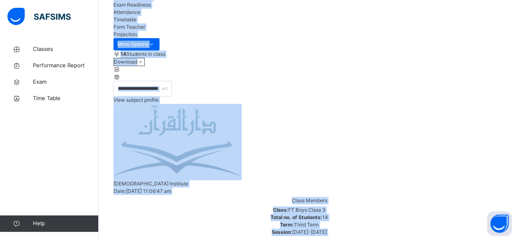
drag, startPoint x: 244, startPoint y: 176, endPoint x: 143, endPoint y: 34, distance: 174.3
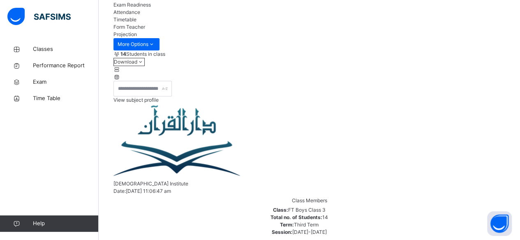
drag, startPoint x: 201, startPoint y: 145, endPoint x: 237, endPoint y: 103, distance: 55.0
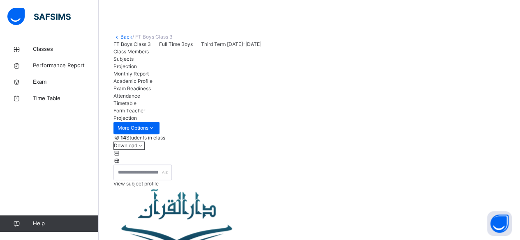
scroll to position [2, 0]
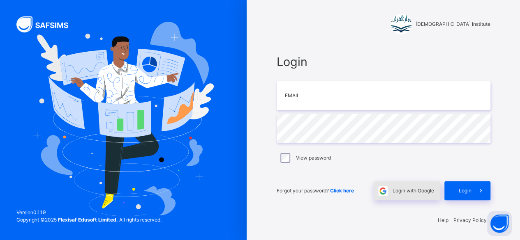
click at [424, 200] on div "Login with Google" at bounding box center [406, 191] width 67 height 19
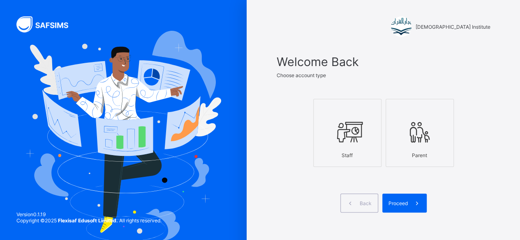
click at [350, 157] on div "Staff" at bounding box center [346, 155] width 59 height 14
click at [402, 200] on span "Proceed" at bounding box center [397, 203] width 19 height 6
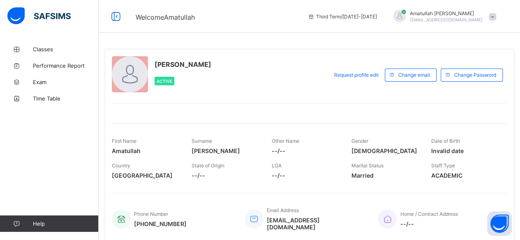
click at [53, 40] on div "Classes Performance Report Exam Time Table Help" at bounding box center [49, 136] width 99 height 207
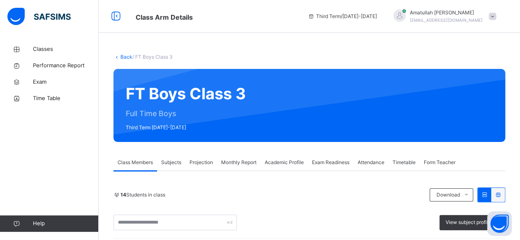
click at [193, 162] on span "Projection" at bounding box center [200, 162] width 23 height 7
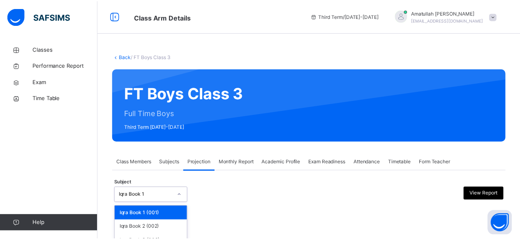
scroll to position [78, 0]
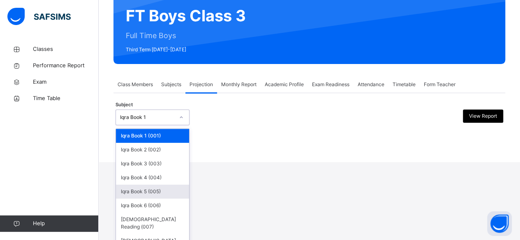
click at [144, 125] on div "option Iqra Book 5 (005) focused, 5 of 8. 8 results available. Use Up and Down …" at bounding box center [152, 118] width 74 height 16
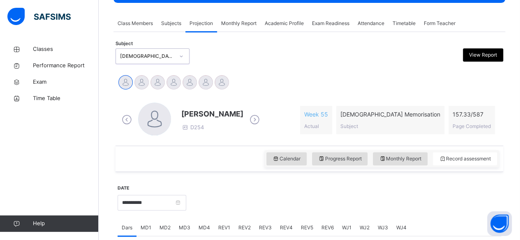
scroll to position [138, 0]
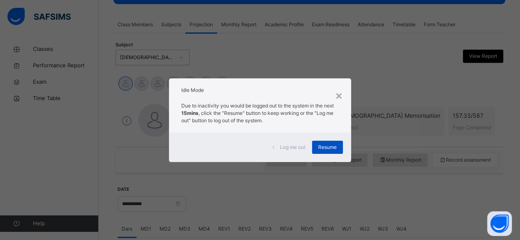
click at [338, 146] on div "Resume" at bounding box center [327, 147] width 31 height 13
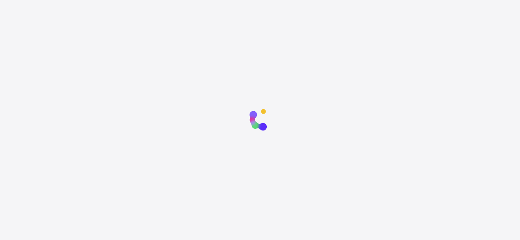
click at [2, 113] on div at bounding box center [260, 223] width 520 height 240
drag, startPoint x: 168, startPoint y: 8, endPoint x: 227, endPoint y: 138, distance: 143.4
click at [227, 138] on div at bounding box center [260, 223] width 520 height 240
click at [354, 94] on html "New Update Available Hello there, You can install SAFSIMS on your device for ea…" at bounding box center [260, 171] width 520 height 343
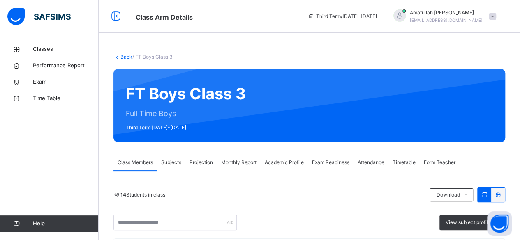
click at [197, 169] on div "Projection" at bounding box center [201, 162] width 32 height 16
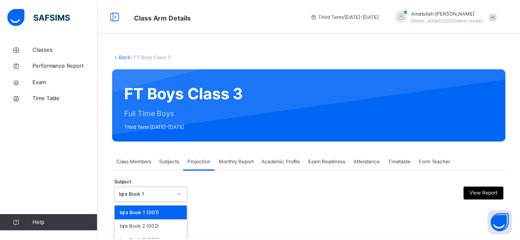
scroll to position [78, 0]
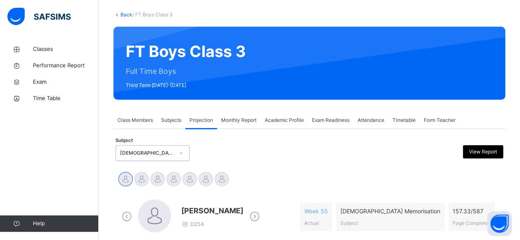
scroll to position [65, 0]
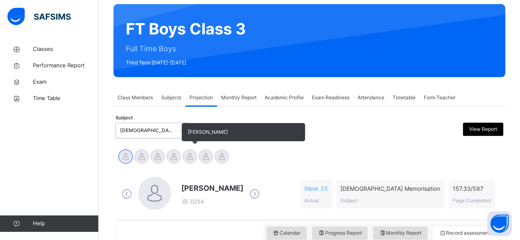
click at [184, 150] on div at bounding box center [189, 156] width 14 height 14
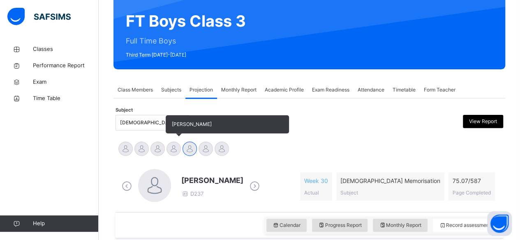
click at [177, 151] on div at bounding box center [173, 149] width 14 height 14
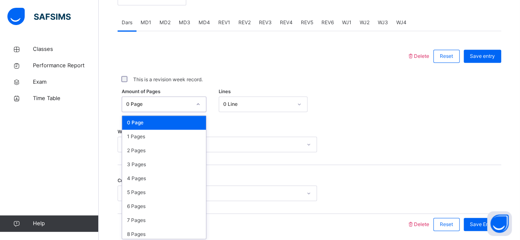
scroll to position [346, 0]
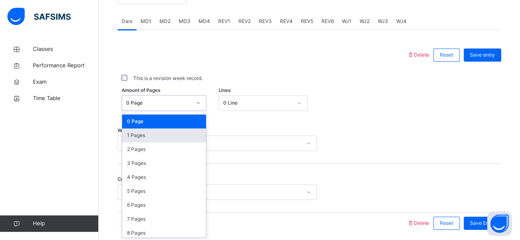
click at [132, 133] on div "1 Pages" at bounding box center [164, 136] width 84 height 14
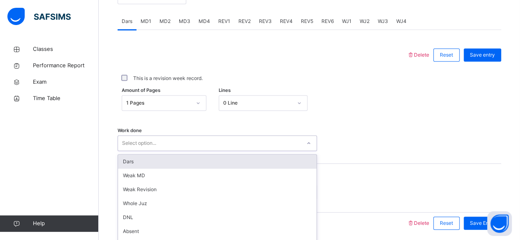
scroll to position [375, 0]
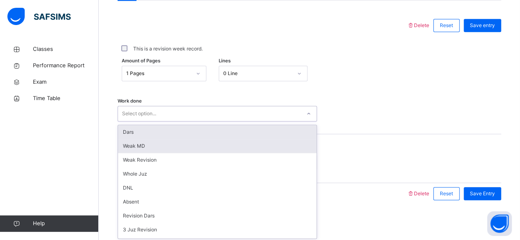
click at [123, 145] on div "Weak MD" at bounding box center [217, 146] width 198 height 14
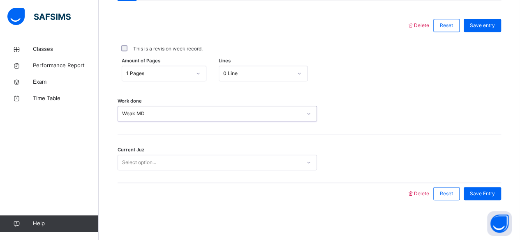
click at [117, 142] on div "Current Juz Select option..." at bounding box center [308, 158] width 383 height 49
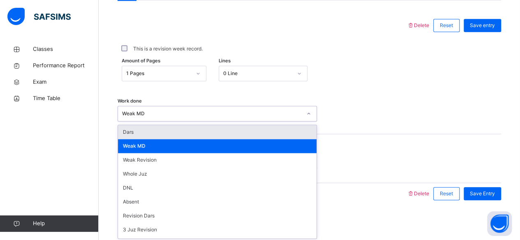
click at [129, 132] on div "Dars" at bounding box center [217, 132] width 198 height 14
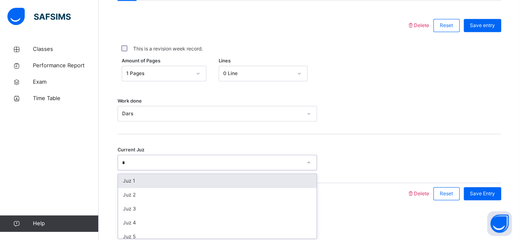
type input "**"
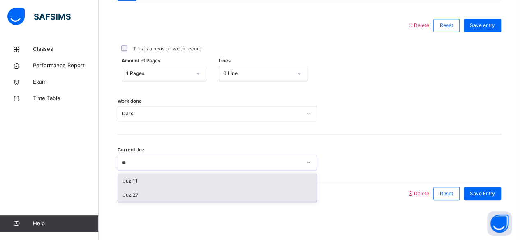
click at [129, 194] on div "Juz 27" at bounding box center [217, 195] width 198 height 14
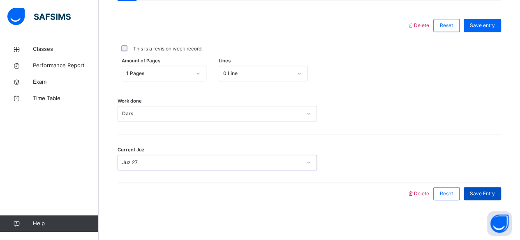
click at [493, 195] on span "Save Entry" at bounding box center [481, 193] width 25 height 7
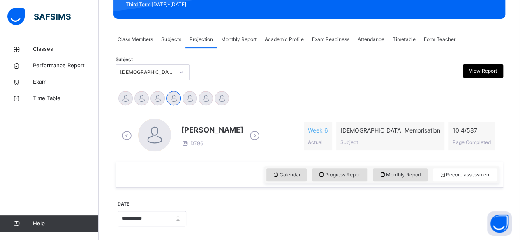
scroll to position [100, 0]
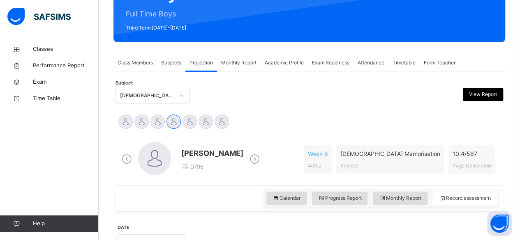
drag, startPoint x: 140, startPoint y: 120, endPoint x: 145, endPoint y: 137, distance: 18.1
click at [141, 120] on div at bounding box center [141, 122] width 14 height 14
drag, startPoint x: 523, startPoint y: 97, endPoint x: 525, endPoint y: 112, distance: 15.3
click at [520, 112] on html "Class Arm Details Third Term / 2024-2025 Amatullah Ahmed shammizaman91@gmail.co…" at bounding box center [260, 208] width 520 height 617
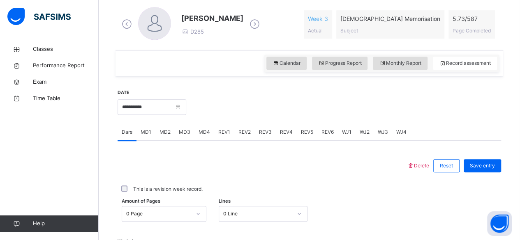
scroll to position [237, 0]
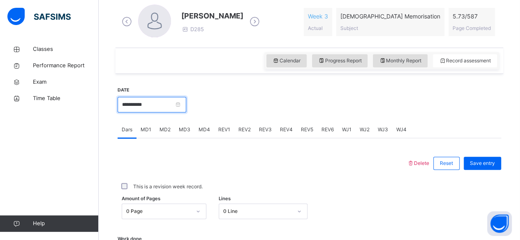
click at [152, 103] on input "**********" at bounding box center [151, 105] width 69 height 16
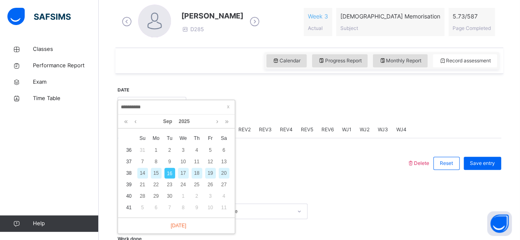
click at [156, 175] on div "15" at bounding box center [156, 173] width 11 height 11
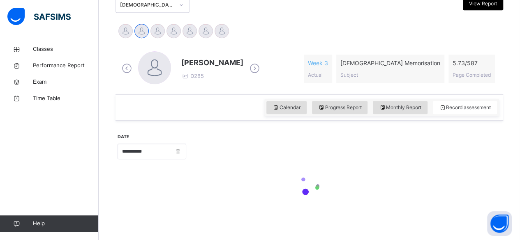
type input "**********"
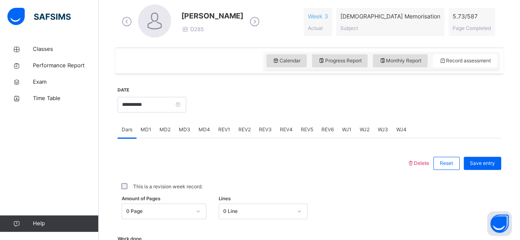
click at [204, 130] on span "MD4" at bounding box center [203, 129] width 11 height 7
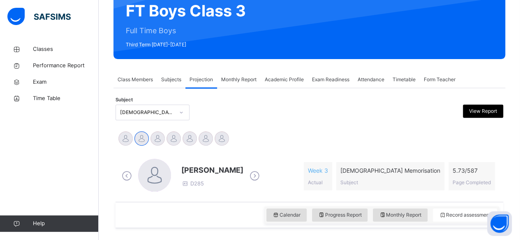
scroll to position [87, 0]
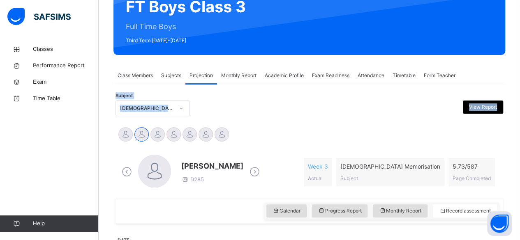
drag, startPoint x: 519, startPoint y: 61, endPoint x: 522, endPoint y: 102, distance: 40.7
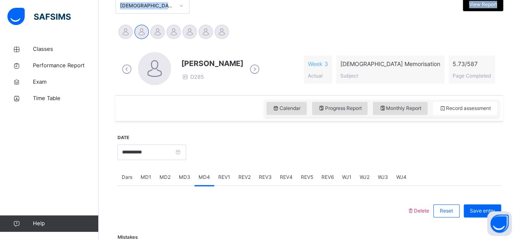
scroll to position [211, 0]
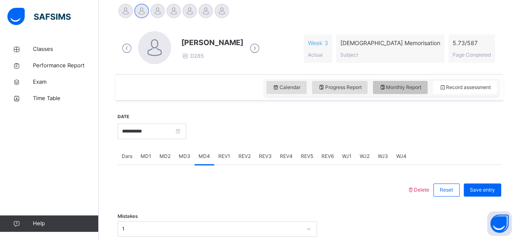
click at [418, 91] on div "Monthly Report" at bounding box center [399, 87] width 55 height 13
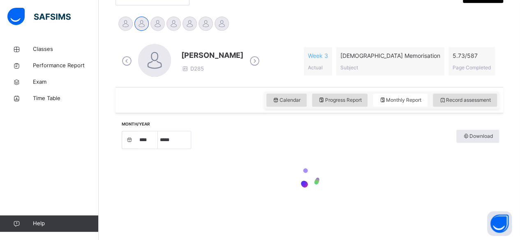
select select "****"
select select "*"
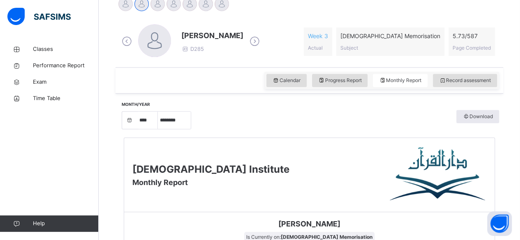
scroll to position [214, 0]
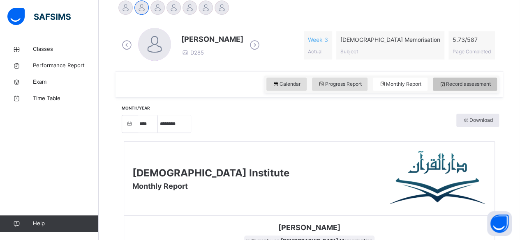
click at [464, 79] on div "Record assessment" at bounding box center [464, 84] width 64 height 13
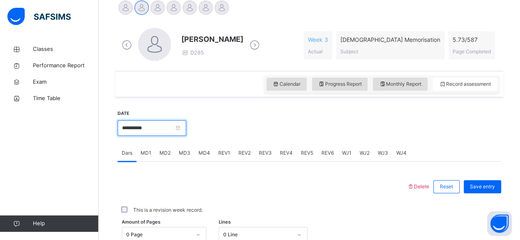
click at [167, 124] on input "**********" at bounding box center [151, 128] width 69 height 16
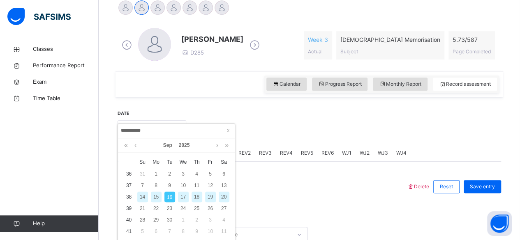
click at [156, 197] on div "15" at bounding box center [156, 197] width 11 height 11
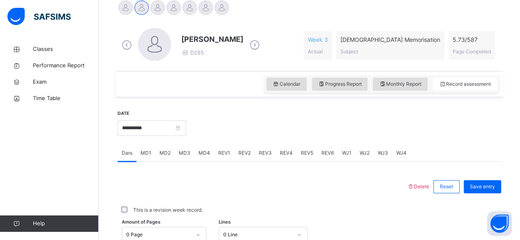
click at [202, 151] on span "MD4" at bounding box center [203, 152] width 11 height 7
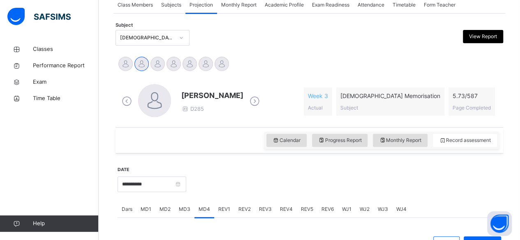
scroll to position [174, 0]
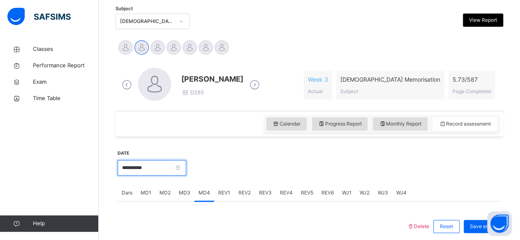
click at [166, 174] on input "**********" at bounding box center [151, 168] width 69 height 16
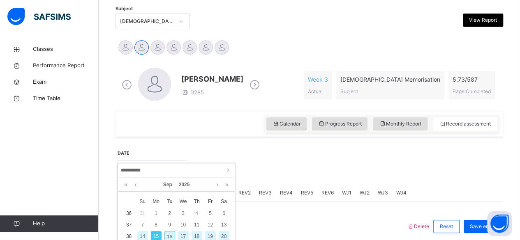
click at [170, 236] on div "16" at bounding box center [169, 236] width 11 height 11
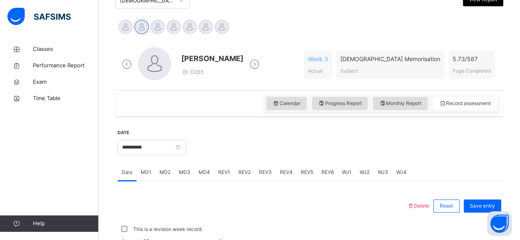
scroll to position [198, 0]
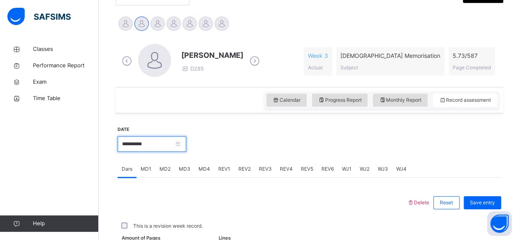
click at [159, 145] on input "**********" at bounding box center [151, 144] width 69 height 16
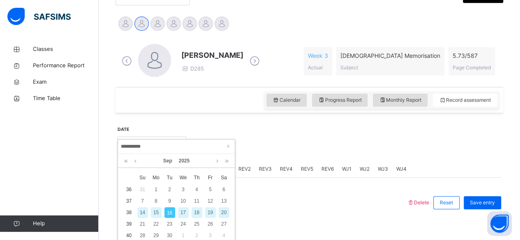
click at [156, 213] on div "15" at bounding box center [156, 212] width 11 height 11
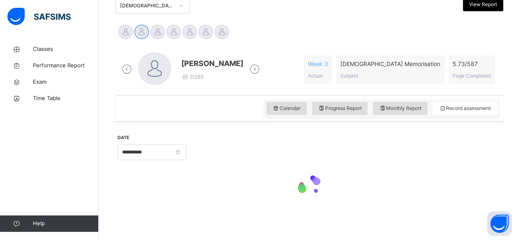
click at [157, 215] on div "**********" at bounding box center [308, 169] width 387 height 95
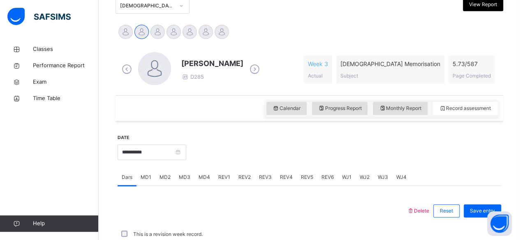
scroll to position [198, 0]
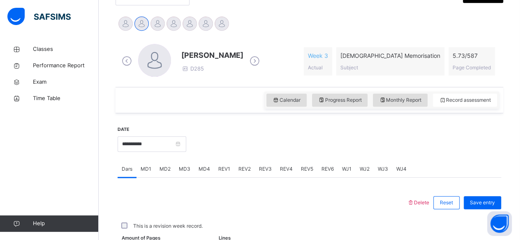
click at [203, 168] on span "MD4" at bounding box center [203, 169] width 11 height 7
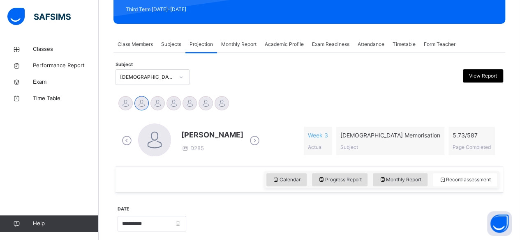
scroll to position [117, 0]
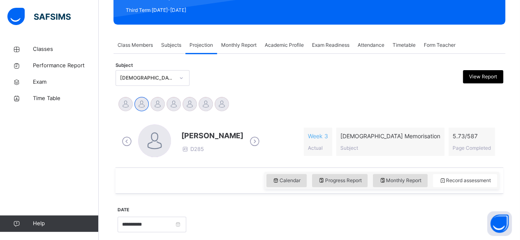
click at [247, 141] on icon at bounding box center [254, 142] width 14 height 12
click at [115, 144] on div "Aminah Cruse D522 Week 6 Actual Quran Memorisation Subject 9.6 / 587 Page Compl…" at bounding box center [308, 141] width 387 height 51
click at [124, 142] on icon at bounding box center [127, 142] width 14 height 12
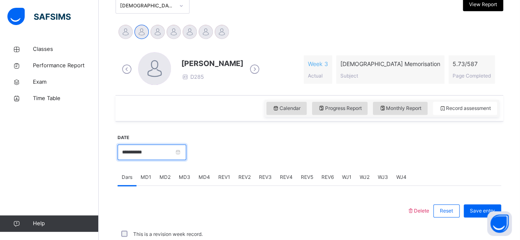
click at [152, 152] on input "**********" at bounding box center [151, 153] width 69 height 16
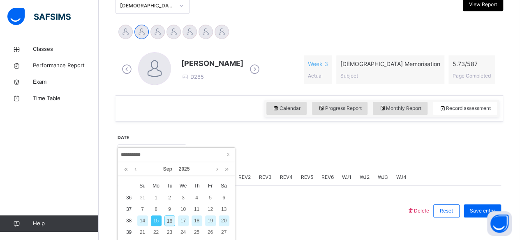
click at [170, 223] on div "16" at bounding box center [169, 221] width 11 height 11
type input "**********"
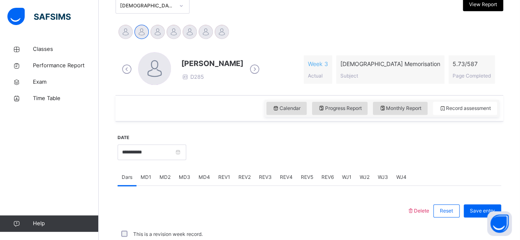
click at [249, 70] on icon at bounding box center [254, 69] width 14 height 12
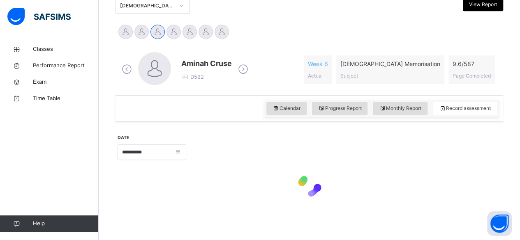
click at [244, 69] on icon at bounding box center [243, 69] width 14 height 12
click at [247, 74] on icon at bounding box center [254, 69] width 14 height 12
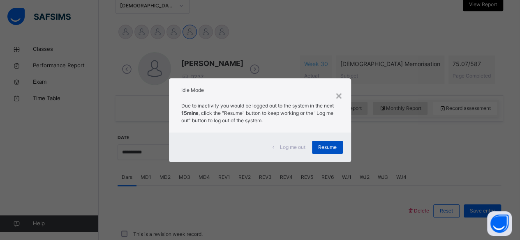
click at [333, 146] on span "Resume" at bounding box center [327, 147] width 18 height 7
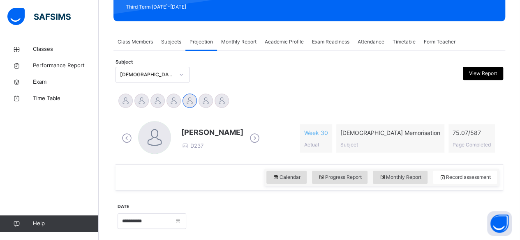
scroll to position [113, 0]
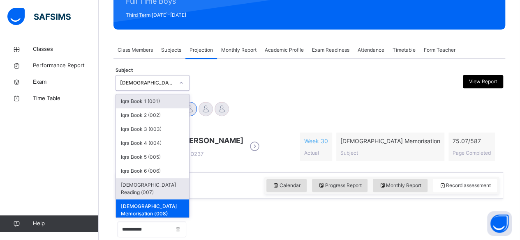
click at [122, 185] on div "[DEMOGRAPHIC_DATA] Reading (007)" at bounding box center [152, 188] width 73 height 21
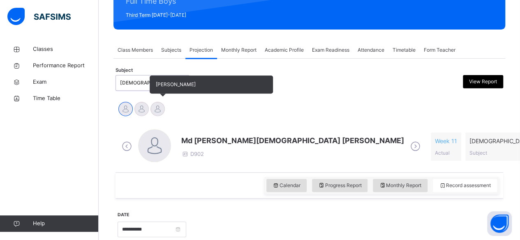
click at [162, 110] on div at bounding box center [157, 109] width 14 height 14
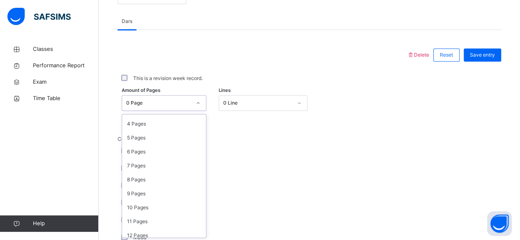
scroll to position [0, 0]
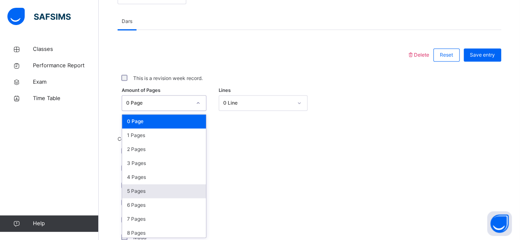
click at [126, 189] on div "5 Pages" at bounding box center [164, 191] width 84 height 14
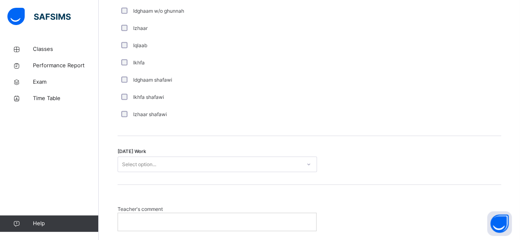
scroll to position [625, 0]
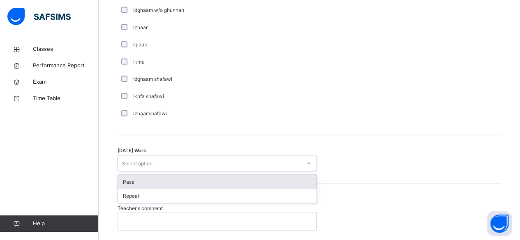
click at [120, 176] on div "Pass" at bounding box center [217, 182] width 198 height 14
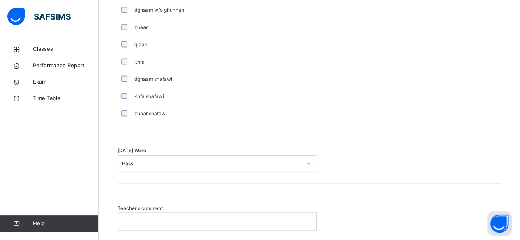
click at [133, 217] on p at bounding box center [217, 220] width 186 height 7
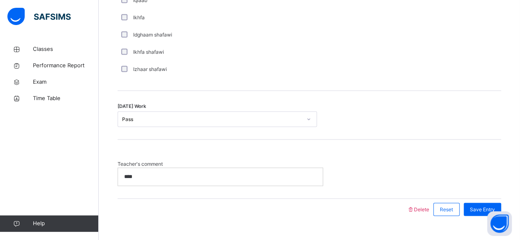
scroll to position [669, 0]
click at [483, 206] on span "Save Entry" at bounding box center [481, 209] width 25 height 7
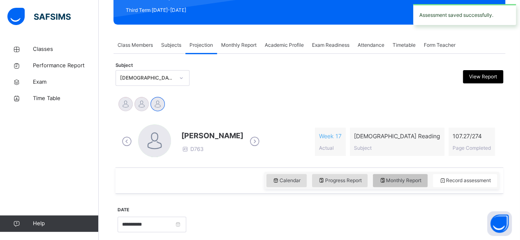
click at [416, 179] on span "Monthly Report" at bounding box center [400, 180] width 42 height 7
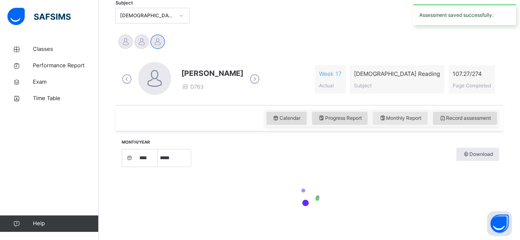
select select "****"
select select "*"
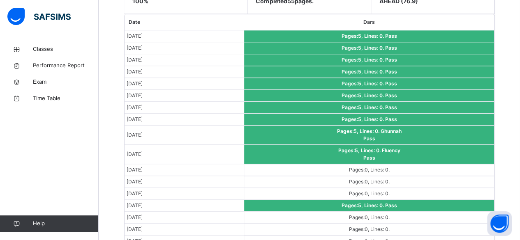
scroll to position [501, 0]
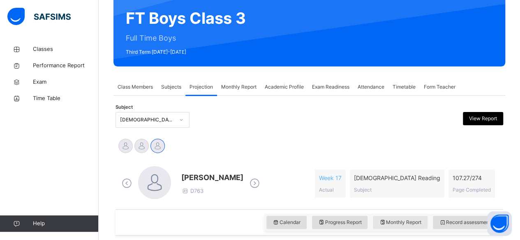
click at [412, 223] on span "Monthly Report" at bounding box center [400, 222] width 42 height 7
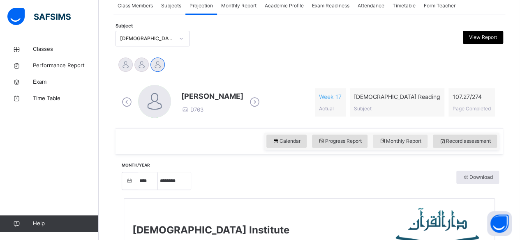
scroll to position [157, 0]
click at [484, 141] on span "Record assessment" at bounding box center [465, 141] width 52 height 7
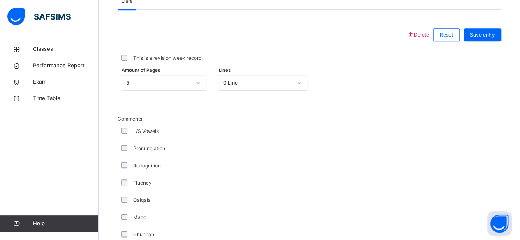
scroll to position [355, 0]
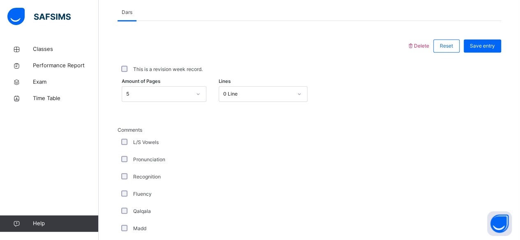
click at [21, 23] on img at bounding box center [38, 16] width 63 height 17
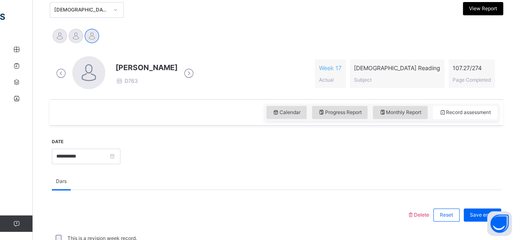
scroll to position [185, 0]
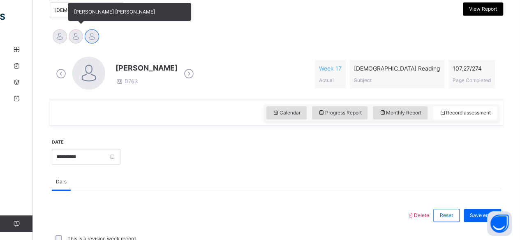
click at [77, 39] on div at bounding box center [76, 36] width 14 height 14
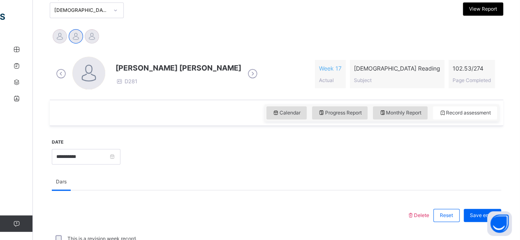
click at [2, 165] on div "Classes Performance Report Exam Time Table Help" at bounding box center [49, 136] width 99 height 207
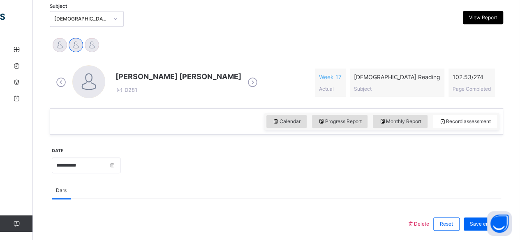
scroll to position [175, 0]
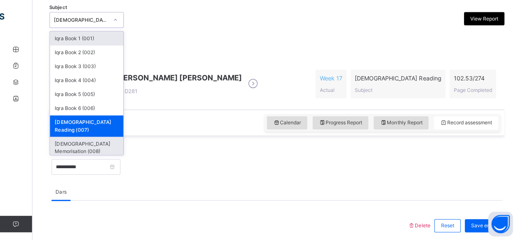
click at [113, 137] on div "[DEMOGRAPHIC_DATA] Memorisation (008)" at bounding box center [86, 147] width 73 height 21
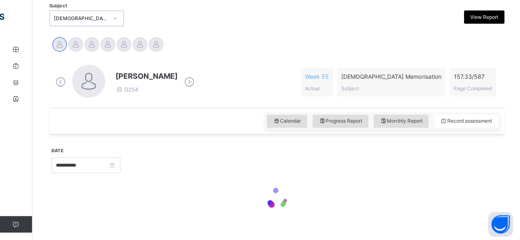
scroll to position [190, 0]
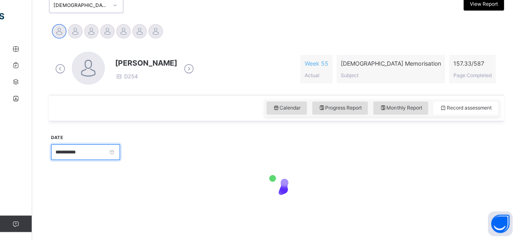
click at [67, 159] on input "**********" at bounding box center [86, 153] width 69 height 16
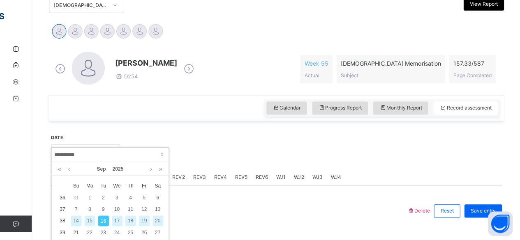
click at [89, 222] on div "15" at bounding box center [90, 221] width 11 height 11
type input "**********"
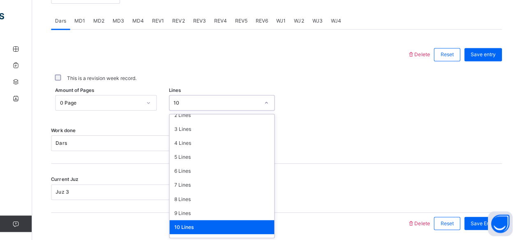
scroll to position [100, 0]
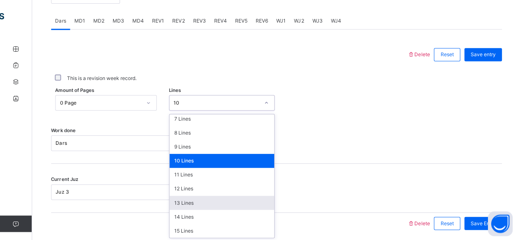
click at [181, 205] on div "13 Lines" at bounding box center [222, 203] width 104 height 14
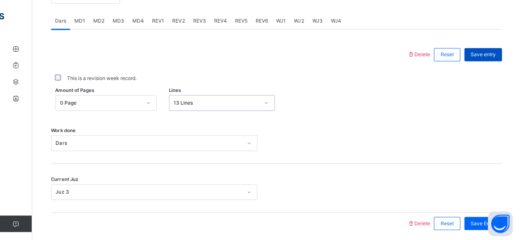
click at [492, 53] on span "Save entry" at bounding box center [481, 54] width 25 height 7
click at [485, 58] on div "Save entry" at bounding box center [481, 54] width 37 height 13
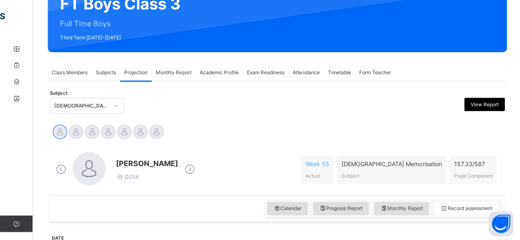
scroll to position [90, 0]
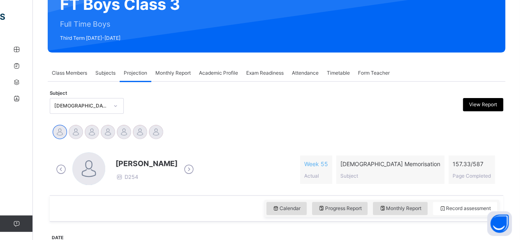
click at [67, 74] on span "Class Members" at bounding box center [69, 72] width 35 height 7
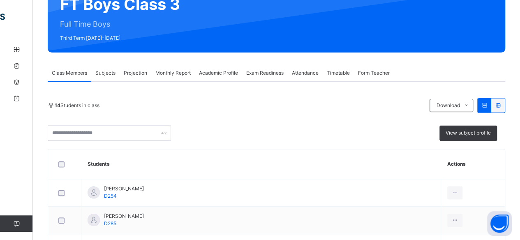
click at [136, 75] on span "Projection" at bounding box center [135, 72] width 23 height 7
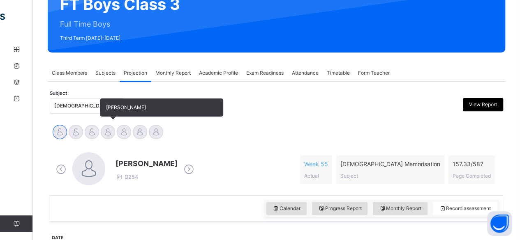
click at [114, 136] on div "[PERSON_NAME]" at bounding box center [108, 133] width 16 height 18
click at [93, 133] on div at bounding box center [92, 132] width 14 height 14
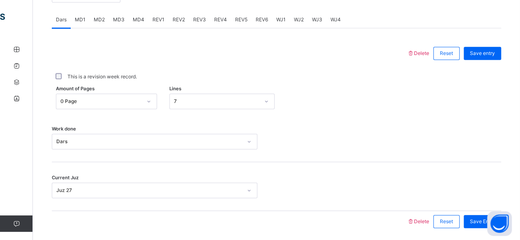
scroll to position [360, 0]
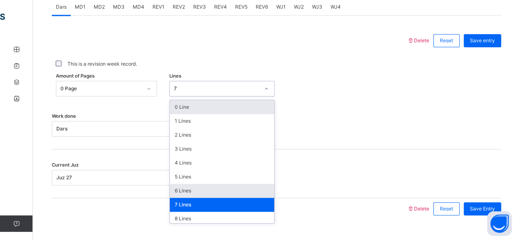
click at [187, 191] on div "6 Lines" at bounding box center [222, 191] width 104 height 14
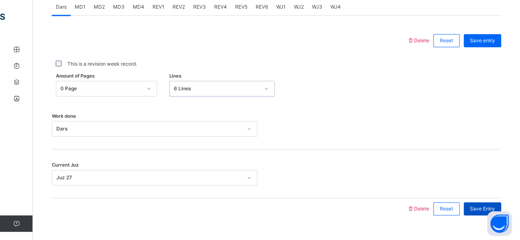
click at [480, 209] on span "Save Entry" at bounding box center [481, 208] width 25 height 7
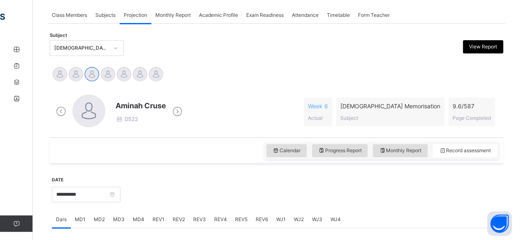
scroll to position [146, 0]
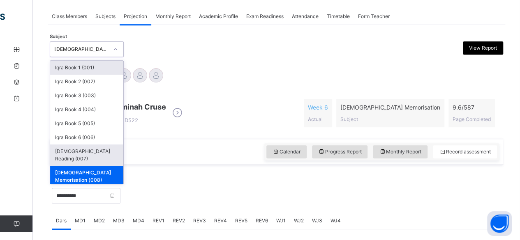
click at [93, 149] on div "[DEMOGRAPHIC_DATA] Reading (007)" at bounding box center [86, 155] width 73 height 21
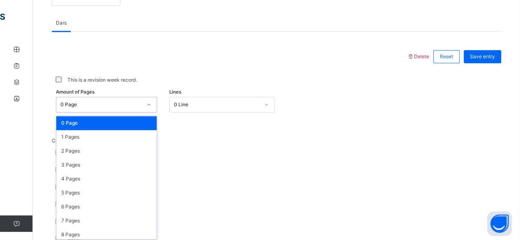
scroll to position [346, 0]
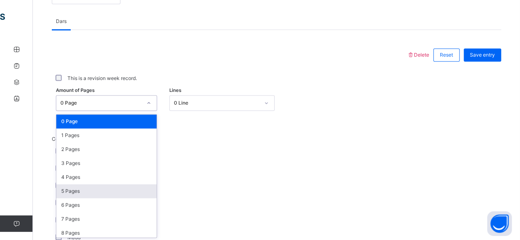
click at [81, 196] on div "5 Pages" at bounding box center [106, 191] width 100 height 14
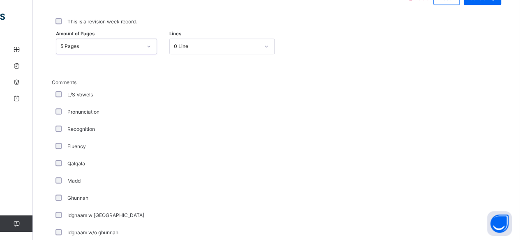
scroll to position [414, 0]
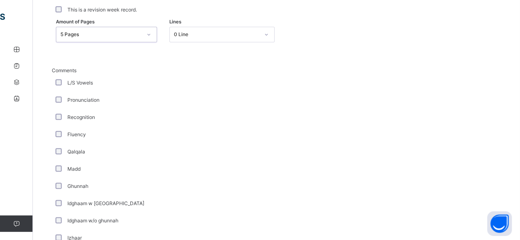
click at [188, 80] on div "L/S Vowels" at bounding box center [154, 82] width 201 height 7
click at [81, 136] on label "Fluency" at bounding box center [76, 134] width 18 height 7
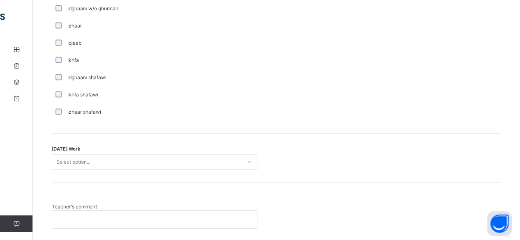
scroll to position [628, 0]
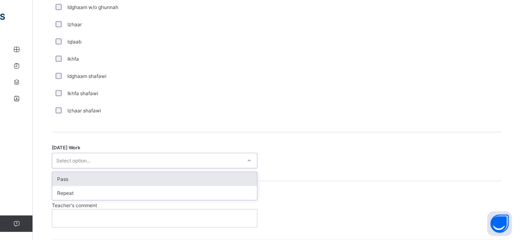
click at [90, 177] on div "Pass" at bounding box center [154, 179] width 205 height 14
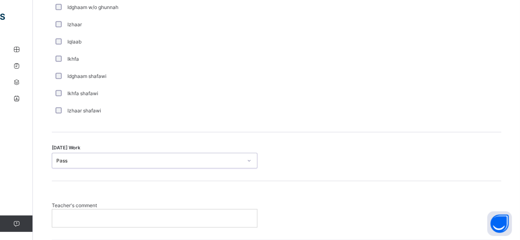
click at [104, 219] on p at bounding box center [154, 217] width 192 height 7
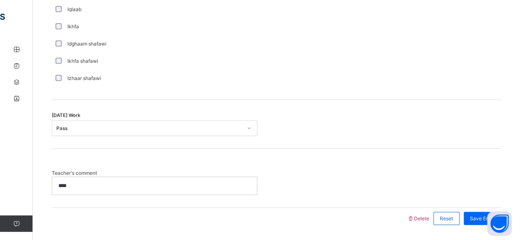
scroll to position [664, 0]
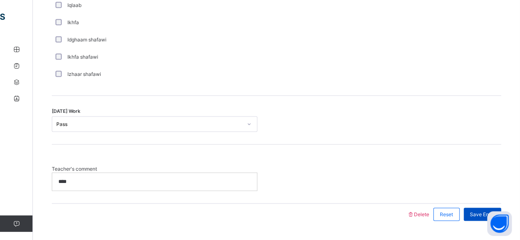
click at [479, 214] on span "Save Entry" at bounding box center [481, 214] width 25 height 7
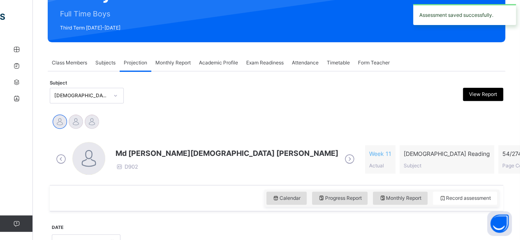
scroll to position [118, 0]
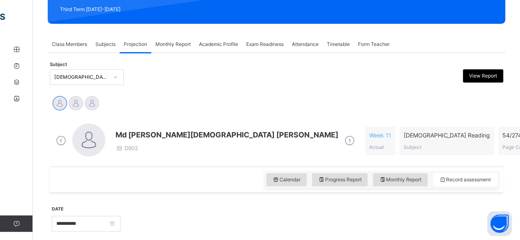
click at [122, 138] on span "Md [PERSON_NAME][DEMOGRAPHIC_DATA] [PERSON_NAME]" at bounding box center [226, 134] width 223 height 11
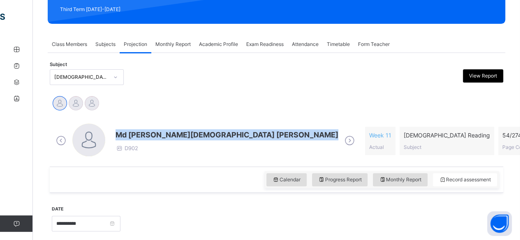
click at [122, 138] on span "Md [PERSON_NAME][DEMOGRAPHIC_DATA] [PERSON_NAME]" at bounding box center [226, 134] width 223 height 11
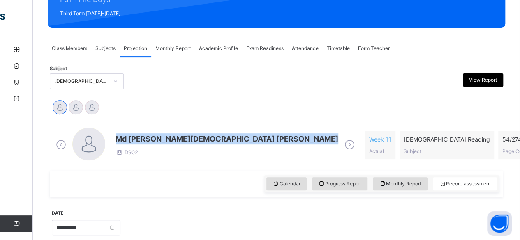
scroll to position [114, 0]
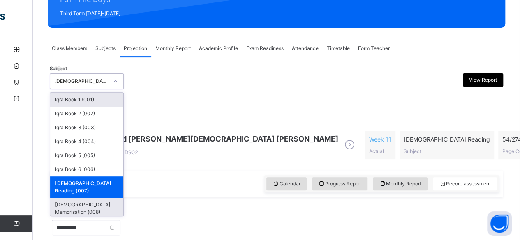
click at [81, 198] on div "[DEMOGRAPHIC_DATA] Memorisation (008)" at bounding box center [86, 208] width 73 height 21
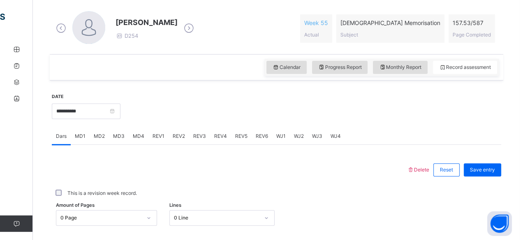
scroll to position [283, 0]
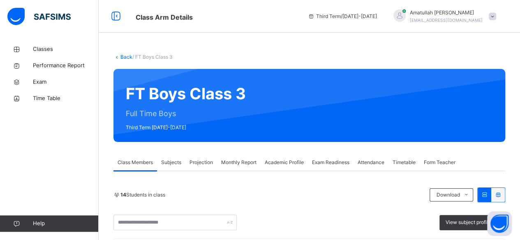
click at [197, 161] on span "Projection" at bounding box center [200, 162] width 23 height 7
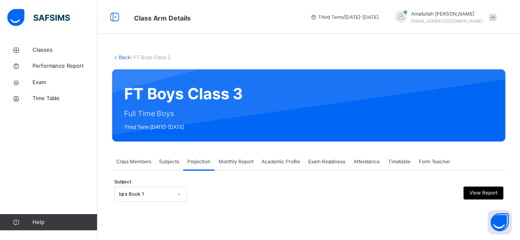
scroll to position [78, 0]
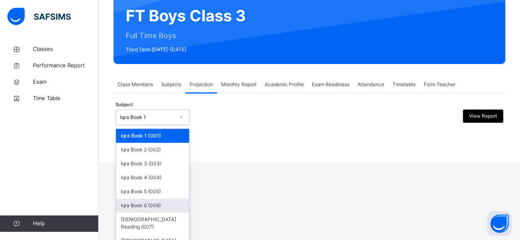
click at [178, 125] on div "option Iqra Book 6 (006) focused, 6 of 8. 8 results available. Use Up and Down …" at bounding box center [152, 118] width 74 height 16
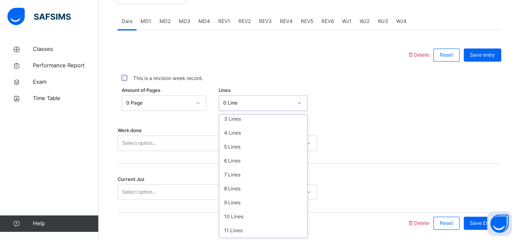
scroll to position [100, 0]
click at [258, 177] on div "11 Lines" at bounding box center [263, 175] width 88 height 14
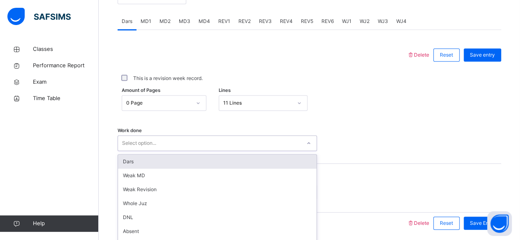
scroll to position [375, 0]
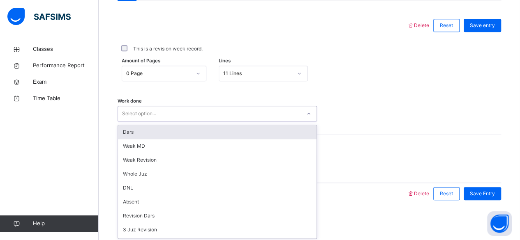
click at [275, 135] on div "Dars" at bounding box center [217, 132] width 198 height 14
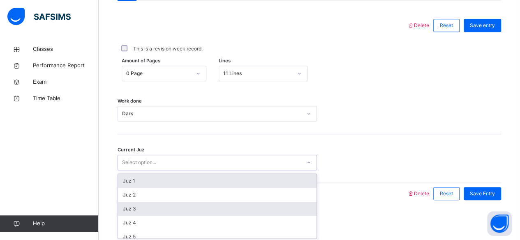
click at [211, 212] on div "Juz 3" at bounding box center [217, 209] width 198 height 14
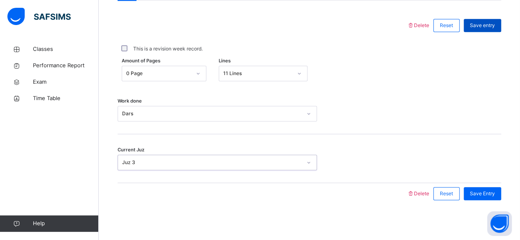
click at [491, 29] on div "Save entry" at bounding box center [481, 25] width 37 height 13
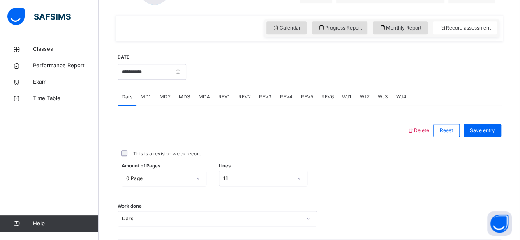
scroll to position [268, 0]
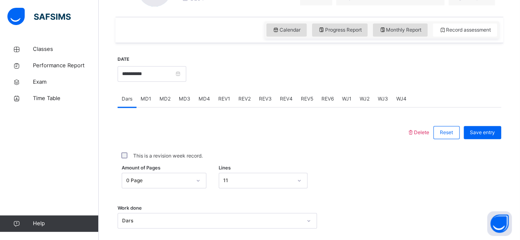
click at [200, 102] on div "MD4" at bounding box center [204, 99] width 20 height 16
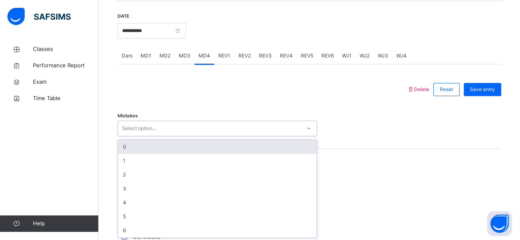
scroll to position [311, 0]
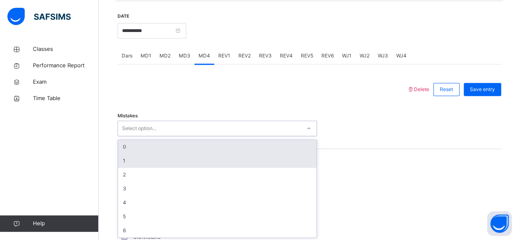
click at [133, 164] on div "1" at bounding box center [217, 161] width 198 height 14
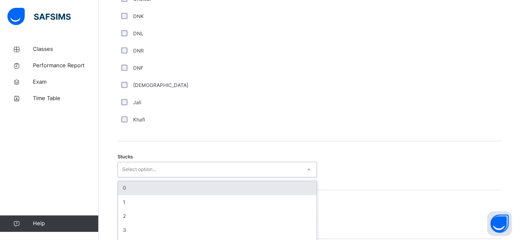
scroll to position [611, 0]
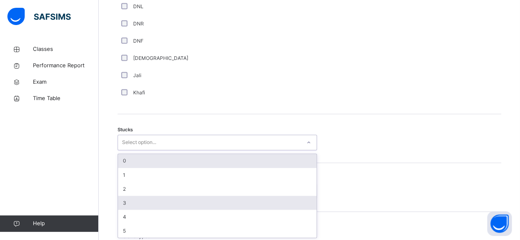
click at [151, 196] on div "3" at bounding box center [217, 203] width 198 height 14
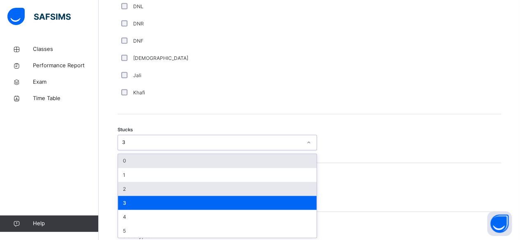
click at [147, 193] on div "2" at bounding box center [217, 189] width 198 height 14
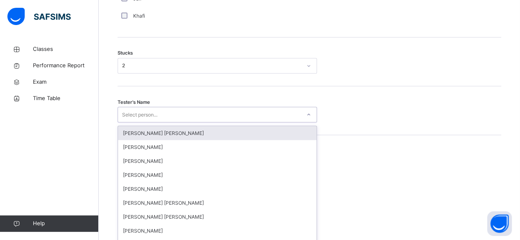
scroll to position [699, 0]
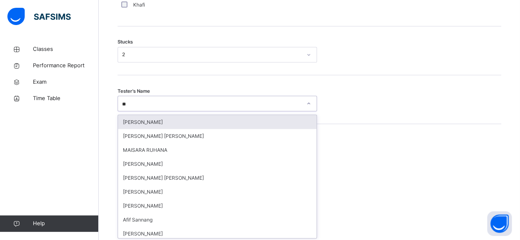
type input "***"
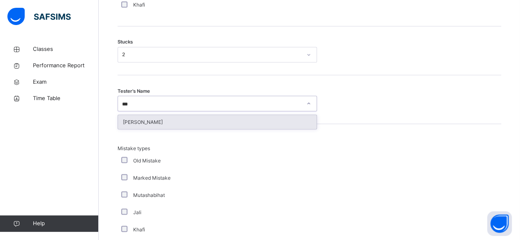
click at [241, 122] on div "[PERSON_NAME]" at bounding box center [217, 122] width 198 height 14
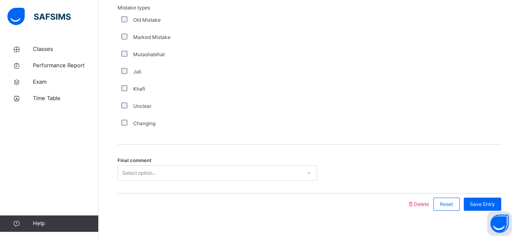
scroll to position [849, 0]
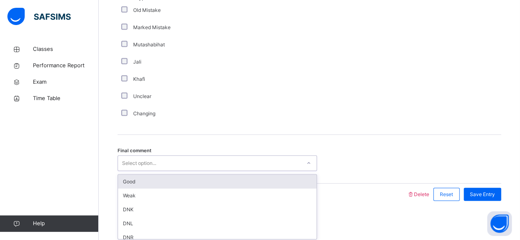
click at [206, 185] on div "Good" at bounding box center [217, 182] width 198 height 14
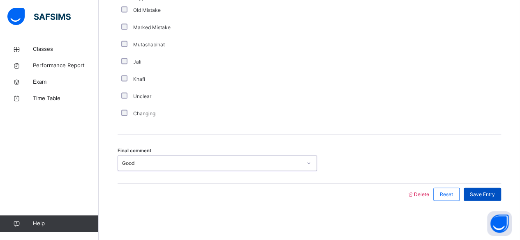
click at [484, 197] on div "Save Entry" at bounding box center [481, 194] width 37 height 13
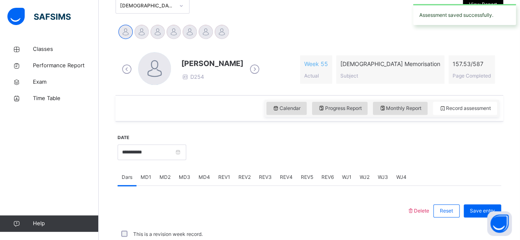
scroll to position [375, 0]
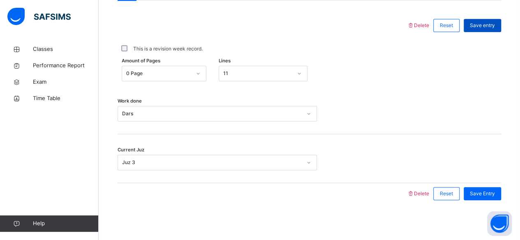
click at [490, 22] on span "Save entry" at bounding box center [481, 25] width 25 height 7
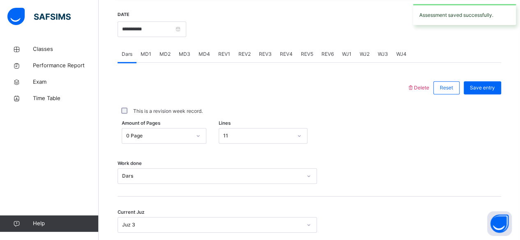
scroll to position [308, 0]
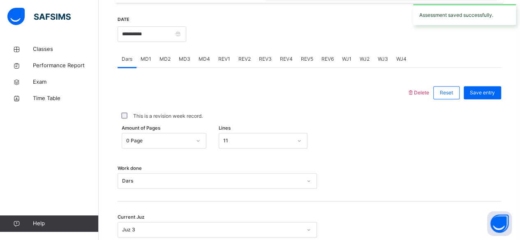
click at [205, 55] on span "MD4" at bounding box center [203, 58] width 11 height 7
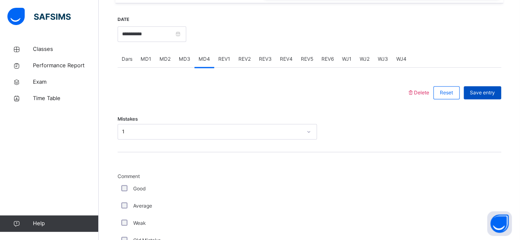
click at [476, 87] on div "Save entry" at bounding box center [481, 92] width 37 height 13
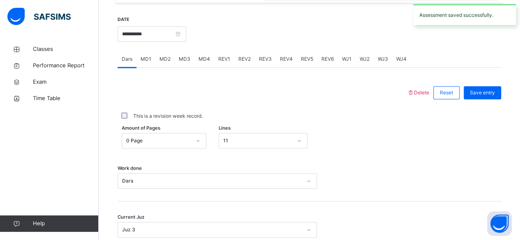
click at [161, 57] on span "MD2" at bounding box center [164, 58] width 11 height 7
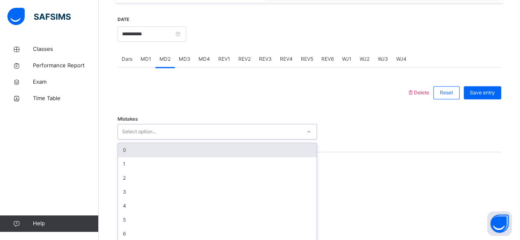
click at [159, 134] on div "Select option..." at bounding box center [209, 132] width 183 height 13
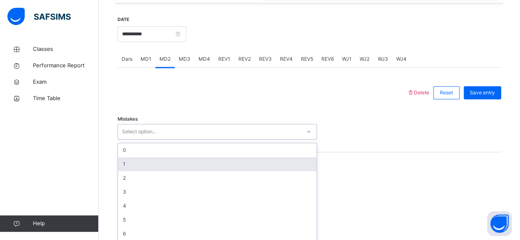
click at [156, 165] on div "1" at bounding box center [217, 164] width 198 height 14
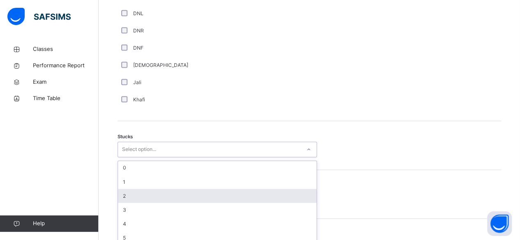
scroll to position [611, 0]
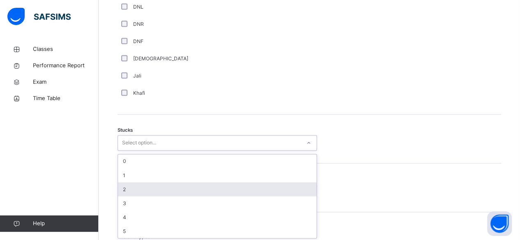
click at [124, 151] on div "option 2 focused, 3 of 6. 6 results available. Use Up and Down to choose option…" at bounding box center [216, 143] width 199 height 16
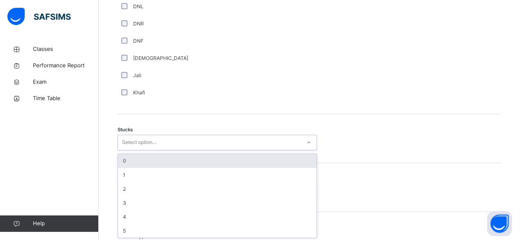
click at [136, 156] on div "0" at bounding box center [217, 161] width 198 height 14
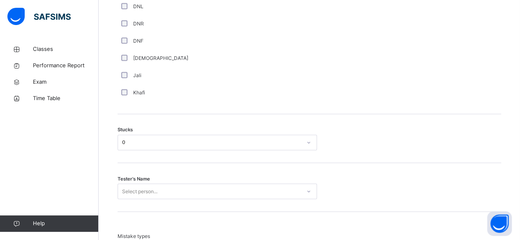
click at [157, 198] on div "Tester's Name Select person..." at bounding box center [308, 187] width 383 height 49
click at [155, 193] on div "option [PERSON_NAME] focused, 4 of 90. 90 results available. Use Up and Down to…" at bounding box center [216, 192] width 199 height 16
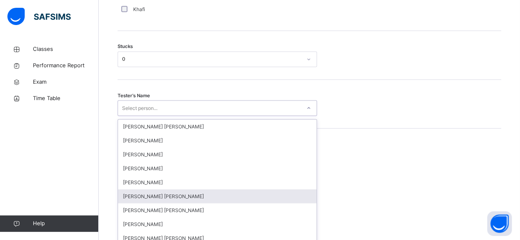
scroll to position [699, 0]
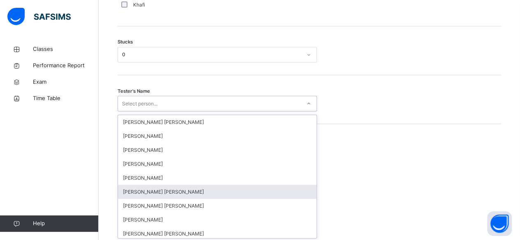
type input "*"
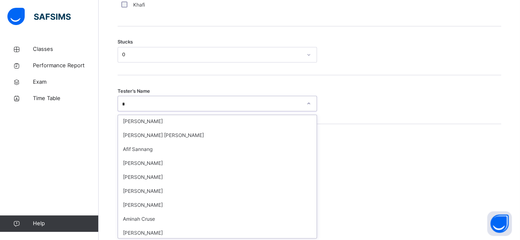
scroll to position [252, 0]
click at [155, 193] on div "[PERSON_NAME]" at bounding box center [217, 191] width 198 height 14
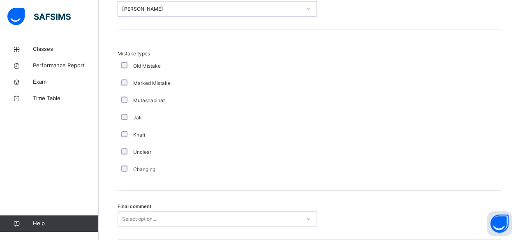
scroll to position [849, 0]
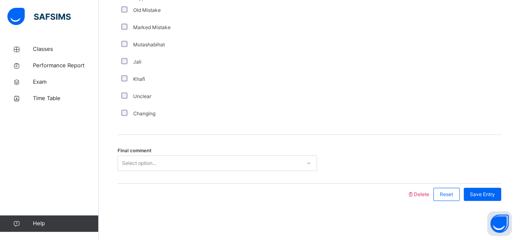
click at [158, 162] on div "Select option..." at bounding box center [209, 163] width 183 height 13
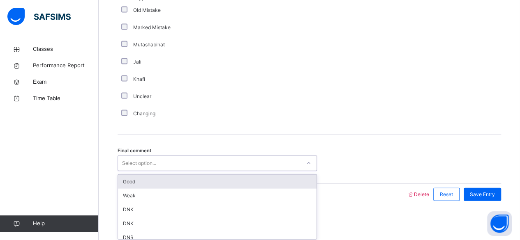
click at [160, 184] on div "Good" at bounding box center [217, 182] width 198 height 14
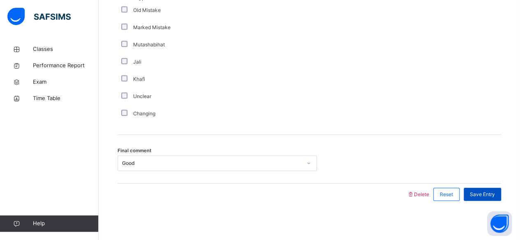
click at [483, 192] on span "Save Entry" at bounding box center [481, 194] width 25 height 7
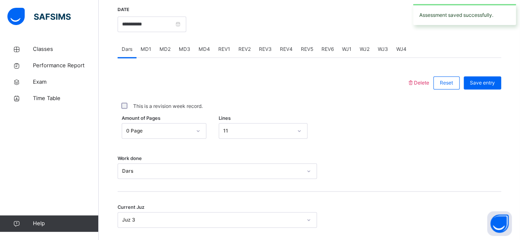
scroll to position [317, 0]
click at [214, 51] on div "REV1" at bounding box center [224, 50] width 20 height 16
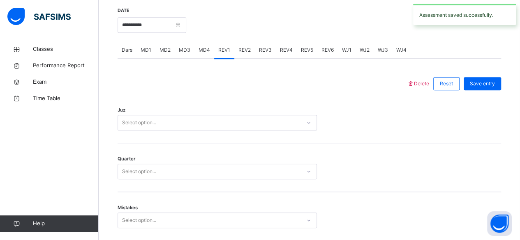
click at [224, 51] on span "REV1" at bounding box center [224, 49] width 12 height 7
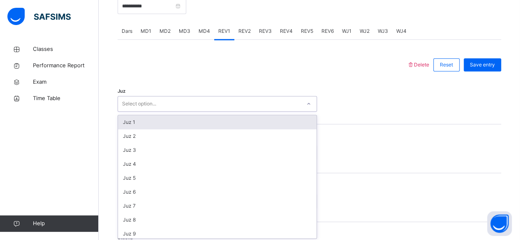
scroll to position [337, 0]
click at [140, 119] on div "Juz 1" at bounding box center [217, 122] width 198 height 14
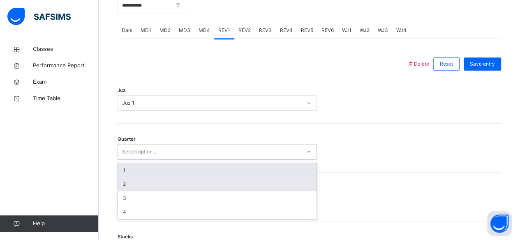
click at [141, 186] on div "2" at bounding box center [217, 184] width 198 height 14
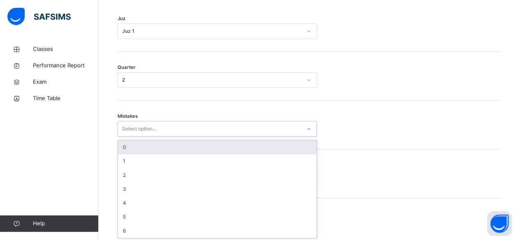
scroll to position [409, 0]
click at [130, 143] on div "0" at bounding box center [217, 147] width 198 height 14
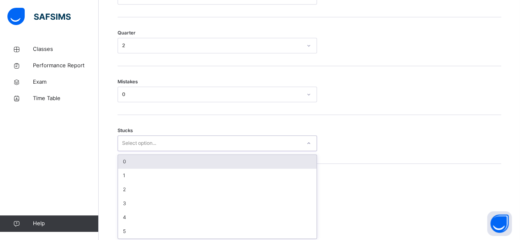
scroll to position [444, 0]
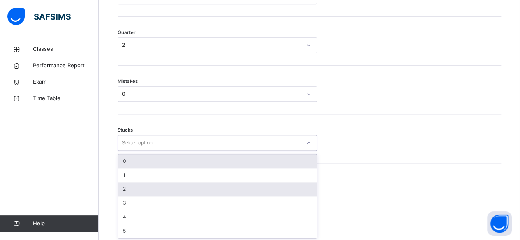
click at [148, 191] on div "2" at bounding box center [217, 189] width 198 height 14
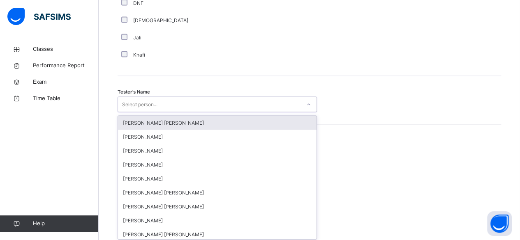
scroll to position [797, 0]
type input "*"
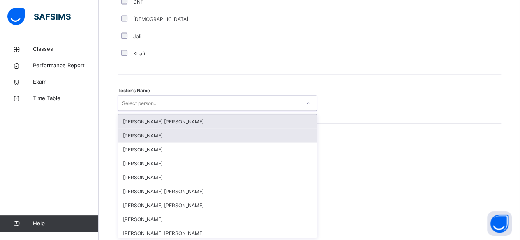
click at [172, 140] on div "[PERSON_NAME]" at bounding box center [217, 136] width 198 height 14
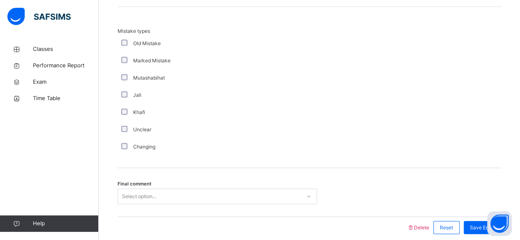
scroll to position [947, 0]
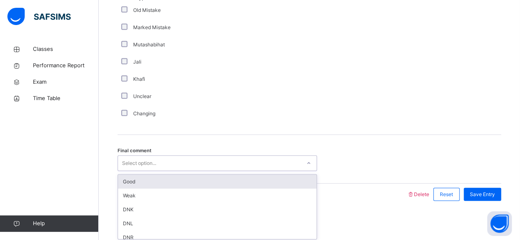
click at [166, 186] on div "Good" at bounding box center [217, 182] width 198 height 14
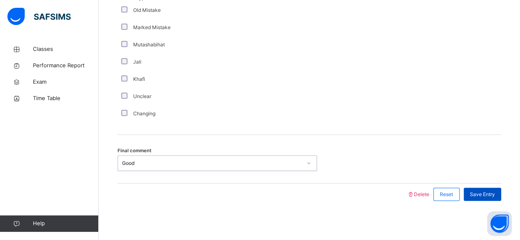
click at [492, 193] on span "Save Entry" at bounding box center [481, 194] width 25 height 7
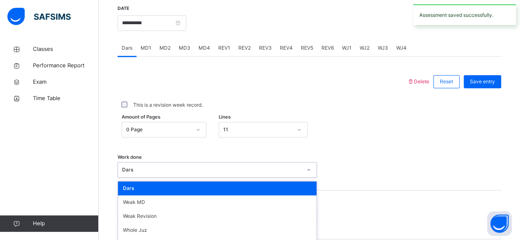
scroll to position [301, 0]
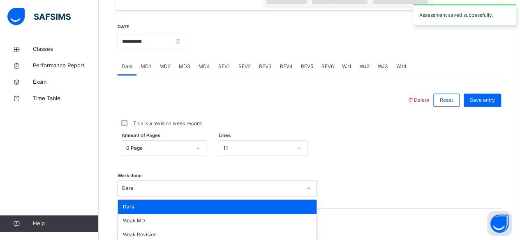
click at [239, 102] on div at bounding box center [262, 100] width 281 height 21
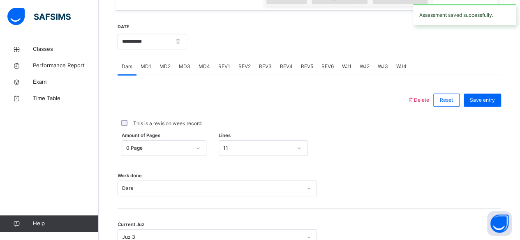
click at [246, 69] on div "REV2" at bounding box center [244, 66] width 21 height 16
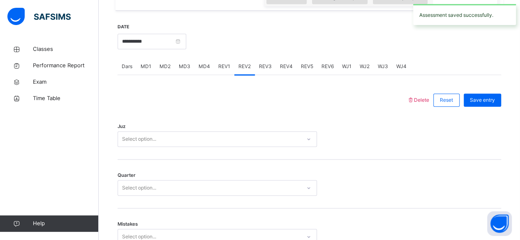
click at [225, 71] on div "REV1" at bounding box center [224, 66] width 20 height 16
click at [251, 71] on div "REV2" at bounding box center [244, 66] width 21 height 16
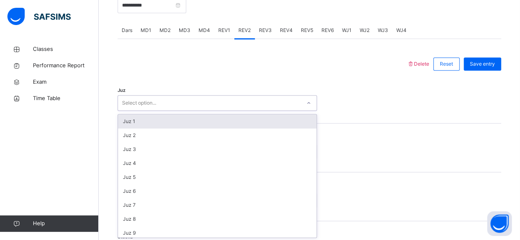
scroll to position [337, 0]
click at [167, 125] on div "Juz 1" at bounding box center [217, 122] width 198 height 14
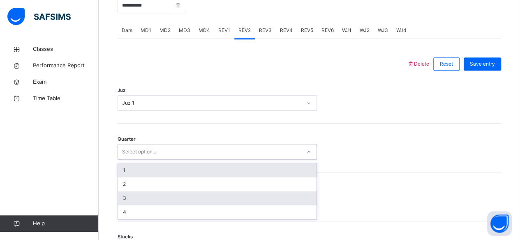
click at [137, 198] on div "3" at bounding box center [217, 198] width 198 height 14
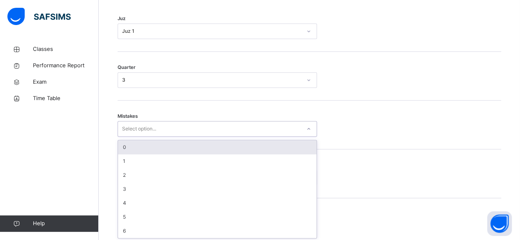
scroll to position [409, 0]
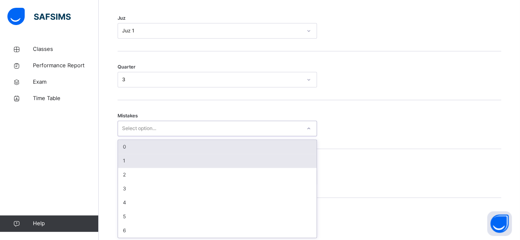
click at [159, 166] on div "1" at bounding box center [217, 161] width 198 height 14
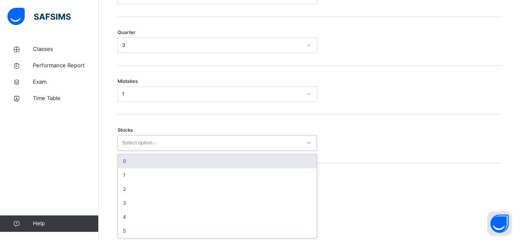
scroll to position [444, 0]
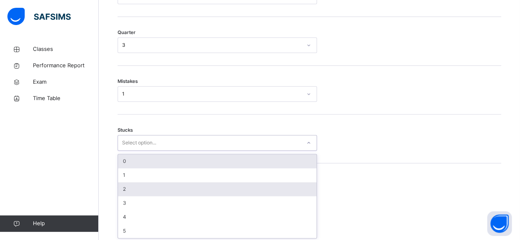
click at [142, 193] on div "2" at bounding box center [217, 189] width 198 height 14
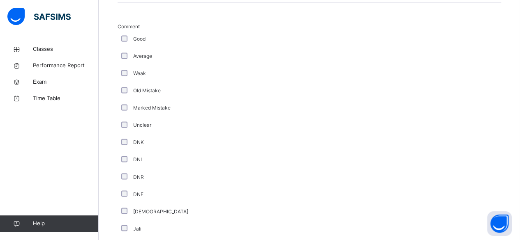
scroll to position [602, 0]
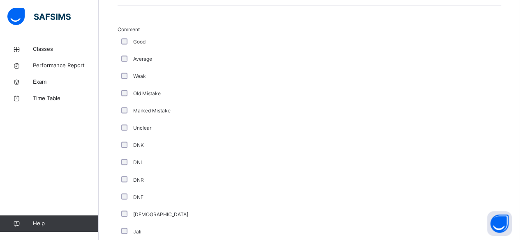
click at [126, 66] on div "Average" at bounding box center [219, 59] width 205 height 17
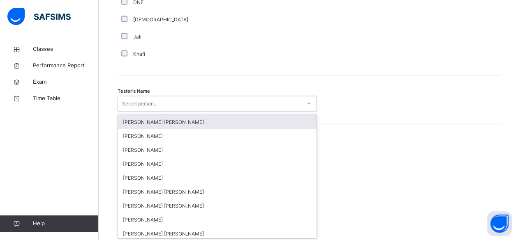
scroll to position [797, 0]
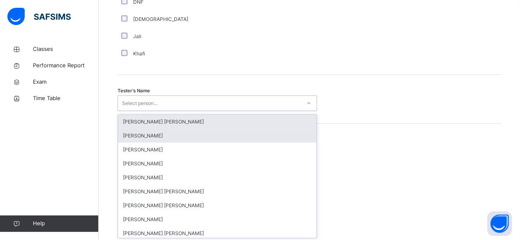
click at [157, 136] on div "[PERSON_NAME]" at bounding box center [217, 136] width 198 height 14
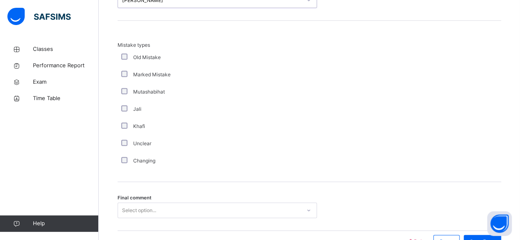
scroll to position [947, 0]
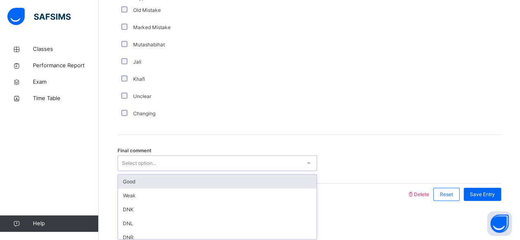
click at [172, 183] on div "Good" at bounding box center [217, 182] width 198 height 14
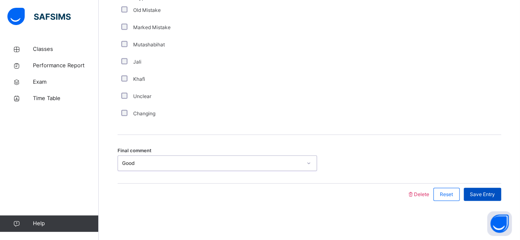
click at [477, 196] on span "Save Entry" at bounding box center [481, 194] width 25 height 7
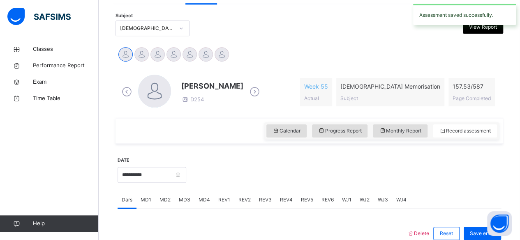
scroll to position [167, 0]
click at [246, 200] on span "REV2" at bounding box center [244, 200] width 12 height 7
click at [264, 205] on div "REV3" at bounding box center [265, 200] width 21 height 16
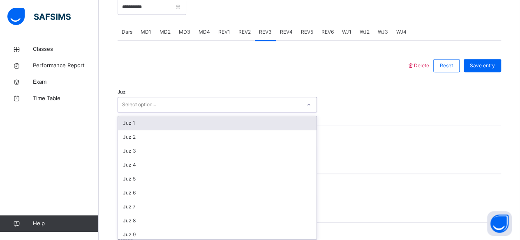
scroll to position [337, 0]
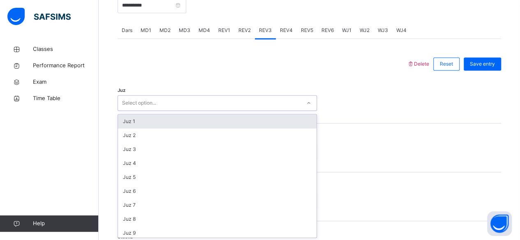
click at [178, 120] on div "Juz 1" at bounding box center [217, 122] width 198 height 14
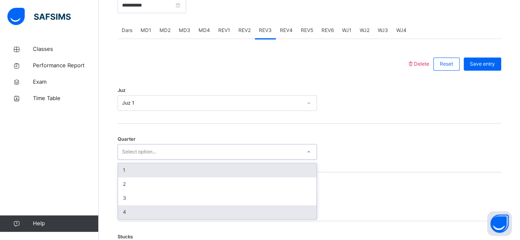
click at [150, 211] on div "4" at bounding box center [217, 212] width 198 height 14
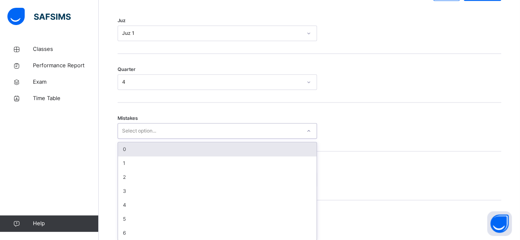
scroll to position [409, 0]
click at [179, 151] on div "0" at bounding box center [217, 147] width 198 height 14
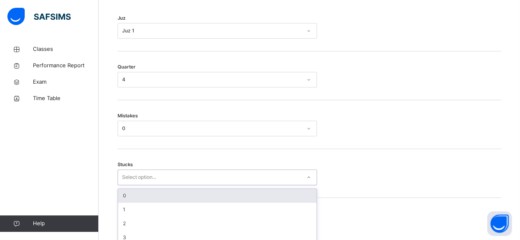
scroll to position [444, 0]
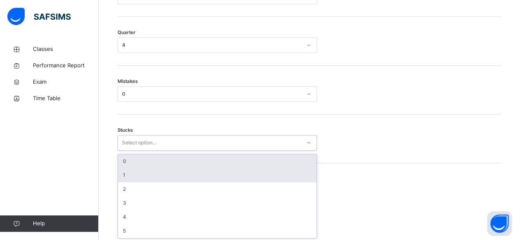
click at [166, 177] on div "1" at bounding box center [217, 175] width 198 height 14
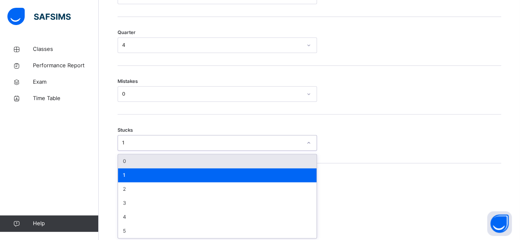
click at [165, 163] on div "0" at bounding box center [217, 161] width 198 height 14
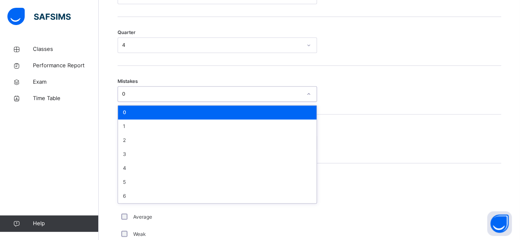
click at [192, 112] on div "0" at bounding box center [217, 113] width 198 height 14
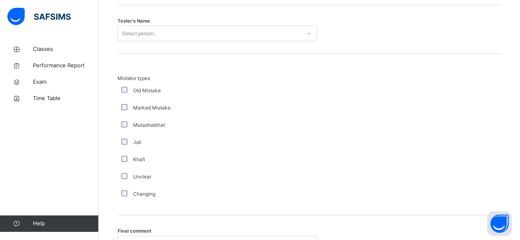
scroll to position [844, 0]
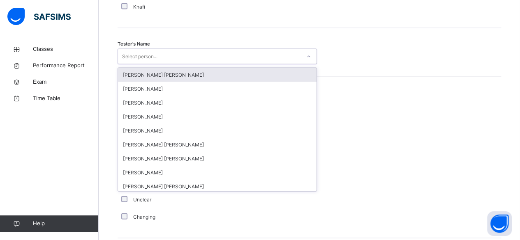
click at [347, 92] on div "Mistake types Old Mistake Marked Mistake Mutashabihat [PERSON_NAME] Unclear Cha…" at bounding box center [308, 157] width 383 height 161
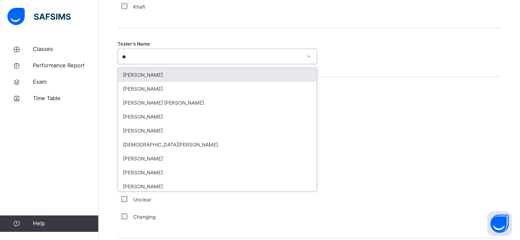
type input "***"
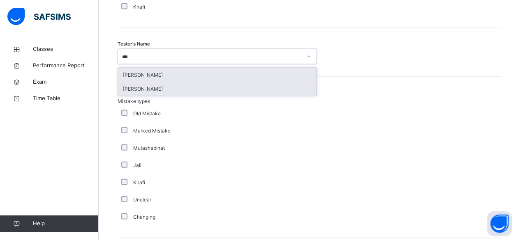
click at [190, 91] on div "[PERSON_NAME]" at bounding box center [217, 89] width 198 height 14
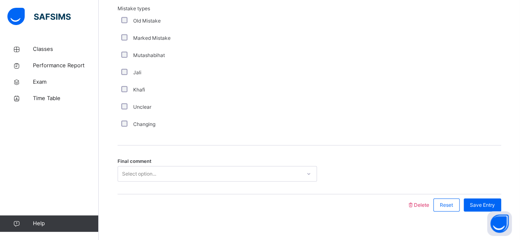
scroll to position [947, 0]
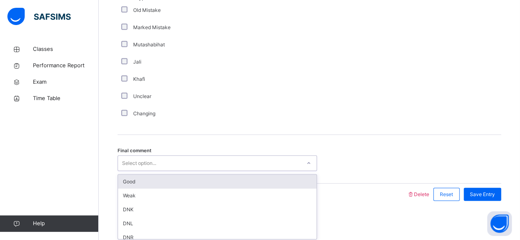
click at [186, 175] on div "Good" at bounding box center [217, 182] width 198 height 14
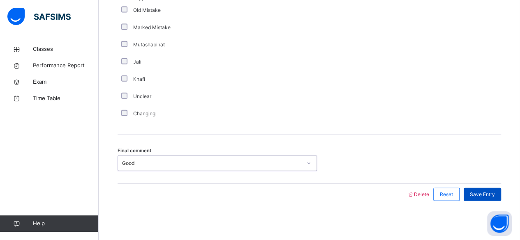
click at [484, 193] on span "Save Entry" at bounding box center [481, 194] width 25 height 7
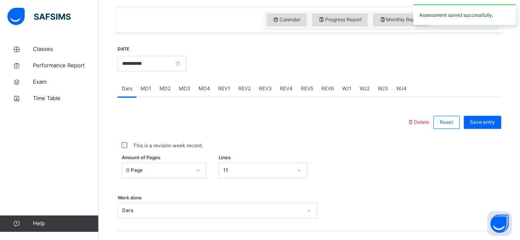
scroll to position [278, 0]
click at [285, 89] on span "REV4" at bounding box center [286, 88] width 13 height 7
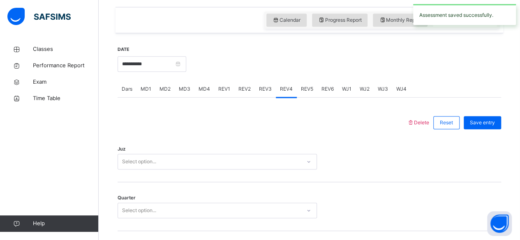
click at [264, 94] on div "REV3" at bounding box center [265, 89] width 21 height 16
click at [297, 93] on div "REV5" at bounding box center [307, 89] width 21 height 16
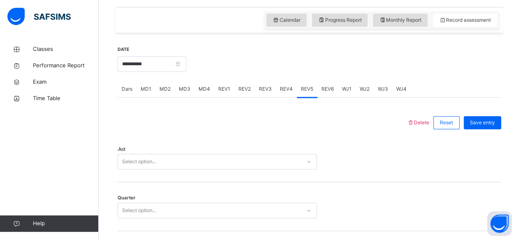
click at [287, 94] on div "REV4" at bounding box center [286, 89] width 21 height 16
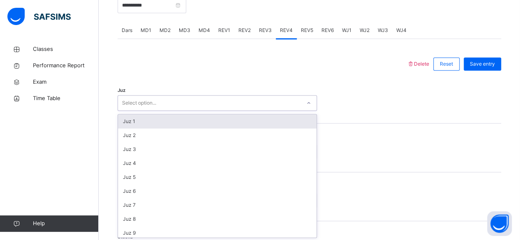
scroll to position [337, 0]
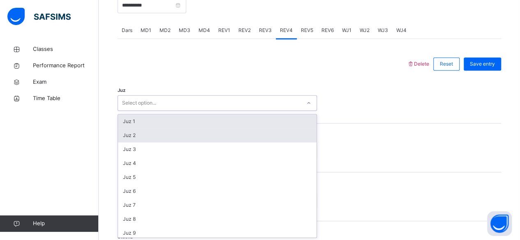
click at [174, 134] on div "Juz 2" at bounding box center [217, 136] width 198 height 14
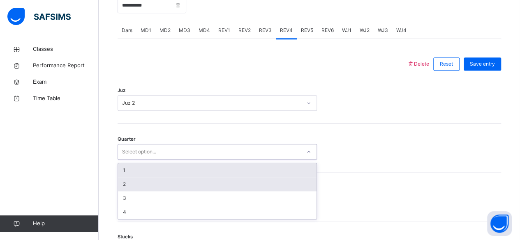
click at [146, 178] on div "2" at bounding box center [217, 184] width 198 height 14
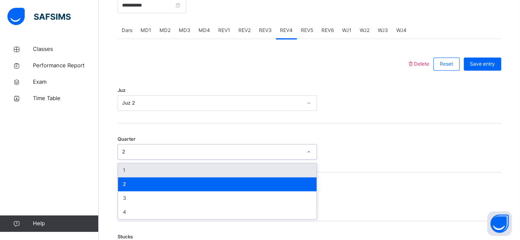
click at [141, 172] on div "1" at bounding box center [217, 170] width 198 height 14
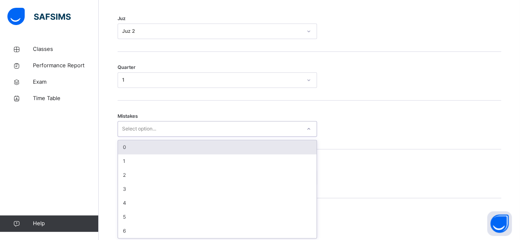
scroll to position [409, 0]
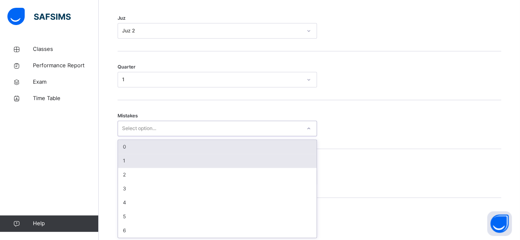
click at [144, 164] on div "1" at bounding box center [217, 161] width 198 height 14
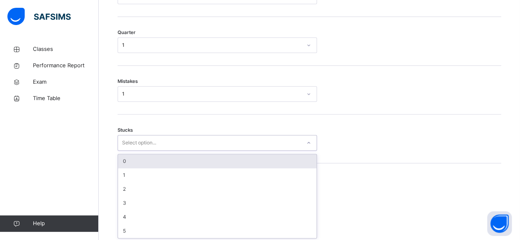
scroll to position [444, 0]
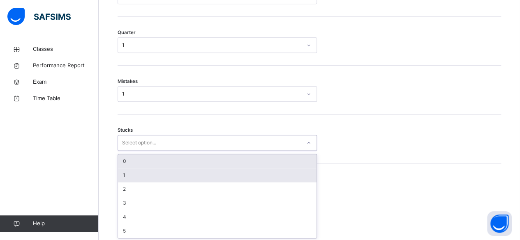
click at [144, 172] on div "1" at bounding box center [217, 175] width 198 height 14
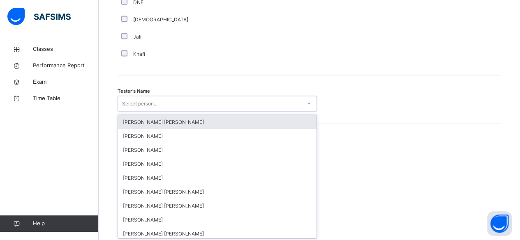
scroll to position [797, 0]
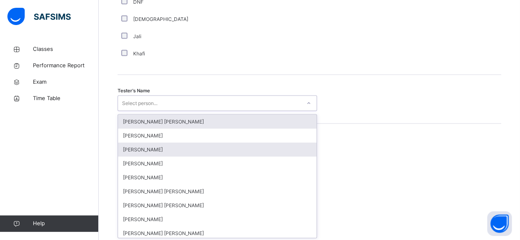
click at [180, 143] on div "[PERSON_NAME]" at bounding box center [217, 150] width 198 height 14
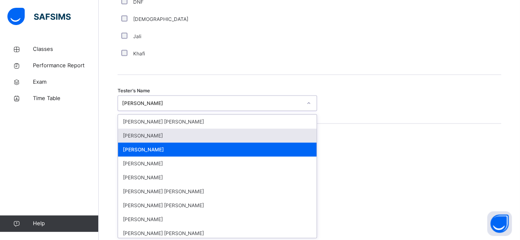
click at [171, 136] on div "[PERSON_NAME]" at bounding box center [217, 136] width 198 height 14
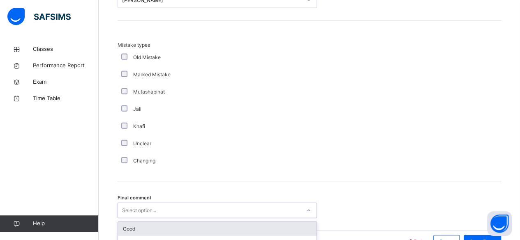
scroll to position [947, 0]
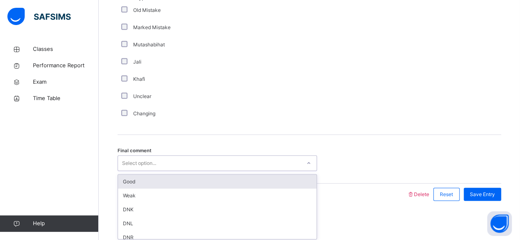
click at [163, 181] on div "Good" at bounding box center [217, 182] width 198 height 14
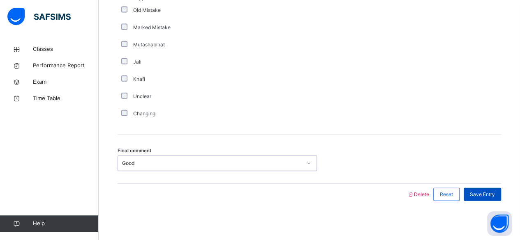
click at [494, 191] on span "Save Entry" at bounding box center [481, 194] width 25 height 7
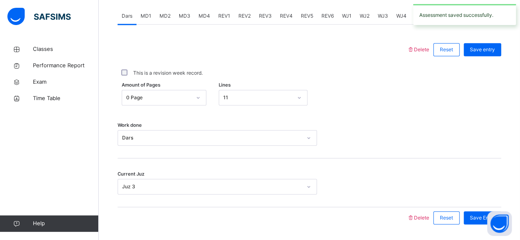
scroll to position [283, 0]
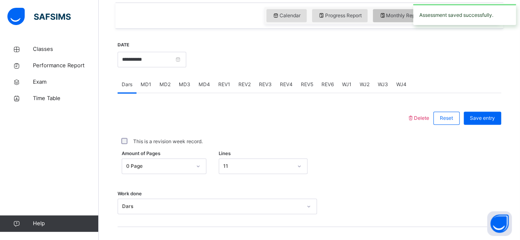
click at [390, 18] on span "Monthly Report" at bounding box center [400, 15] width 42 height 7
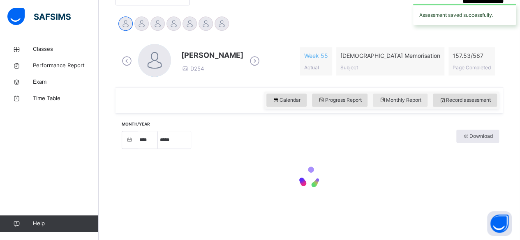
select select "****"
select select "*"
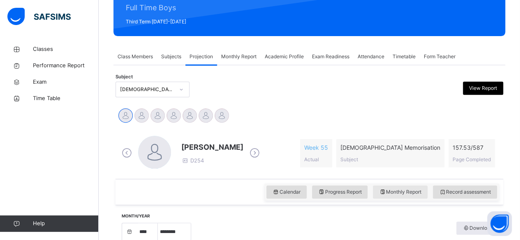
scroll to position [106, 0]
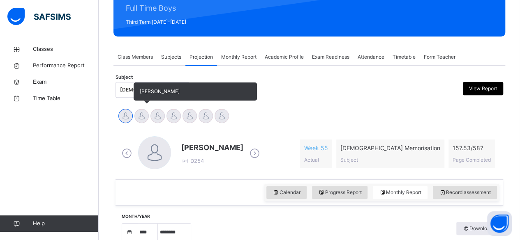
click at [140, 116] on div at bounding box center [141, 116] width 14 height 14
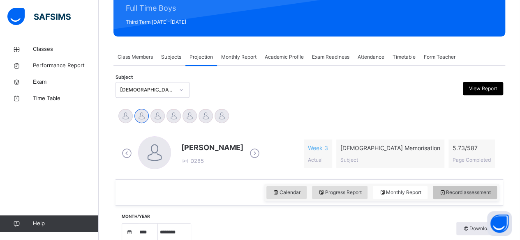
click at [480, 192] on span "Record assessment" at bounding box center [465, 192] width 52 height 7
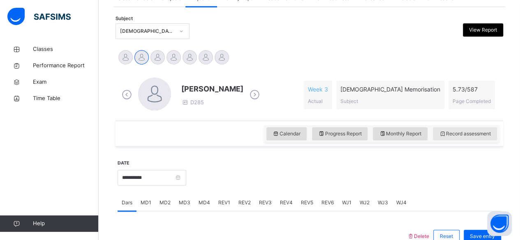
scroll to position [164, 0]
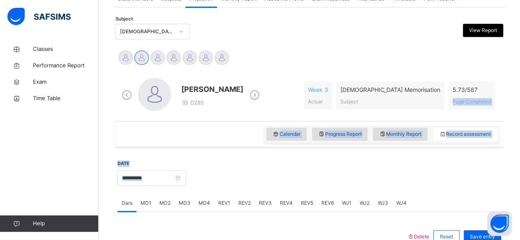
drag, startPoint x: 517, startPoint y: 94, endPoint x: 524, endPoint y: 151, distance: 57.5
click at [519, 152] on html "Class Arm Details Third Term / [DATE]-[DATE] [PERSON_NAME] [EMAIL_ADDRESS][DOMA…" at bounding box center [260, 144] width 520 height 617
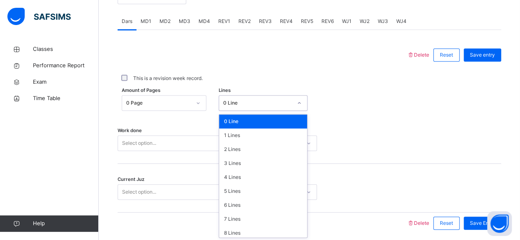
scroll to position [346, 0]
click at [253, 133] on div "1 Lines" at bounding box center [263, 136] width 88 height 14
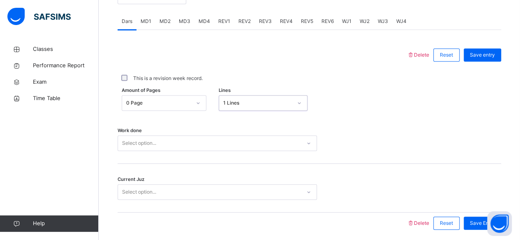
scroll to position [375, 0]
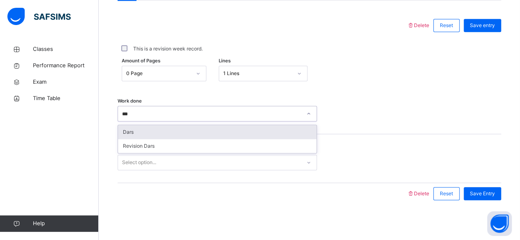
type input "****"
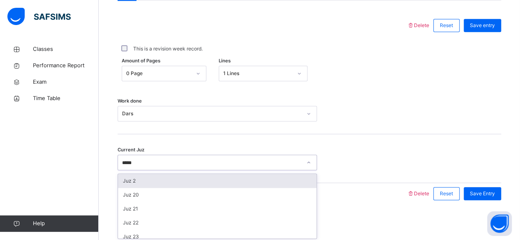
type input "******"
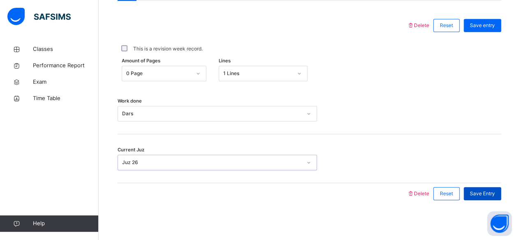
click at [490, 198] on div "Save Entry" at bounding box center [481, 193] width 37 height 13
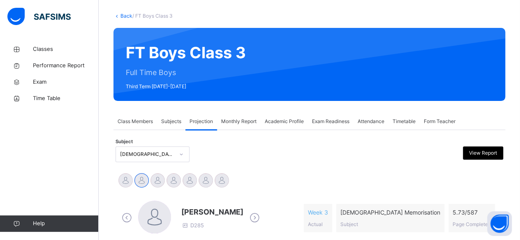
scroll to position [40, 0]
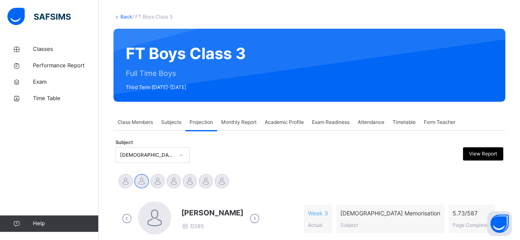
click at [3, 183] on div "Classes Performance Report Exam Time Table Help" at bounding box center [49, 136] width 99 height 207
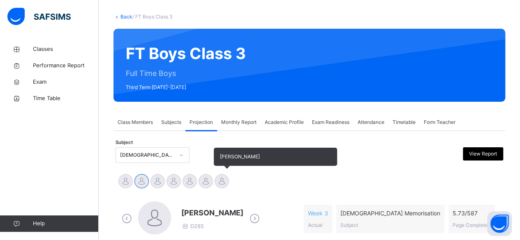
click at [218, 182] on div at bounding box center [221, 181] width 14 height 14
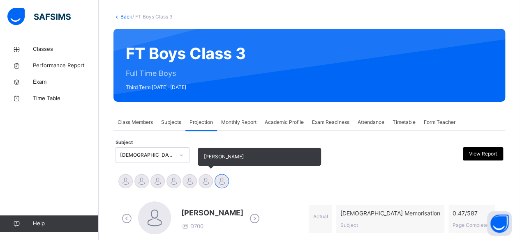
click at [212, 180] on div at bounding box center [205, 181] width 14 height 14
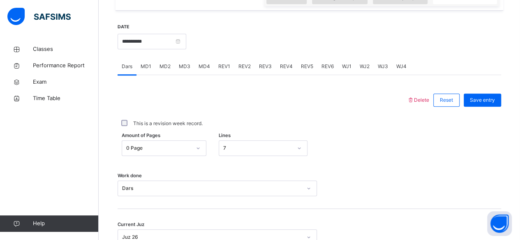
scroll to position [307, 0]
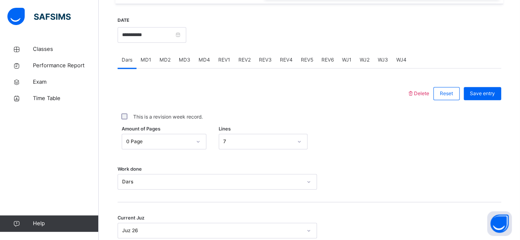
click at [200, 54] on div "MD4" at bounding box center [204, 60] width 20 height 16
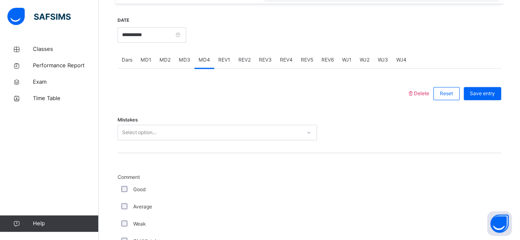
click at [122, 64] on div "Dars" at bounding box center [126, 60] width 19 height 16
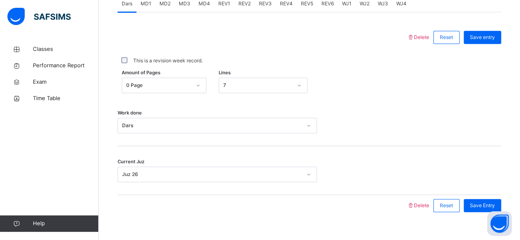
scroll to position [375, 0]
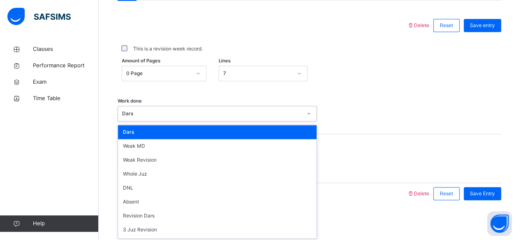
click at [170, 134] on div "Dars" at bounding box center [217, 132] width 198 height 14
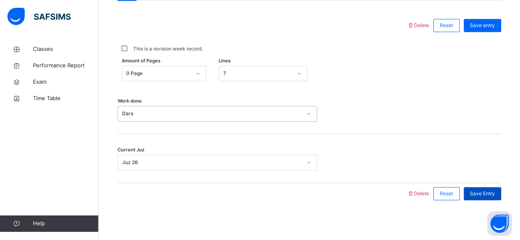
click at [480, 190] on span "Save Entry" at bounding box center [481, 193] width 25 height 7
